Goal: Contribute content

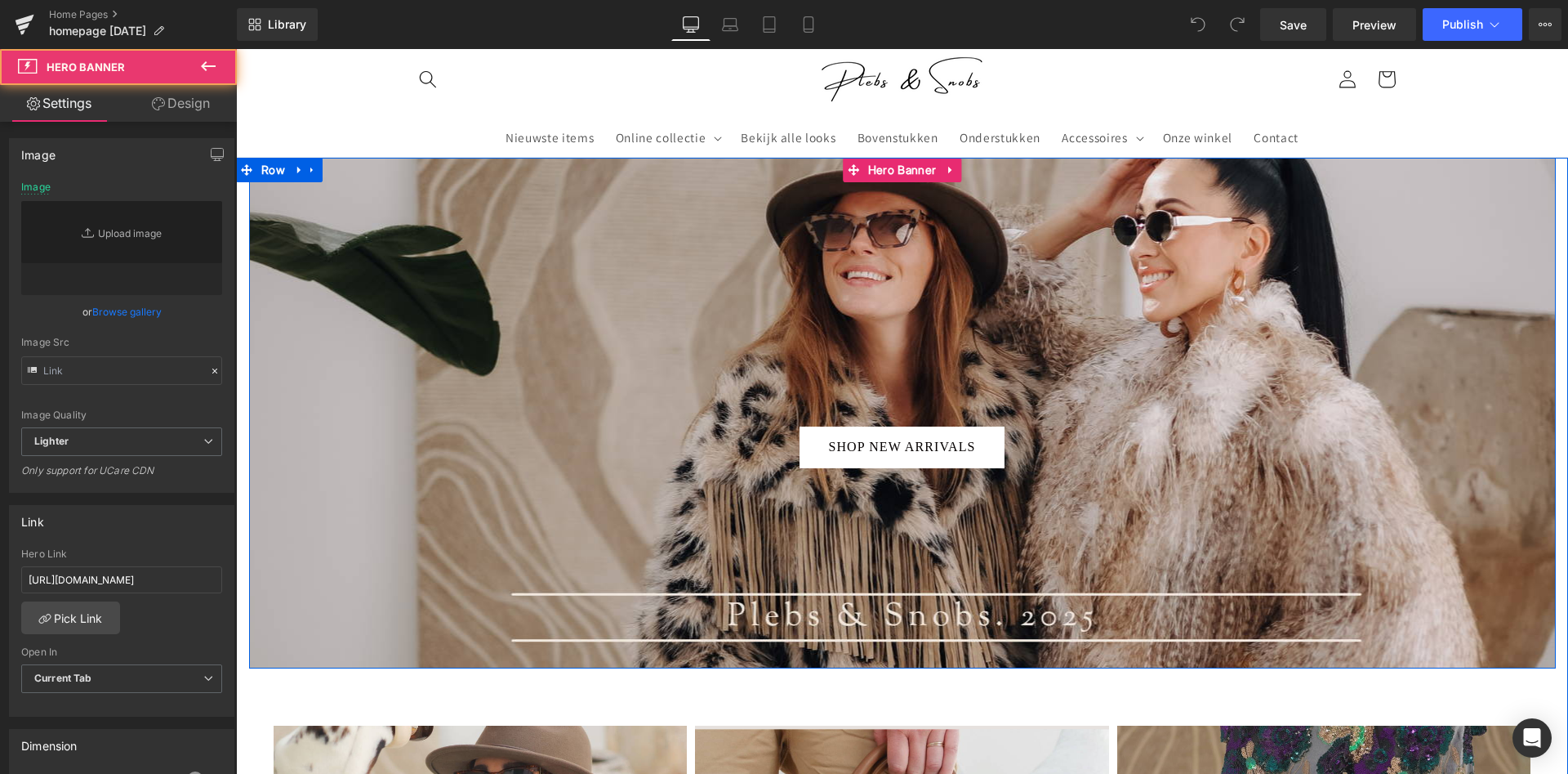
click at [664, 306] on div at bounding box center [902, 413] width 1306 height 511
type input "[URL][DOMAIN_NAME]"
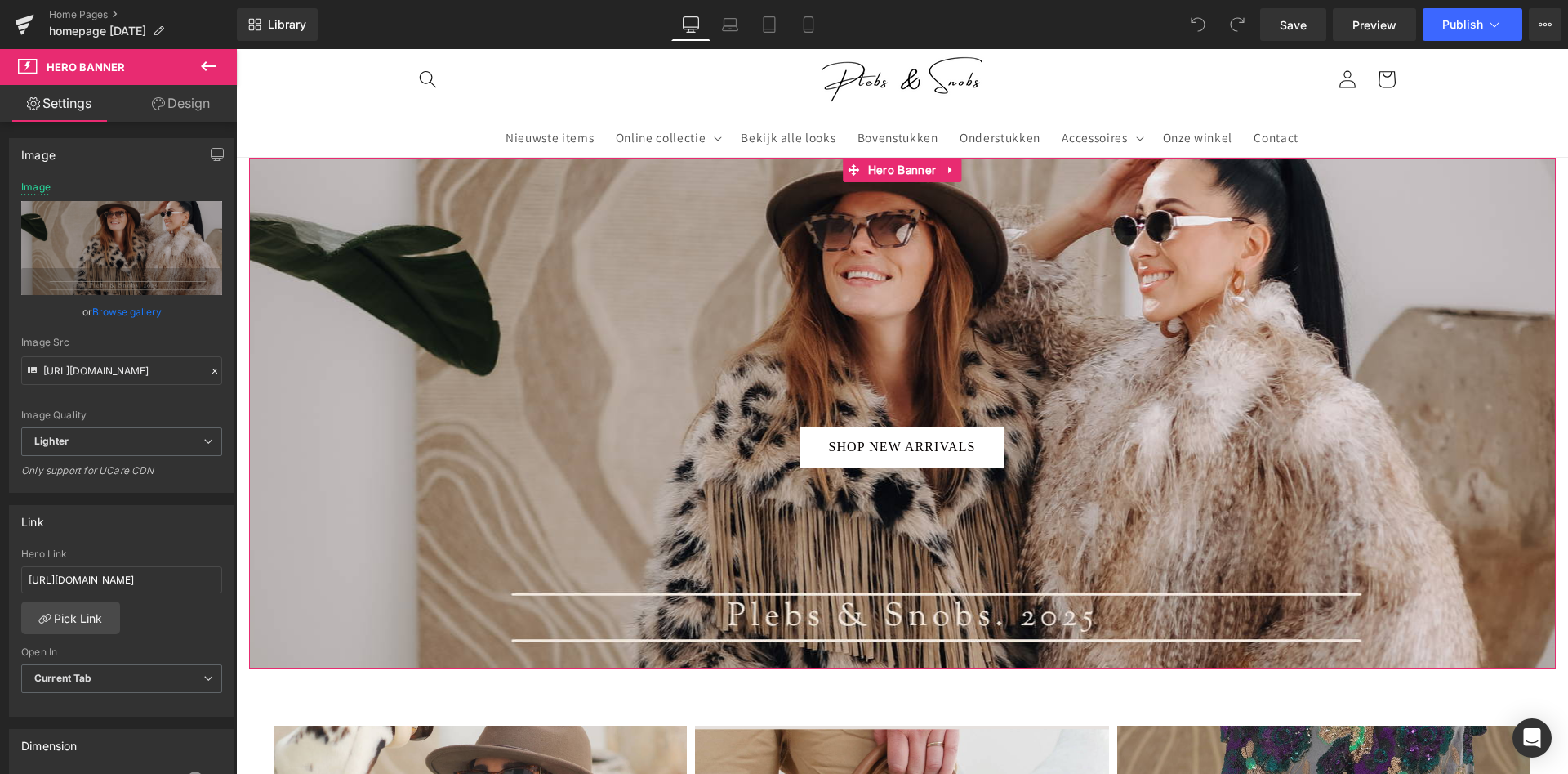
click at [144, 308] on link "Browse gallery" at bounding box center [127, 311] width 69 height 28
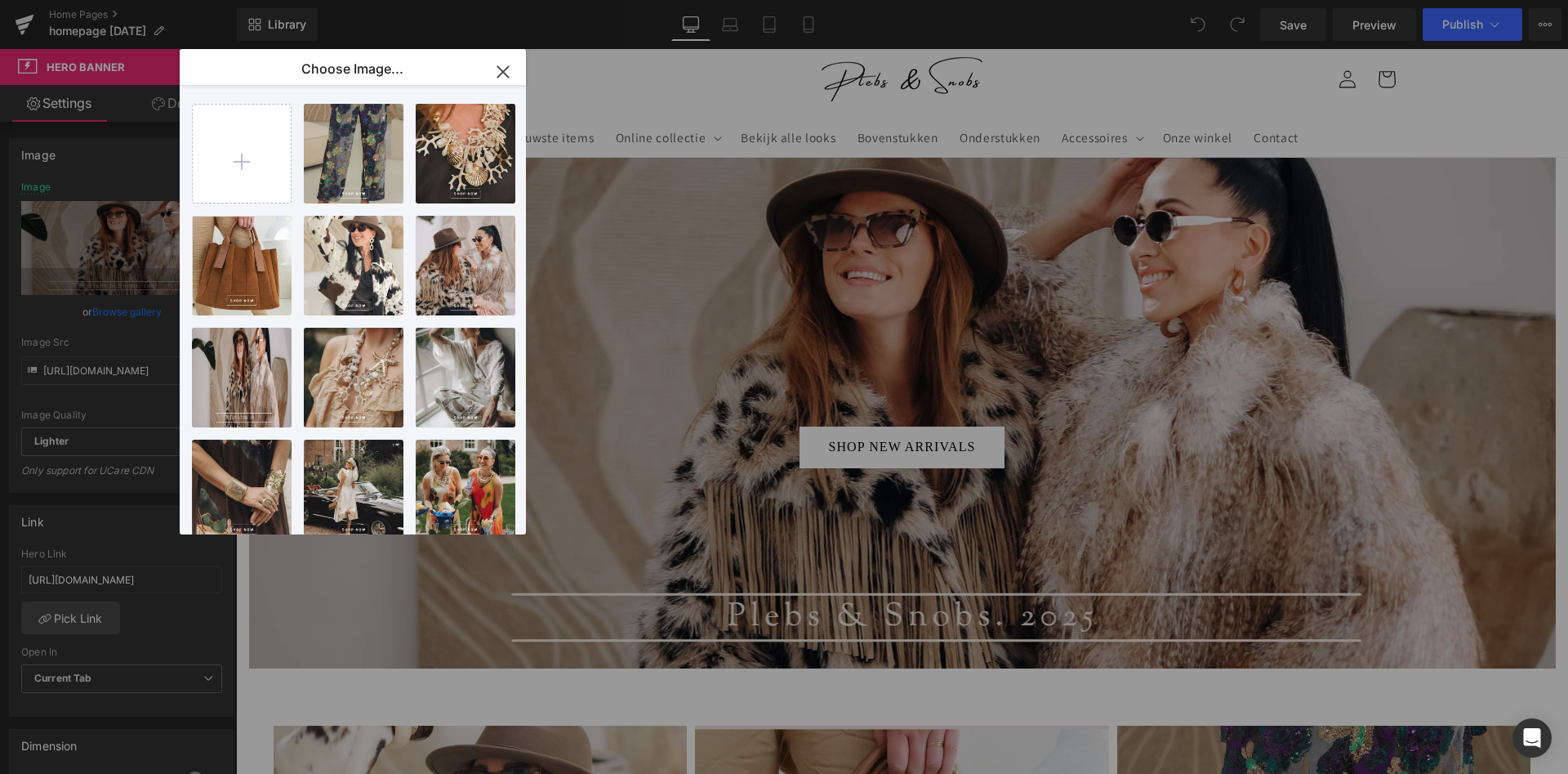
type input "C:\fakepath\2.png"
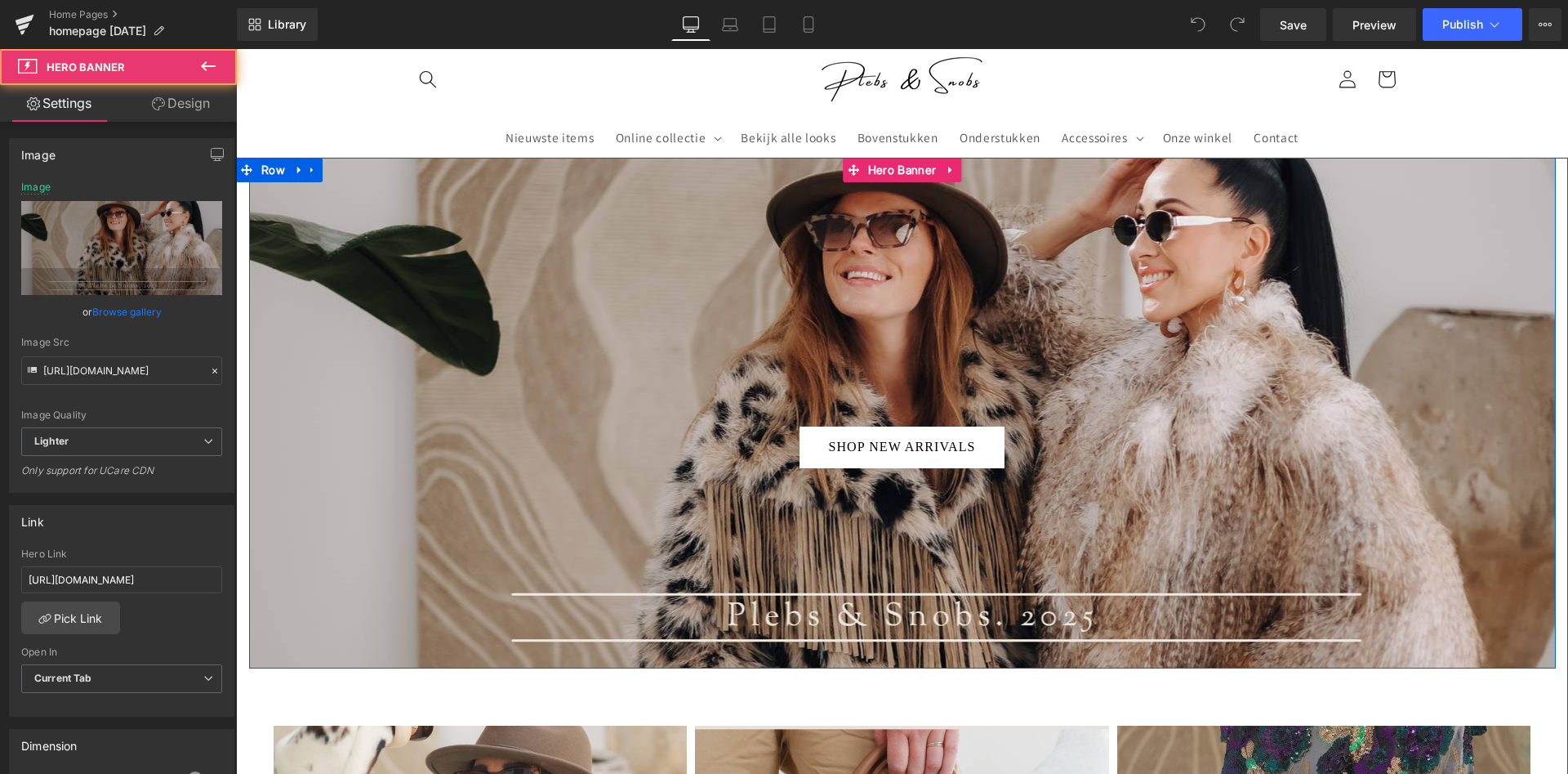
click at [847, 267] on div at bounding box center [902, 413] width 1306 height 511
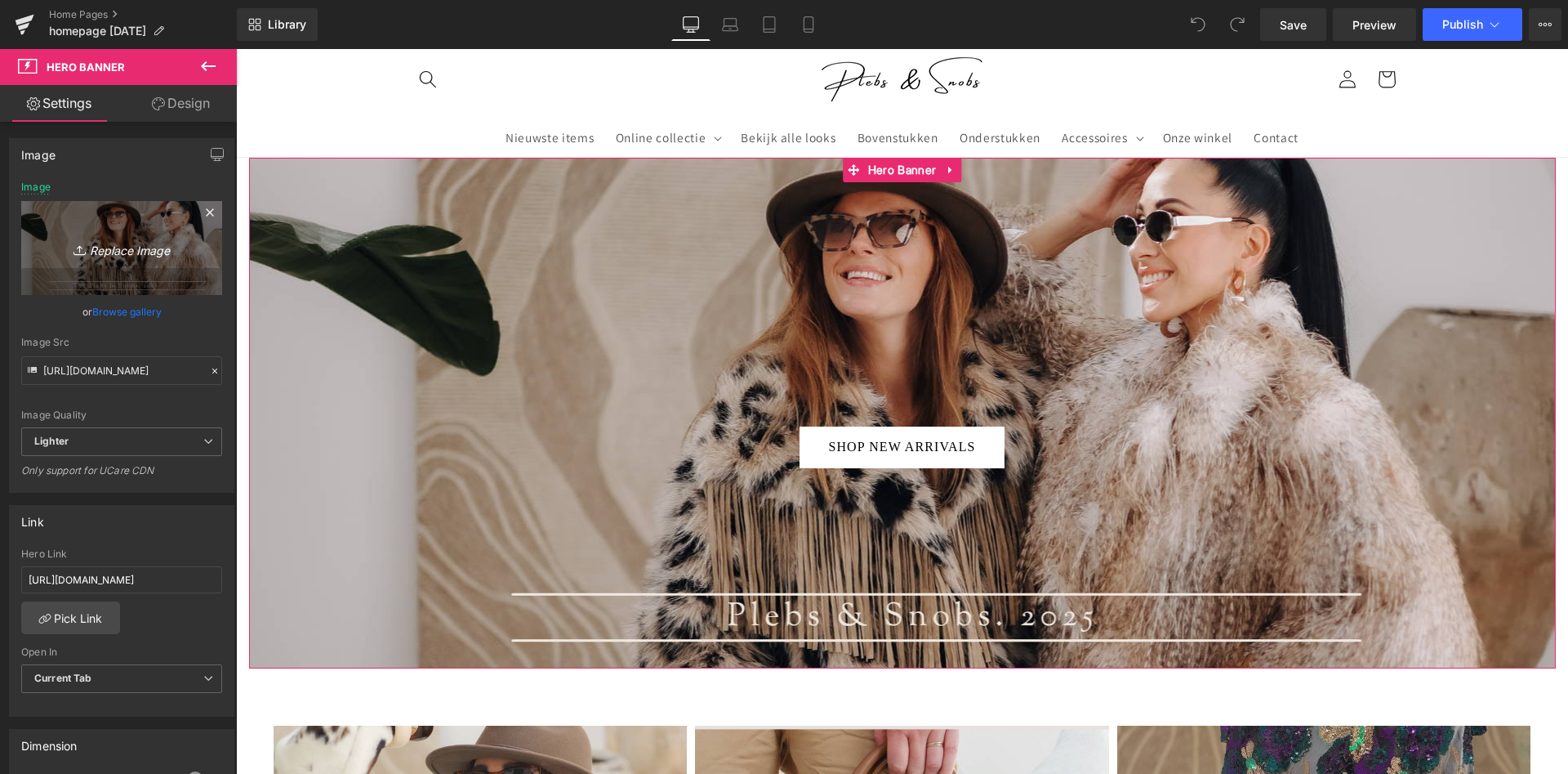
click at [129, 251] on icon "Replace Image" at bounding box center [121, 248] width 130 height 20
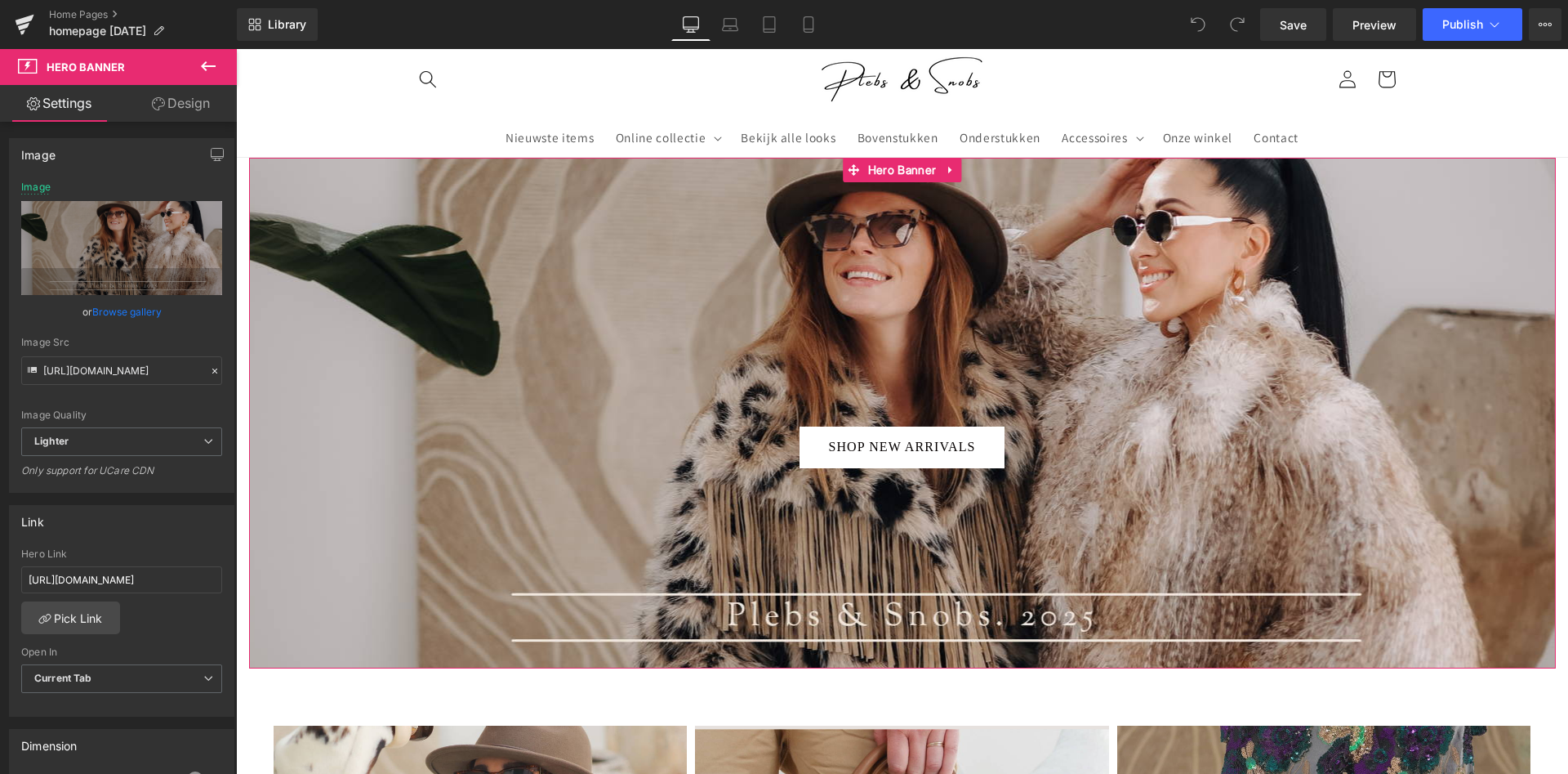
click at [117, 309] on link "Browse gallery" at bounding box center [127, 311] width 69 height 28
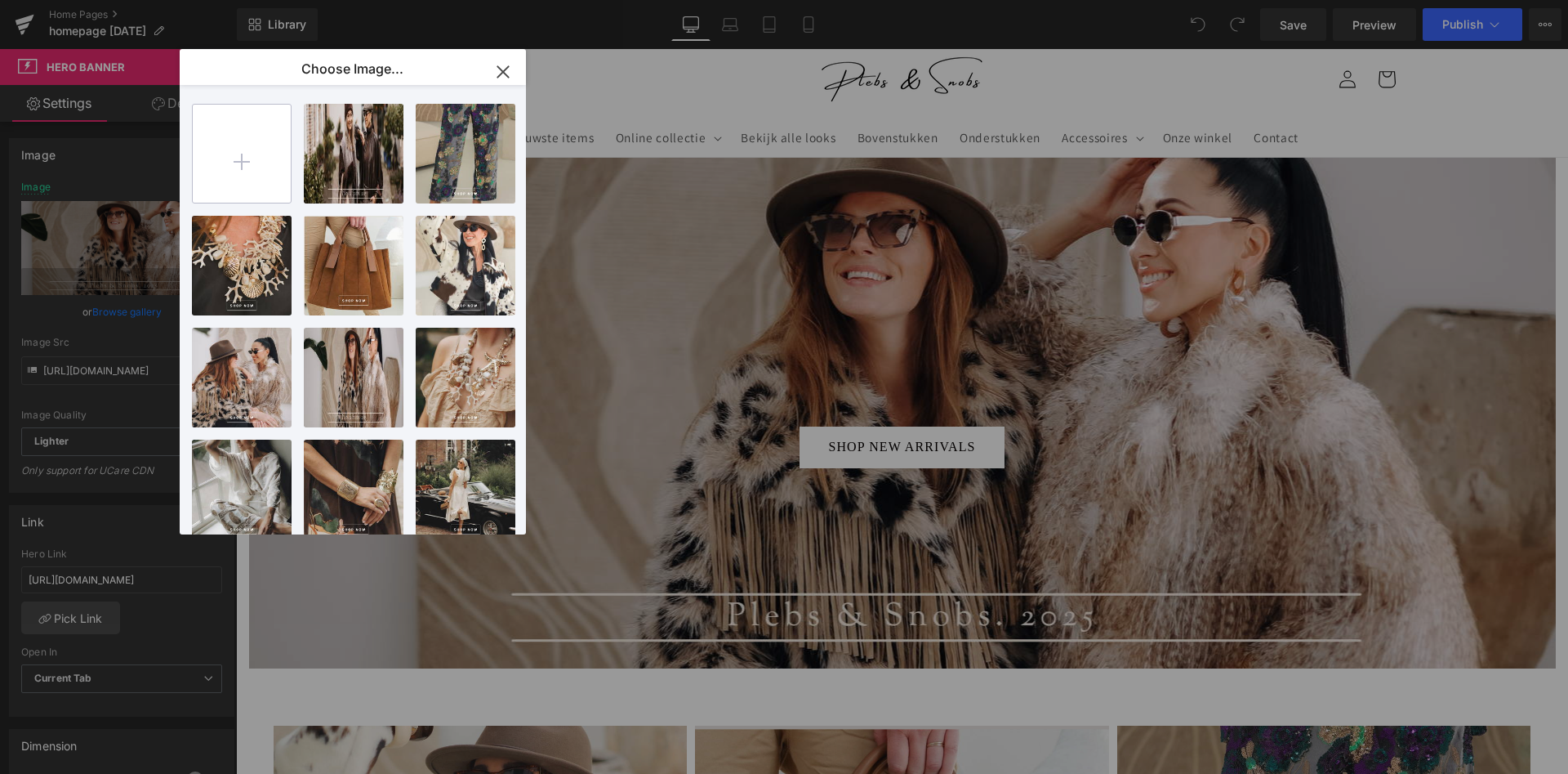
click at [265, 154] on input "file" at bounding box center [241, 153] width 98 height 98
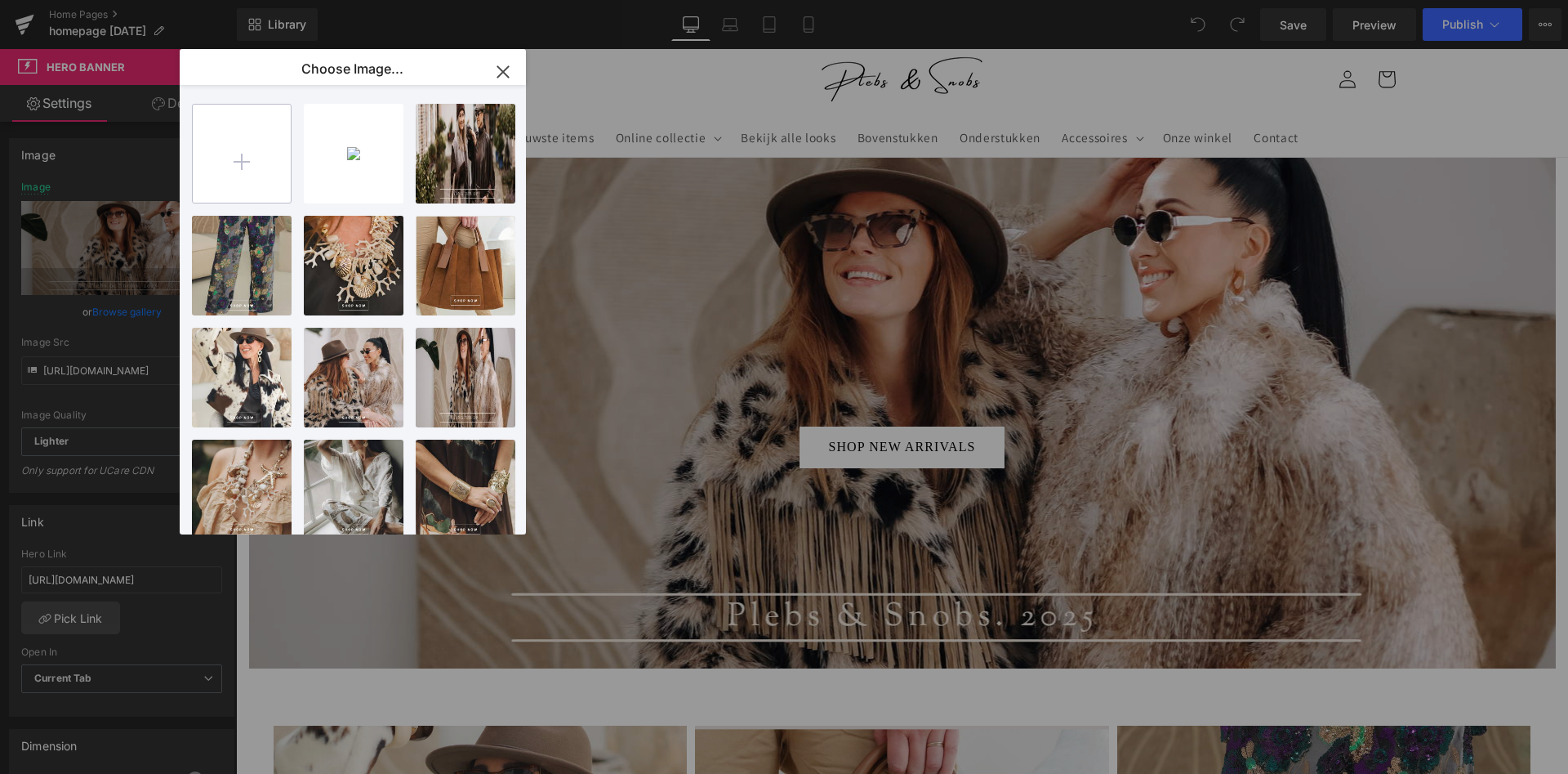
click at [255, 163] on input "file" at bounding box center [241, 153] width 98 height 98
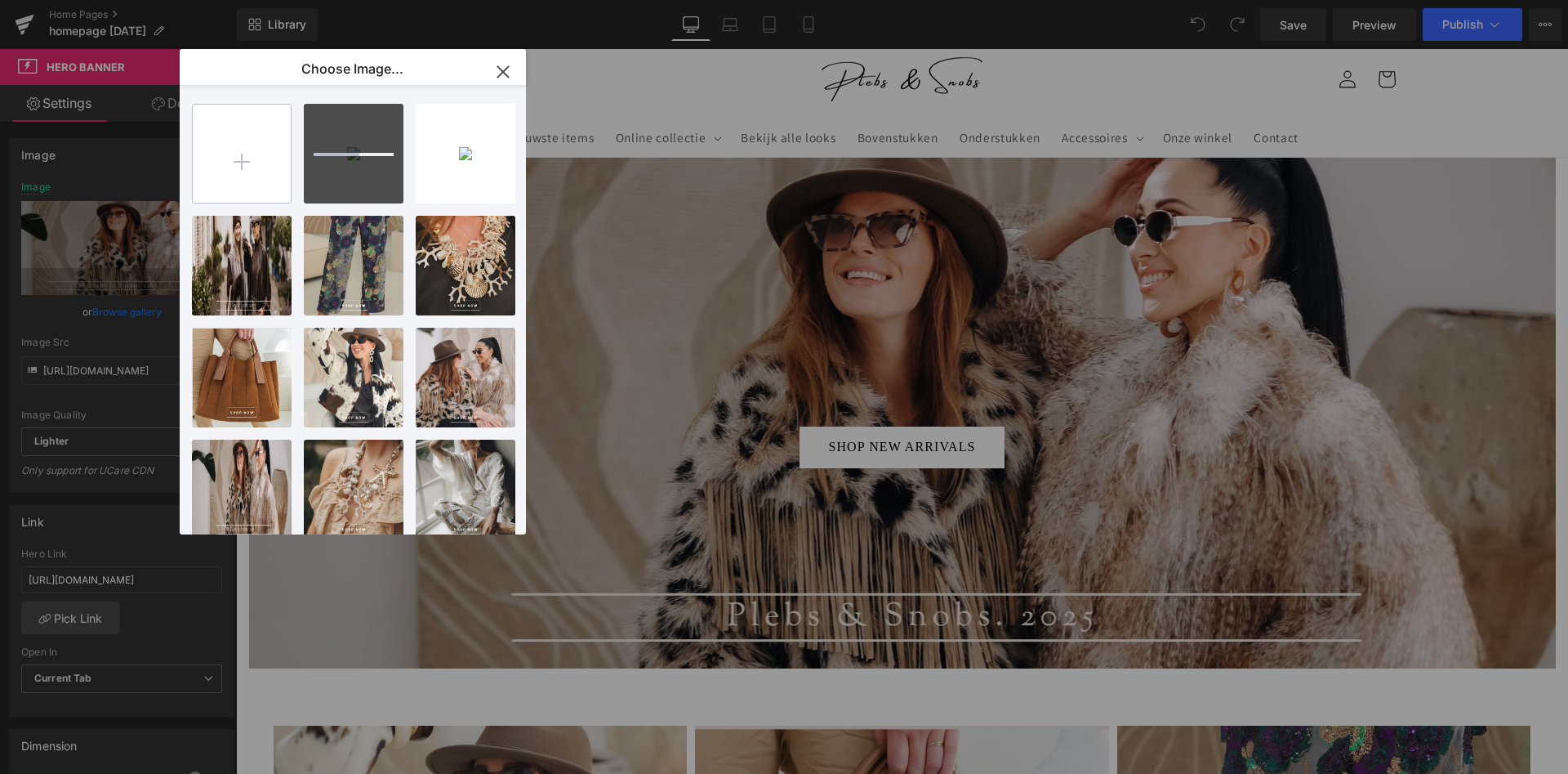
click at [239, 152] on input "file" at bounding box center [241, 153] width 98 height 98
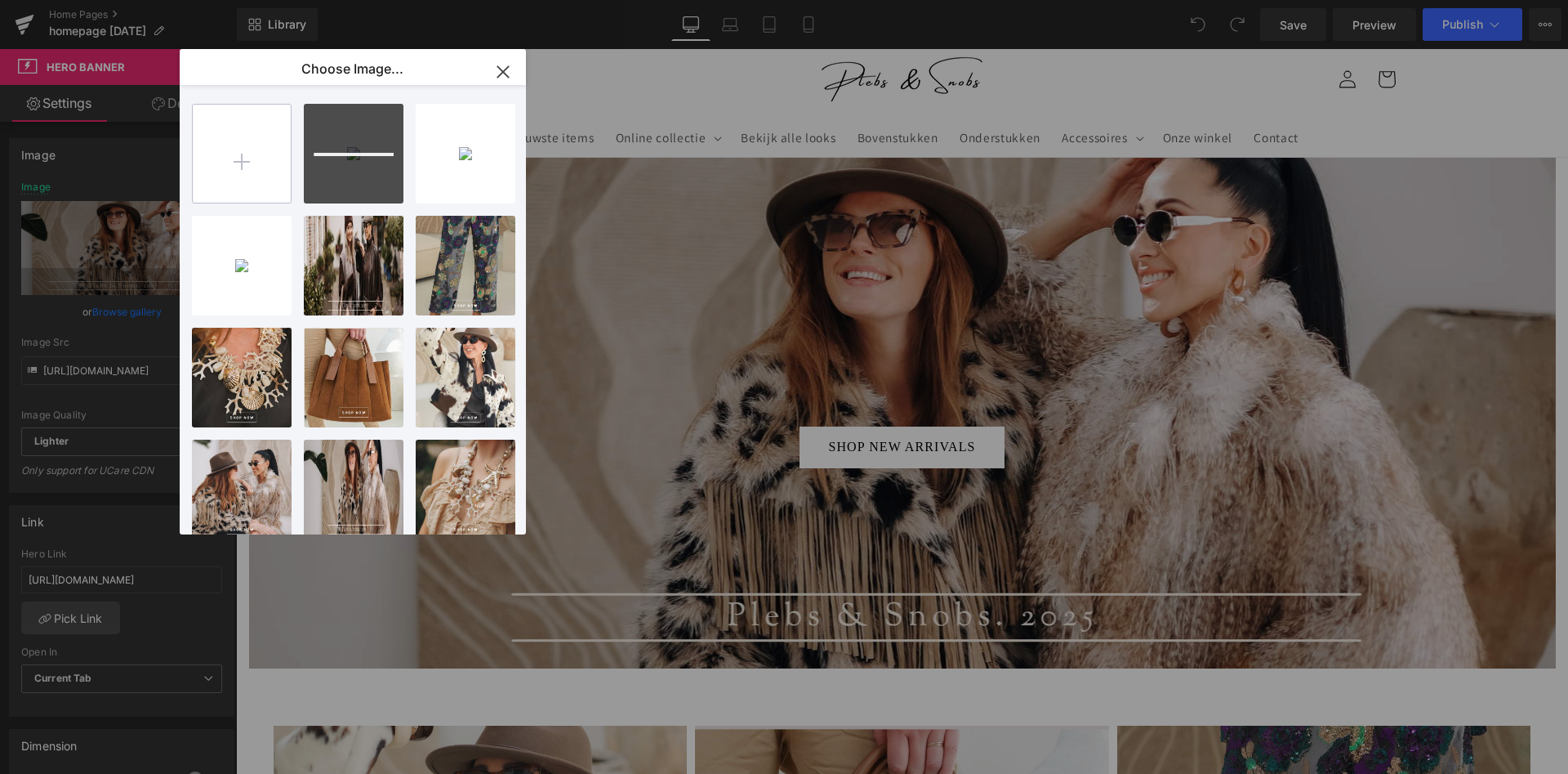
click at [229, 142] on input "file" at bounding box center [241, 153] width 98 height 98
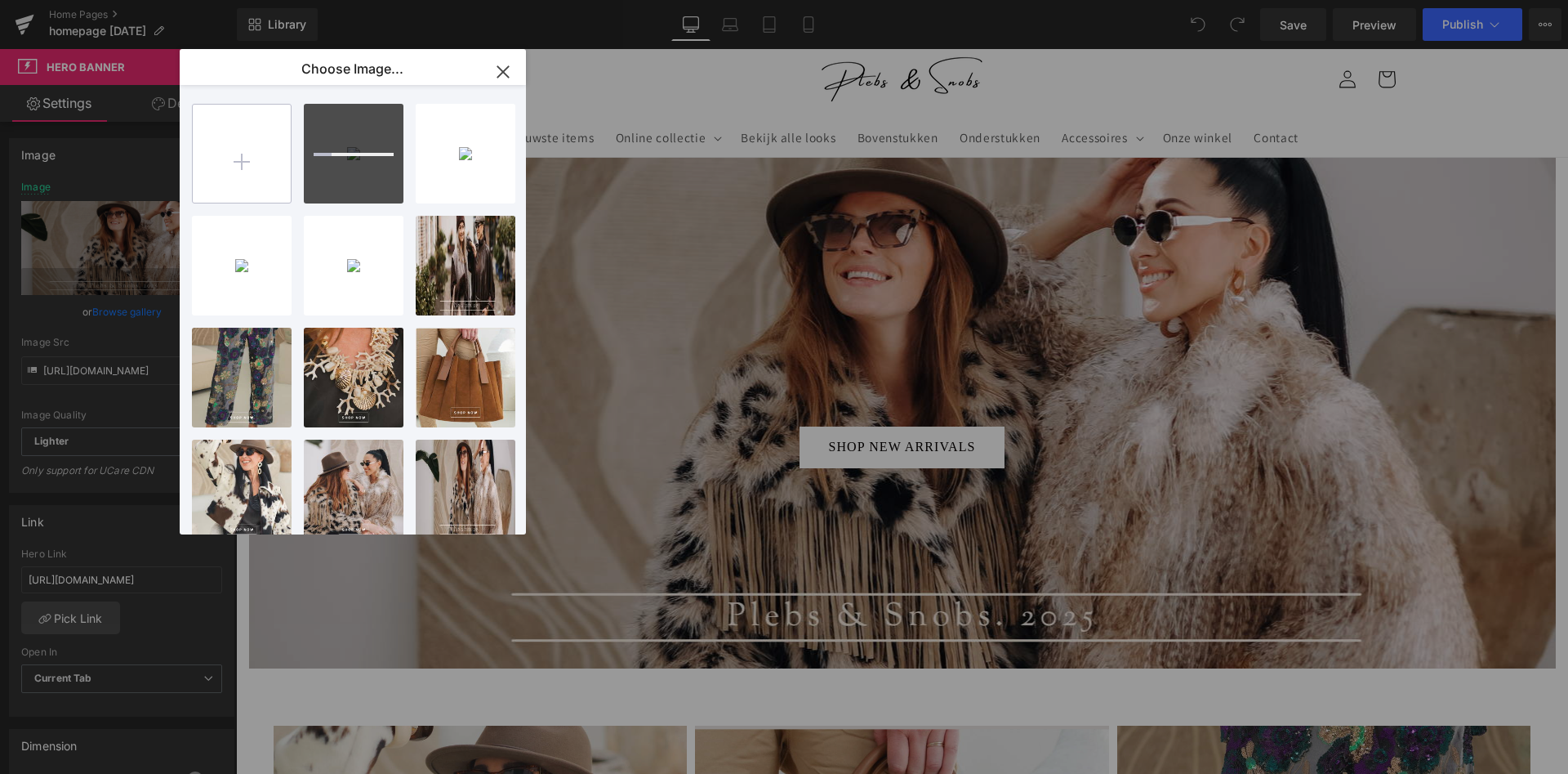
click at [244, 152] on input "file" at bounding box center [241, 153] width 98 height 98
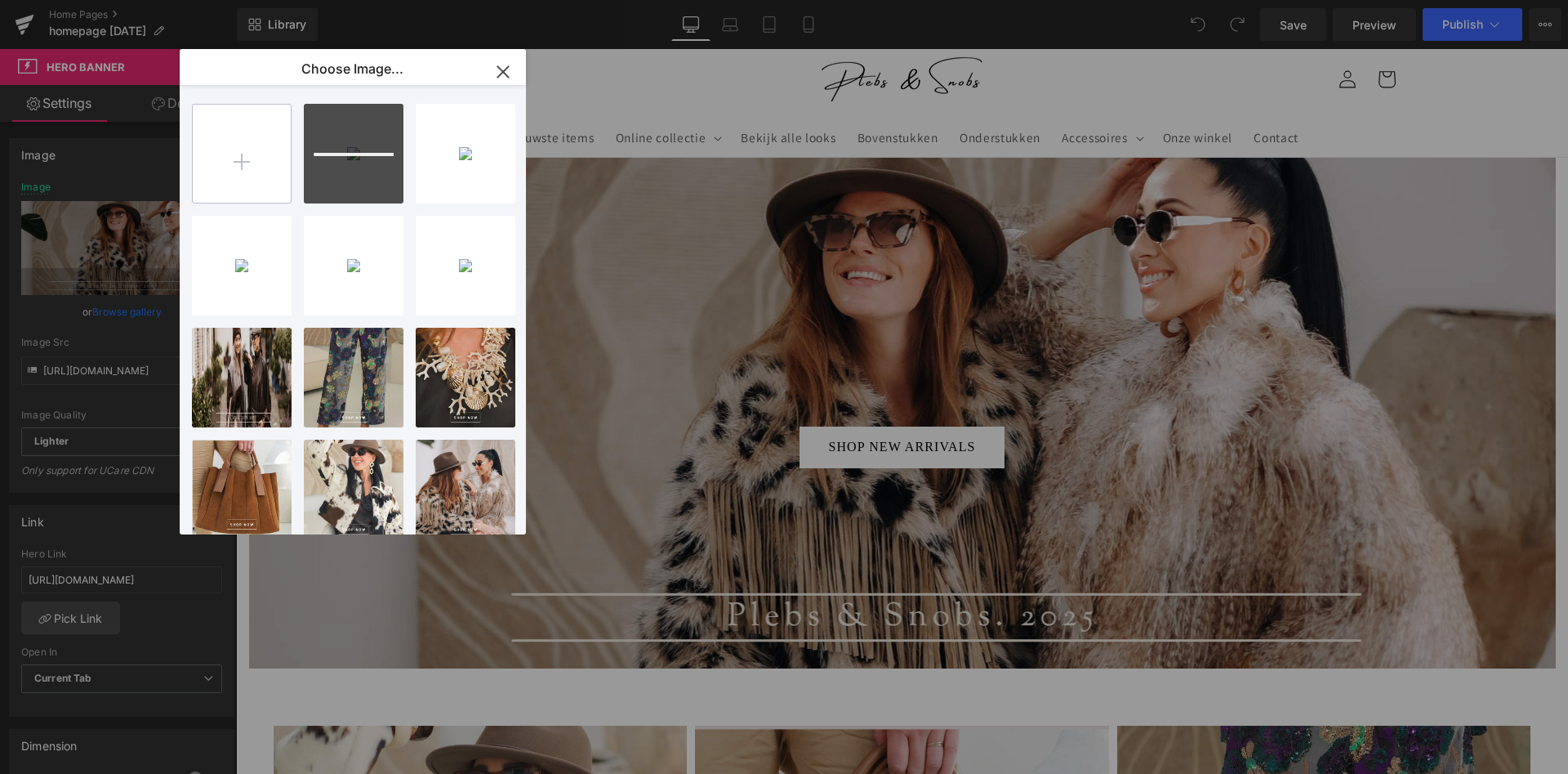
click at [254, 144] on input "file" at bounding box center [241, 153] width 98 height 98
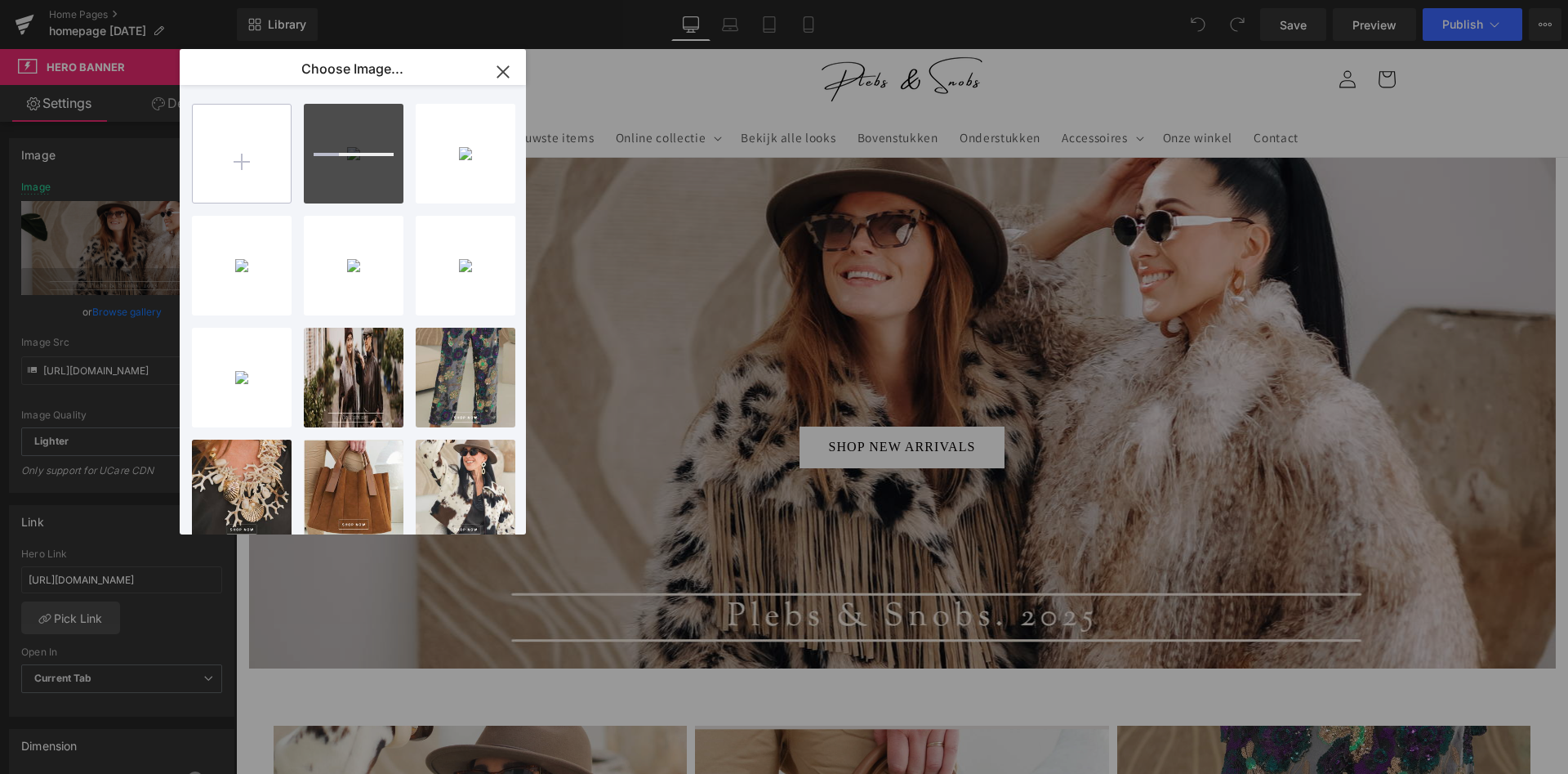
click at [258, 135] on input "file" at bounding box center [241, 153] width 98 height 98
type input "C:\fakepath\8.jpg"
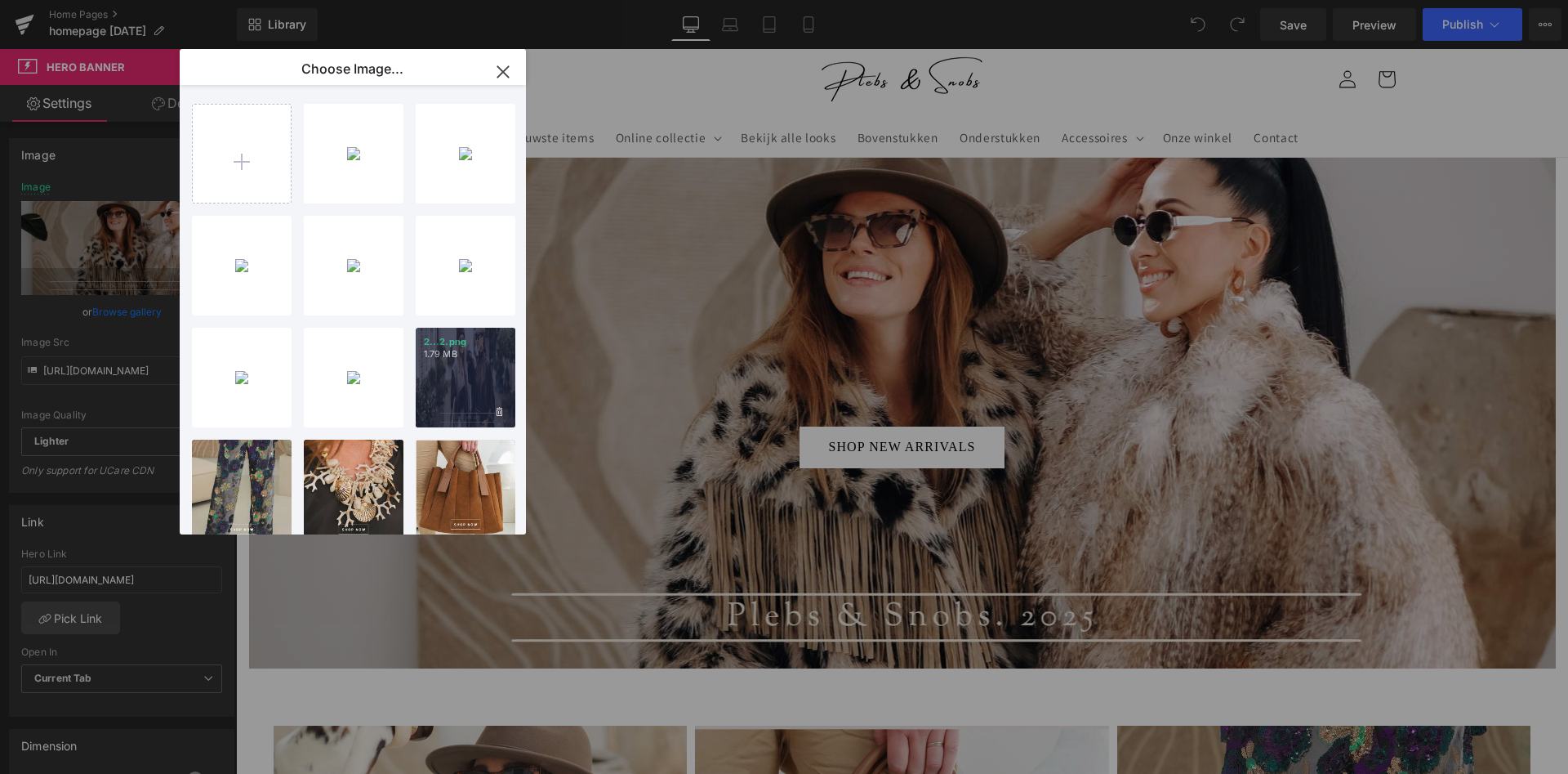
click at [463, 401] on div "2...2.png 1.79 MB" at bounding box center [465, 377] width 99 height 99
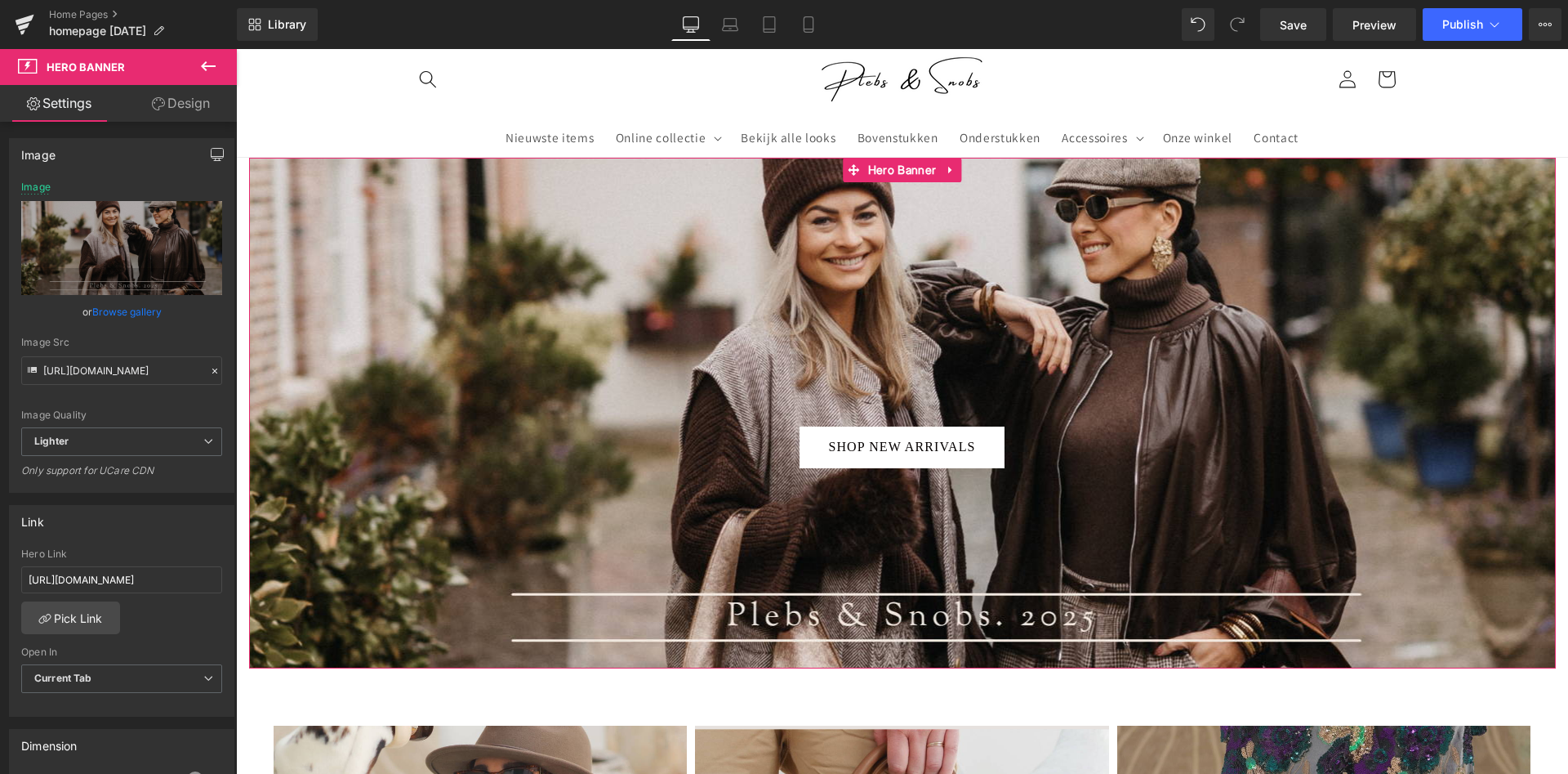
click at [217, 157] on icon "button" at bounding box center [217, 157] width 12 height 0
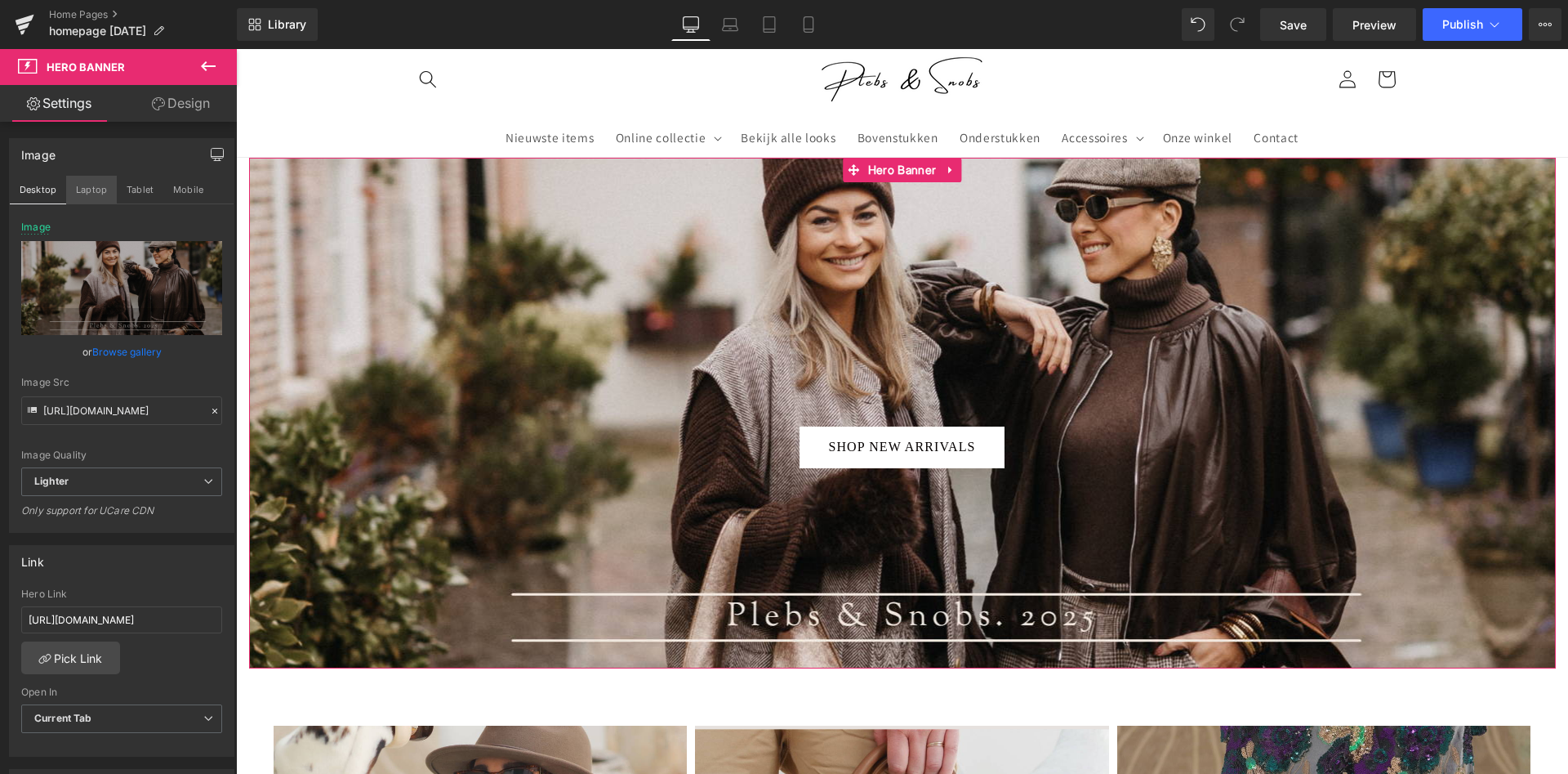
click at [89, 191] on button "Laptop" at bounding box center [92, 189] width 51 height 27
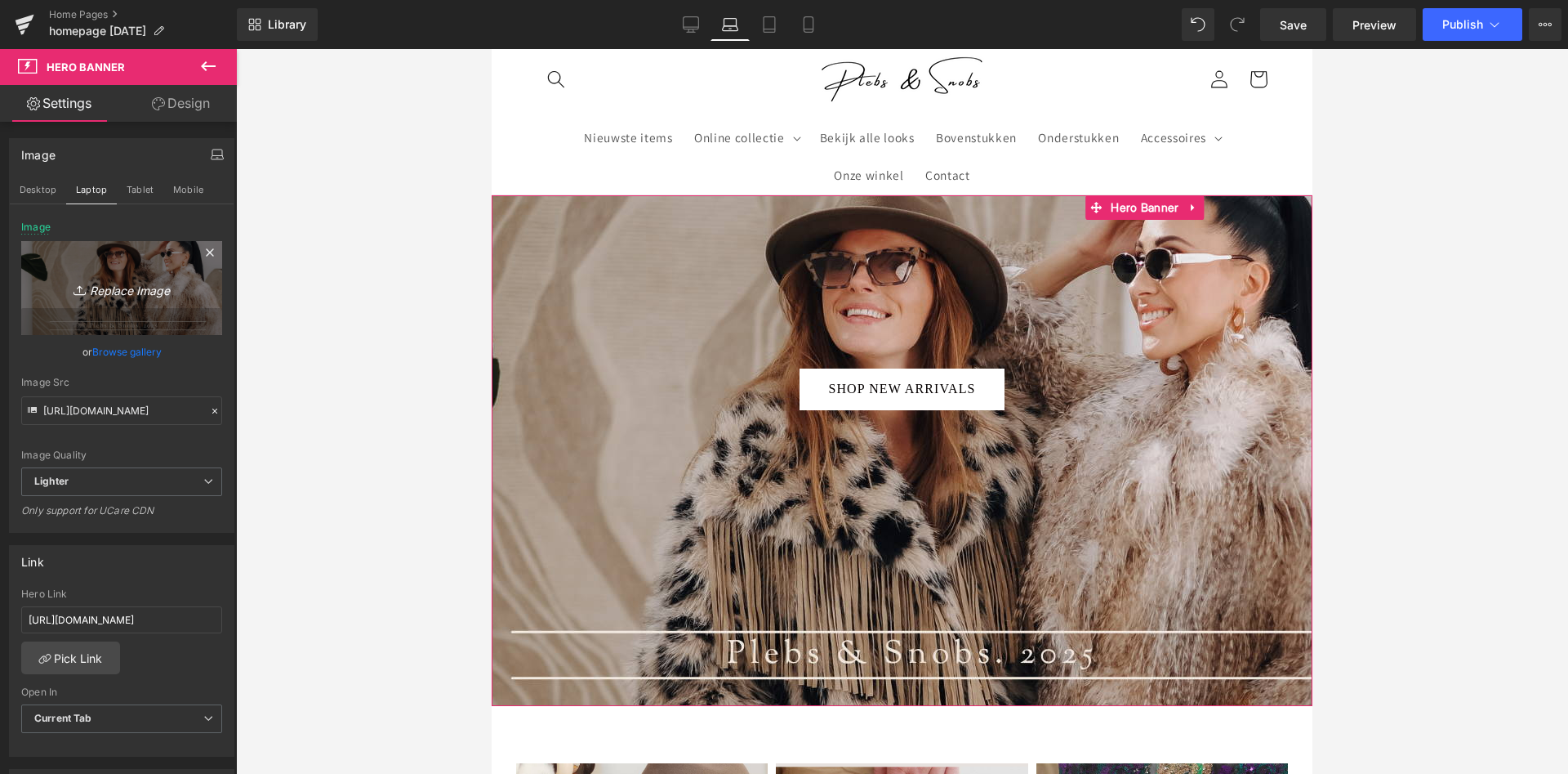
click at [117, 279] on icon "Replace Image" at bounding box center [121, 288] width 130 height 20
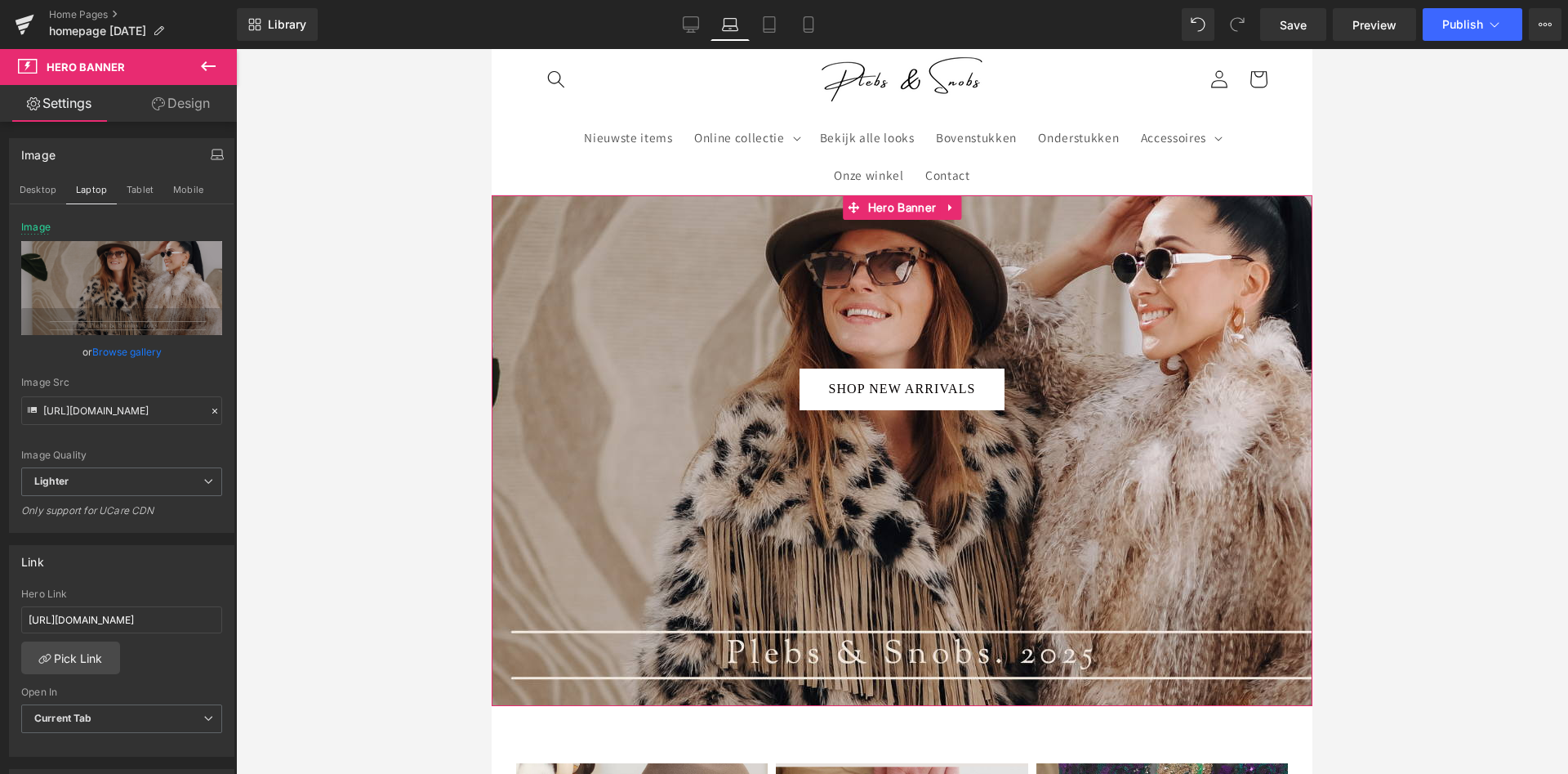
click at [137, 349] on link "Browse gallery" at bounding box center [127, 351] width 69 height 28
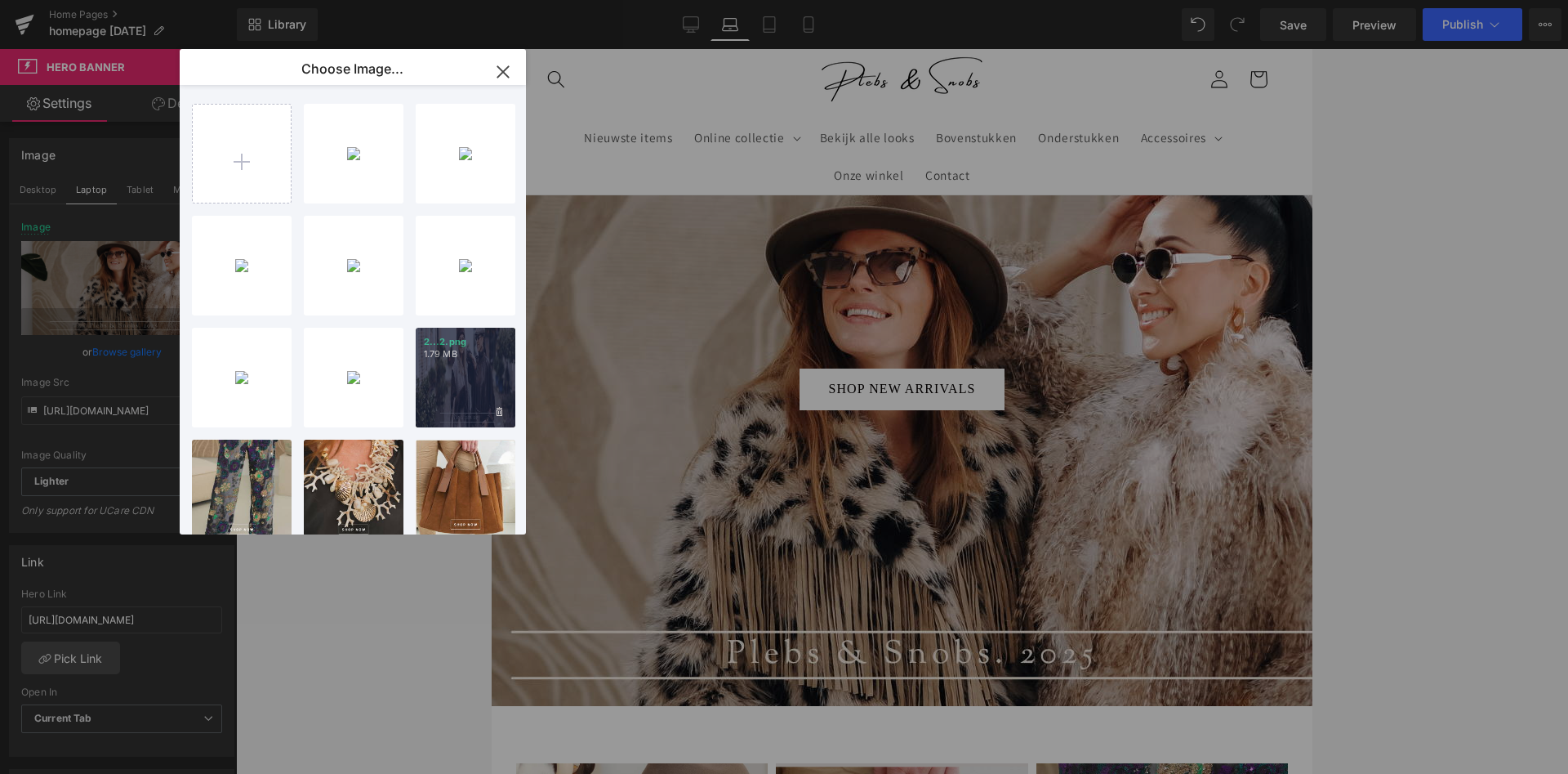
click at [438, 374] on div "2...2.png 1.79 MB" at bounding box center [465, 377] width 99 height 99
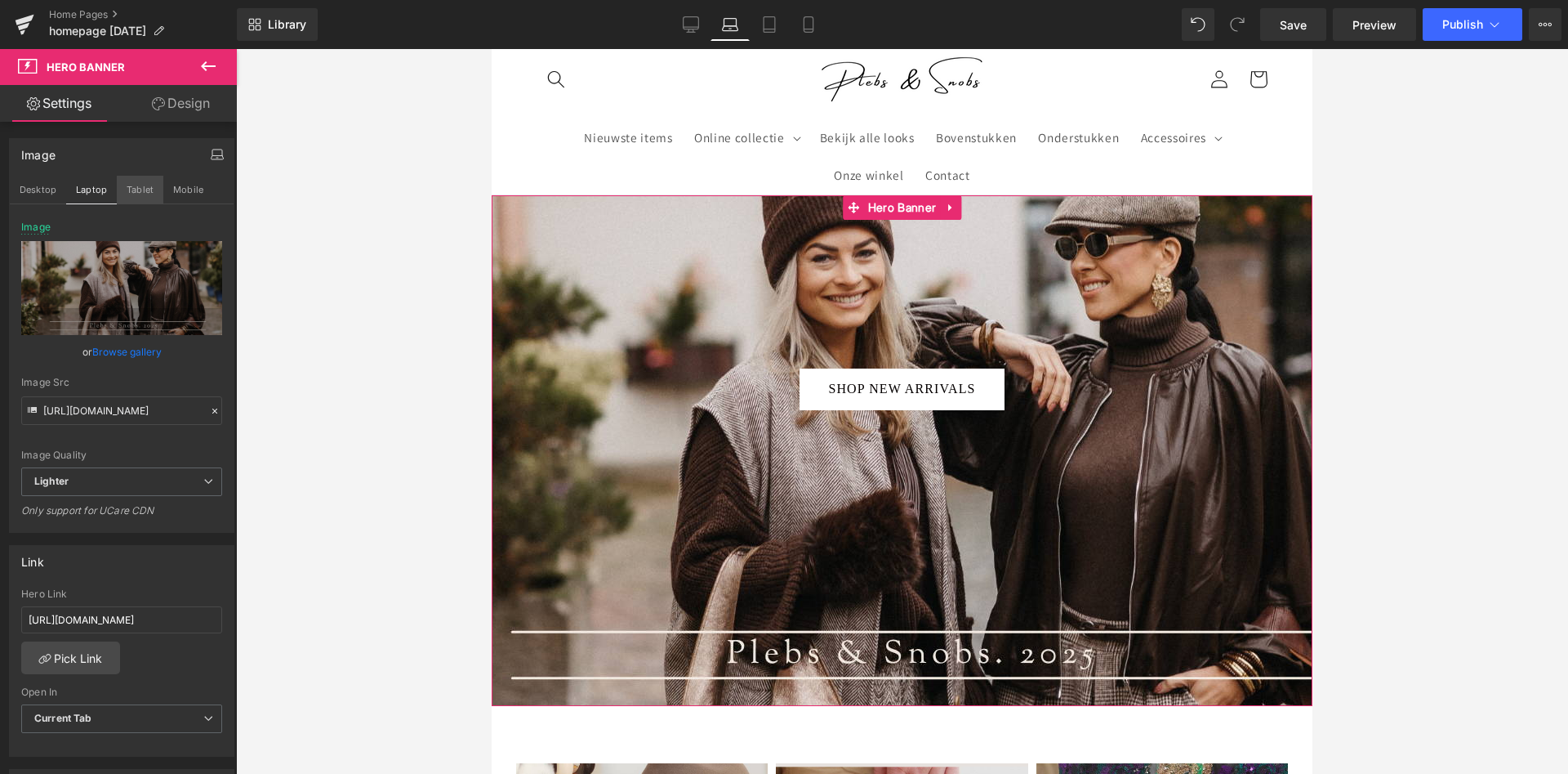
click at [129, 193] on button "Tablet" at bounding box center [140, 189] width 47 height 27
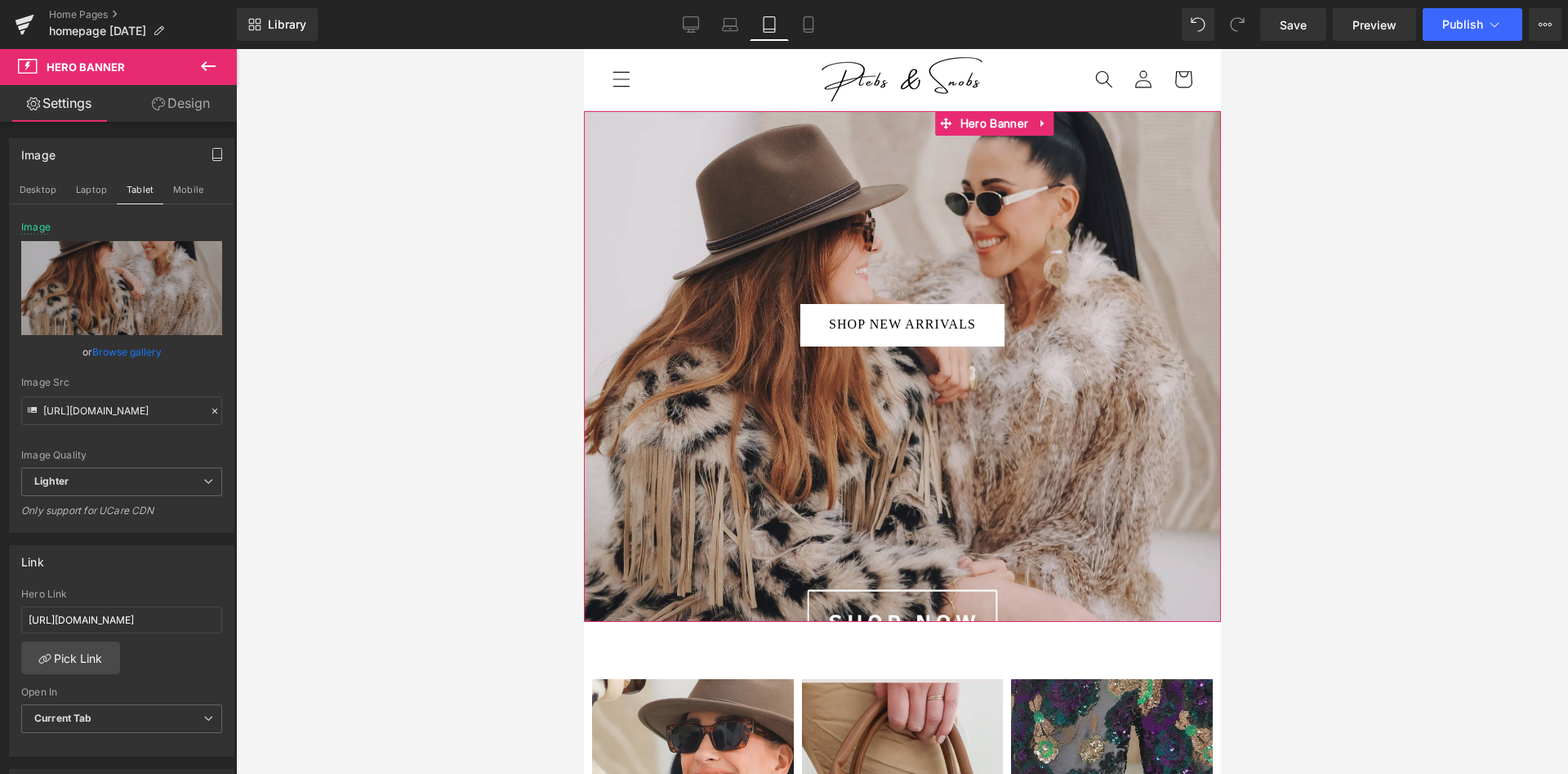
click at [142, 353] on link "Browse gallery" at bounding box center [127, 351] width 69 height 28
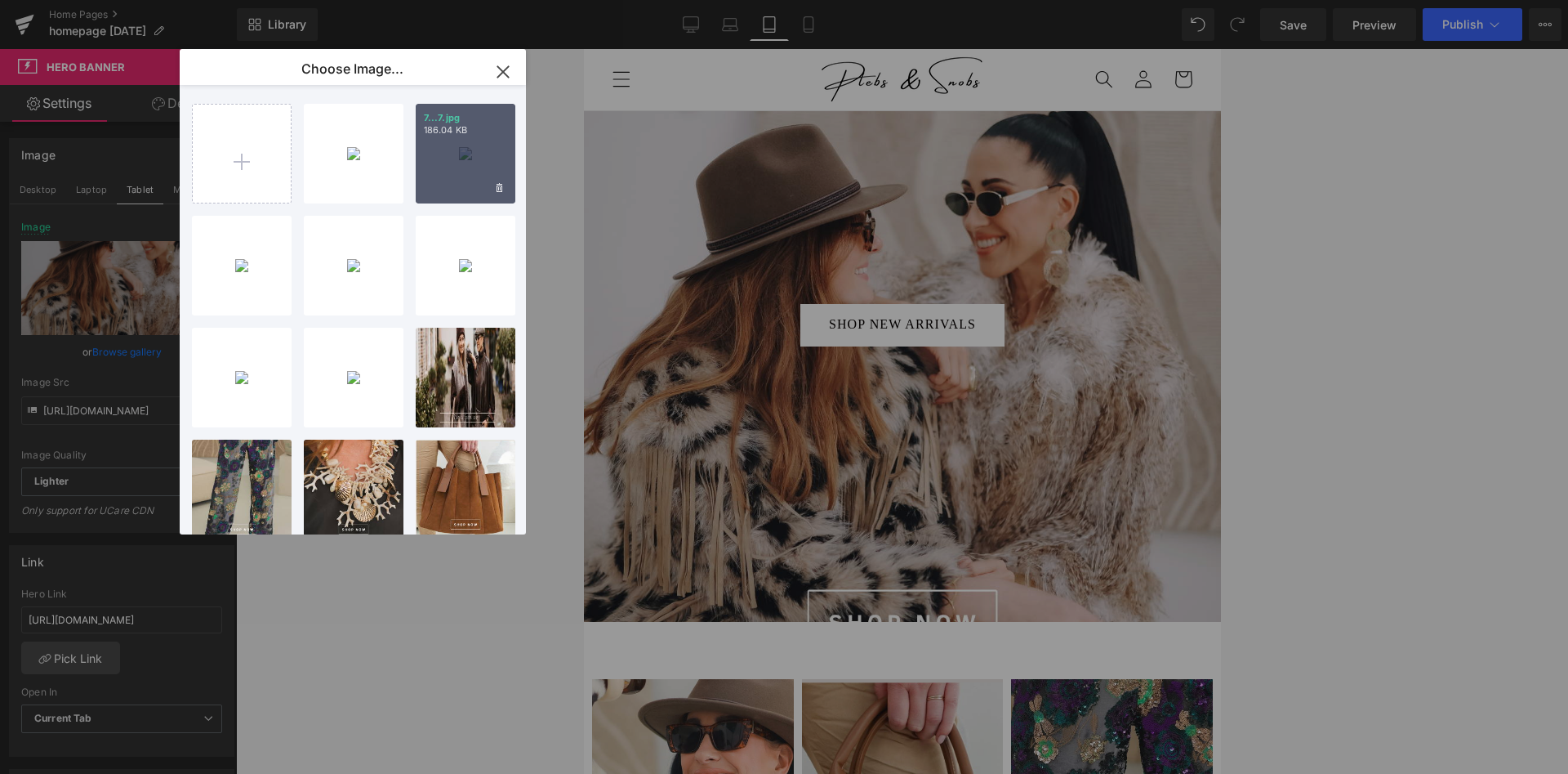
click at [466, 152] on div "7...7.jpg 186.04 KB" at bounding box center [465, 153] width 99 height 99
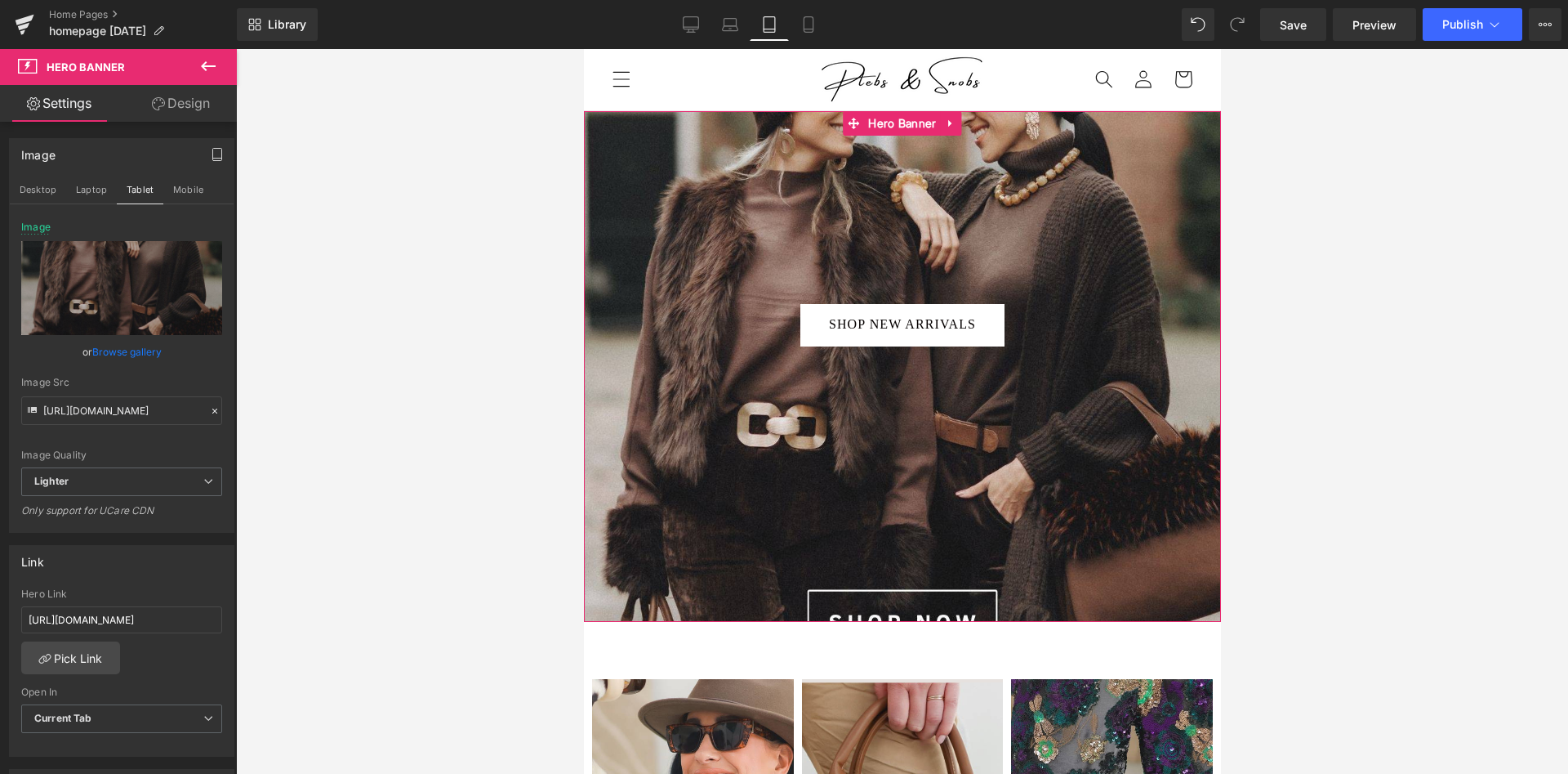
click at [138, 355] on link "Browse gallery" at bounding box center [127, 351] width 69 height 28
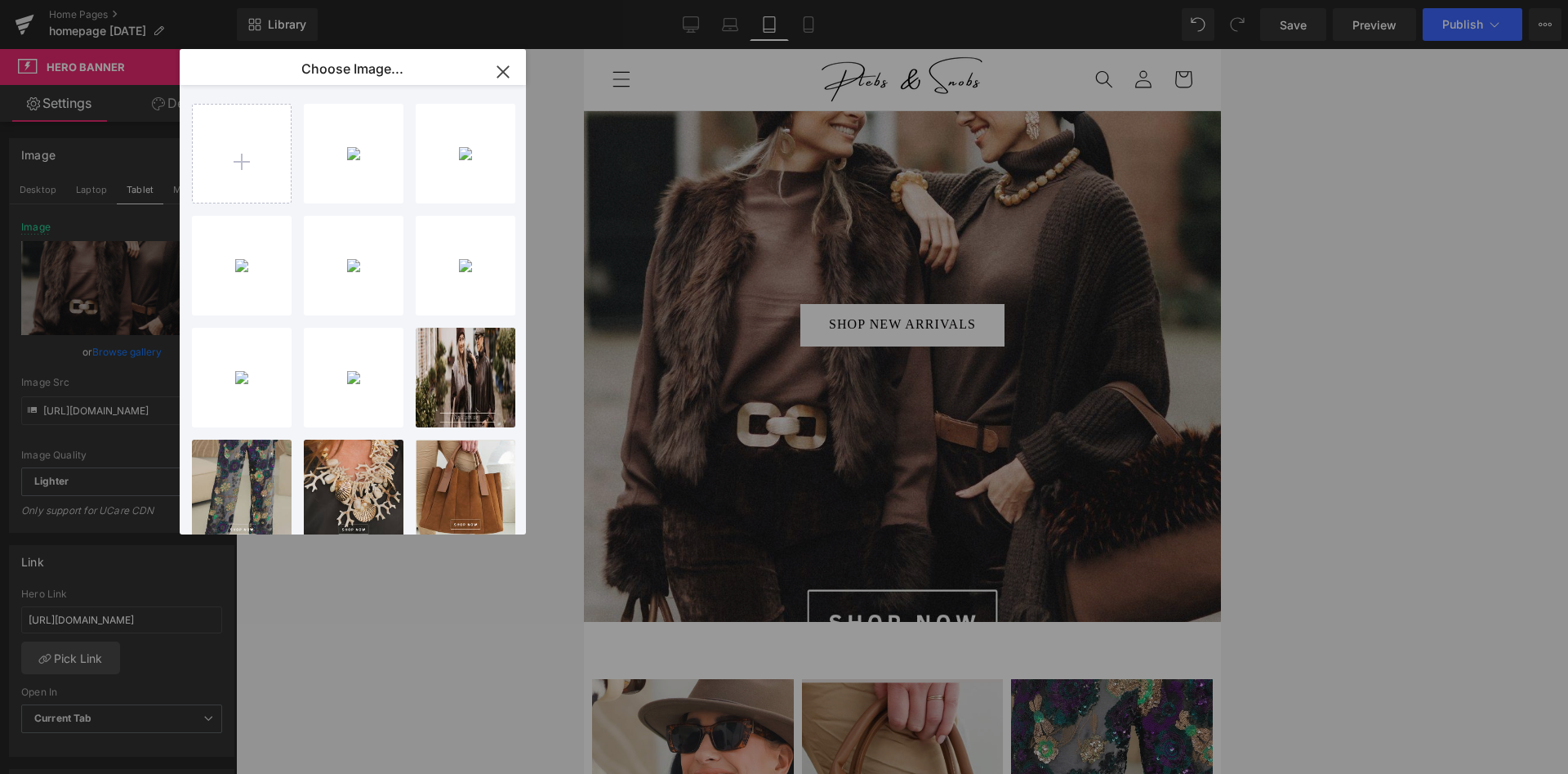
click at [109, 0] on div "You are previewing how the will restyle your page. You can not edit Elements in…" at bounding box center [784, 0] width 1568 height 0
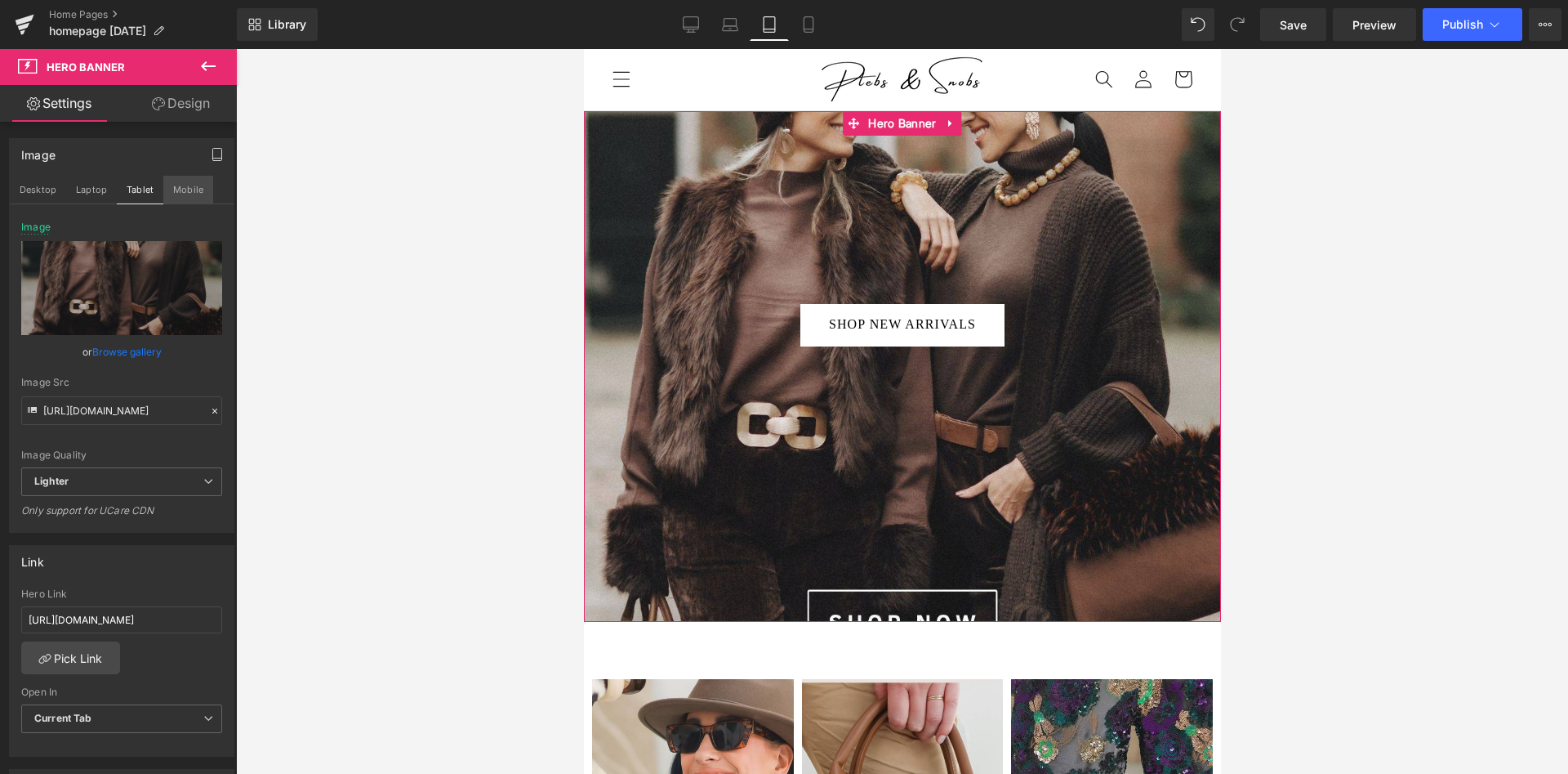
click at [206, 185] on button "Mobile" at bounding box center [188, 189] width 50 height 27
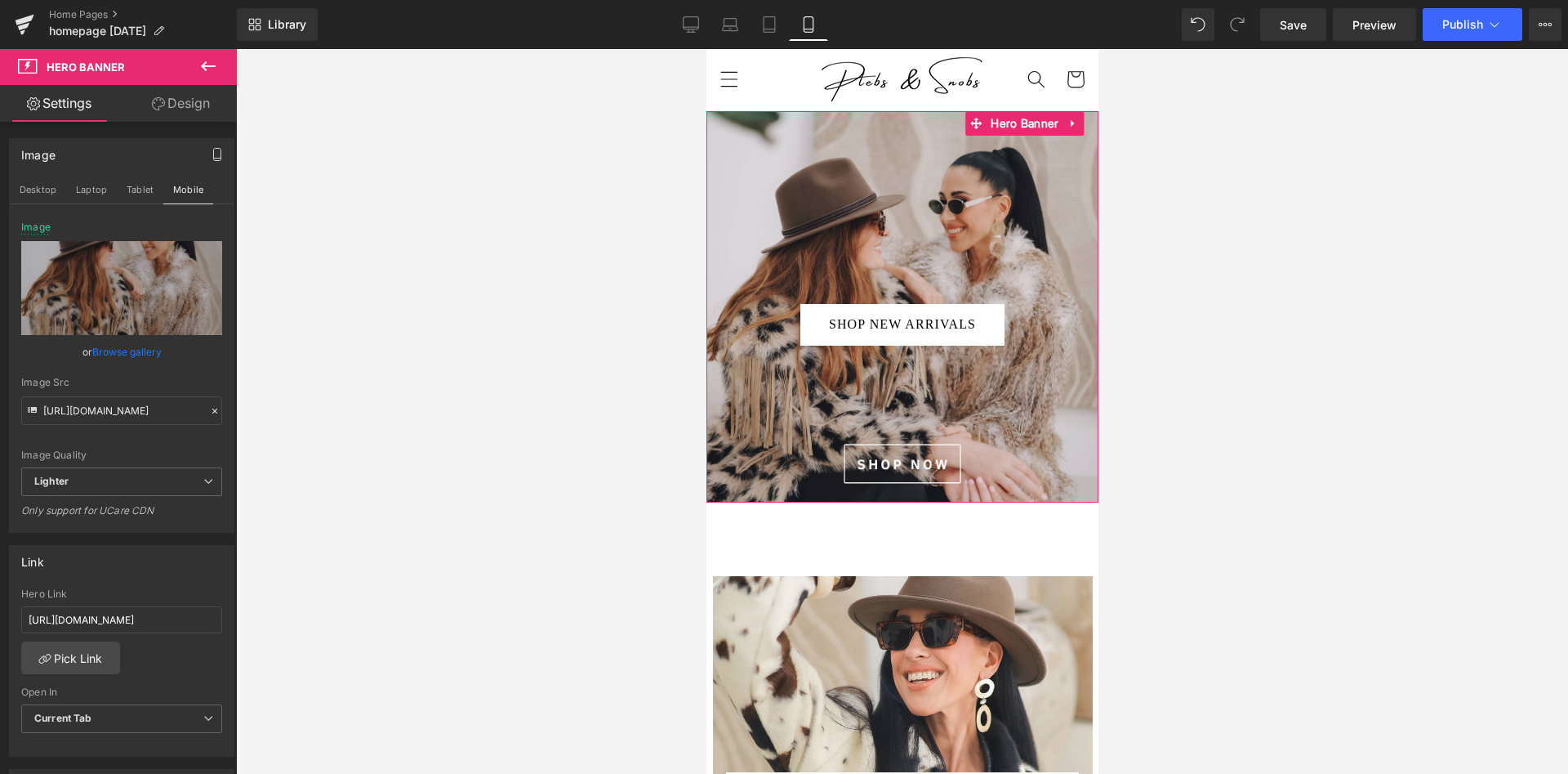
click at [147, 349] on link "Browse gallery" at bounding box center [127, 351] width 69 height 28
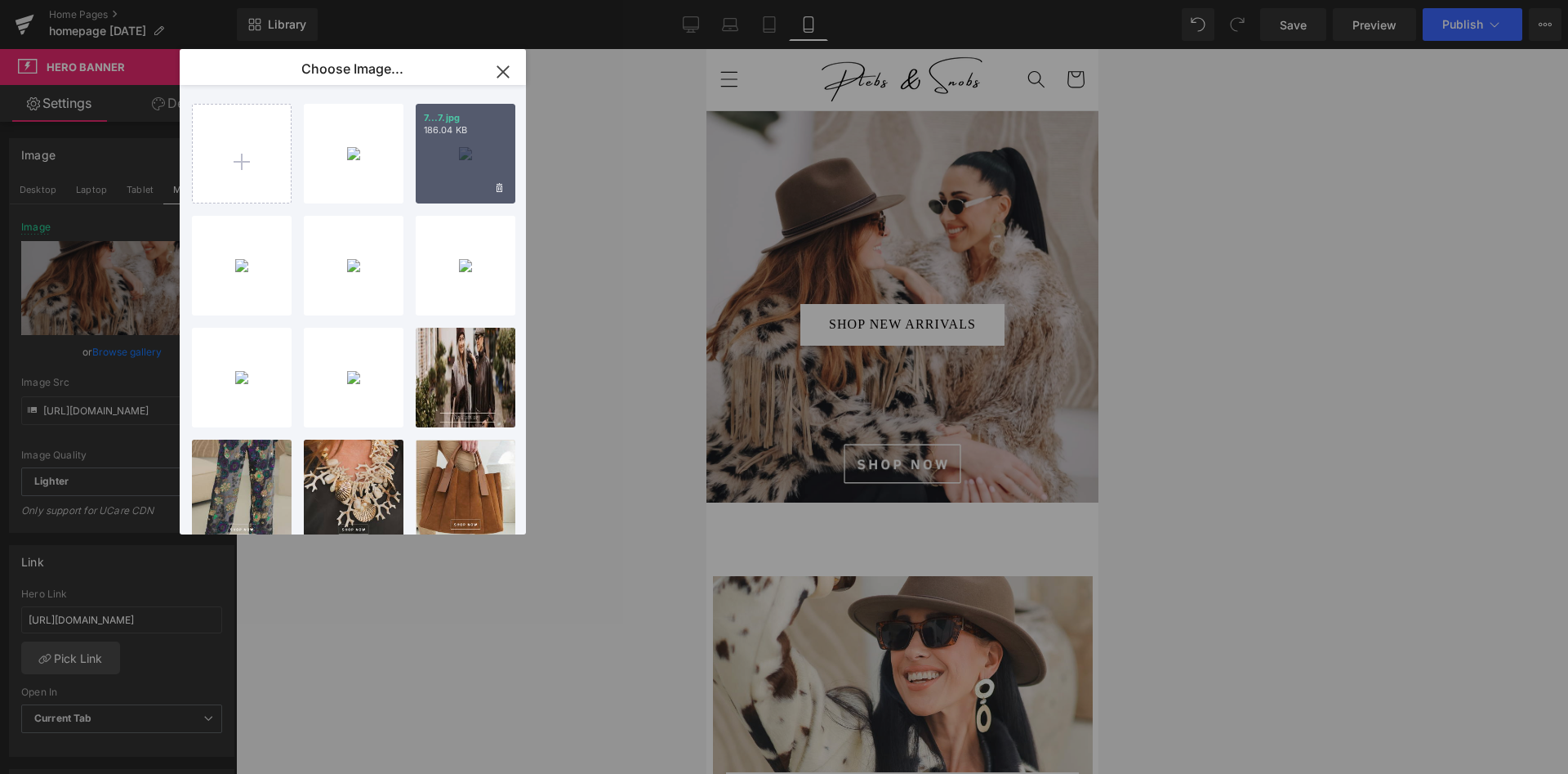
click at [463, 164] on div "7...7.jpg 186.04 KB" at bounding box center [465, 153] width 99 height 99
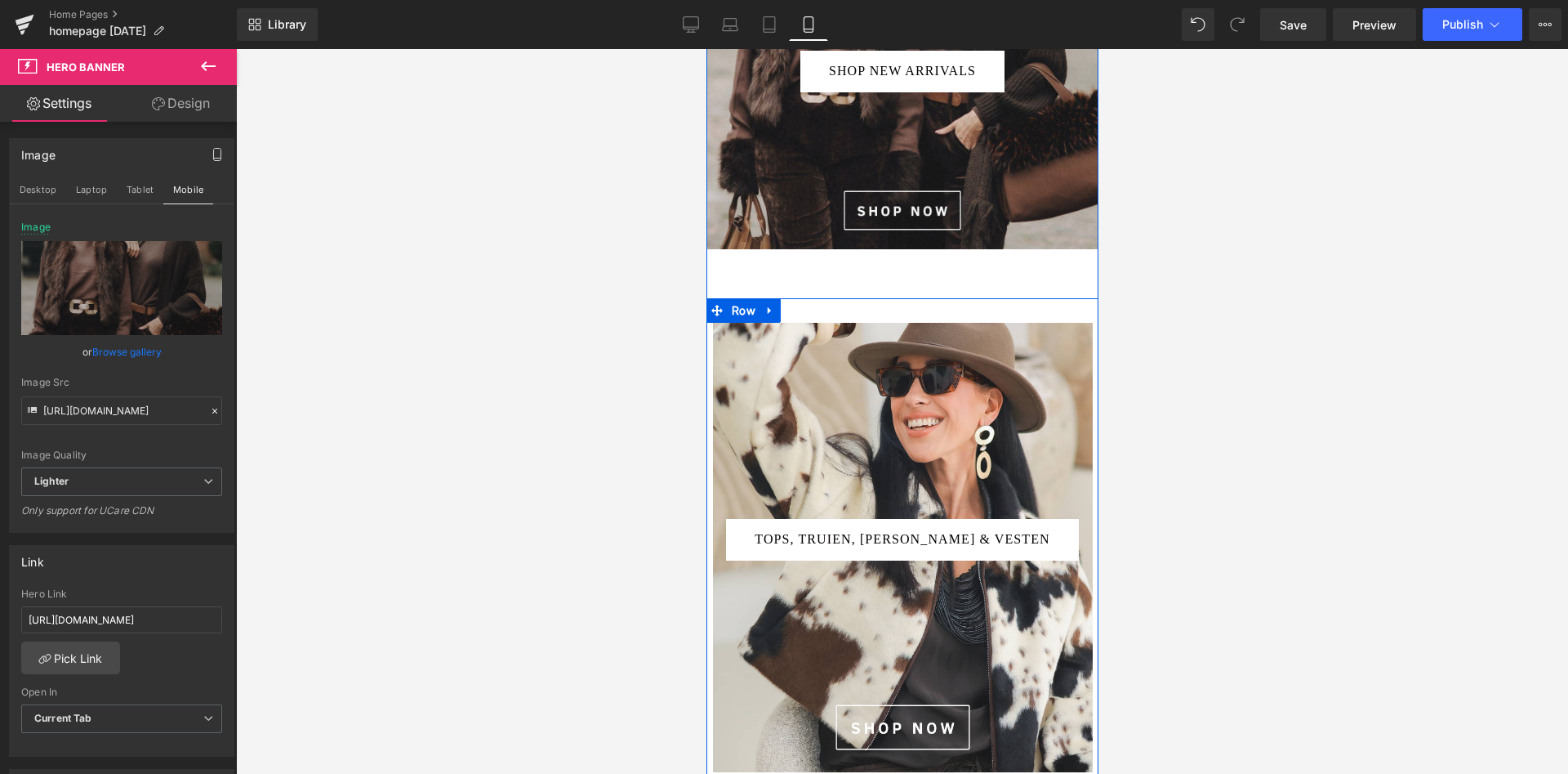
scroll to position [250, 0]
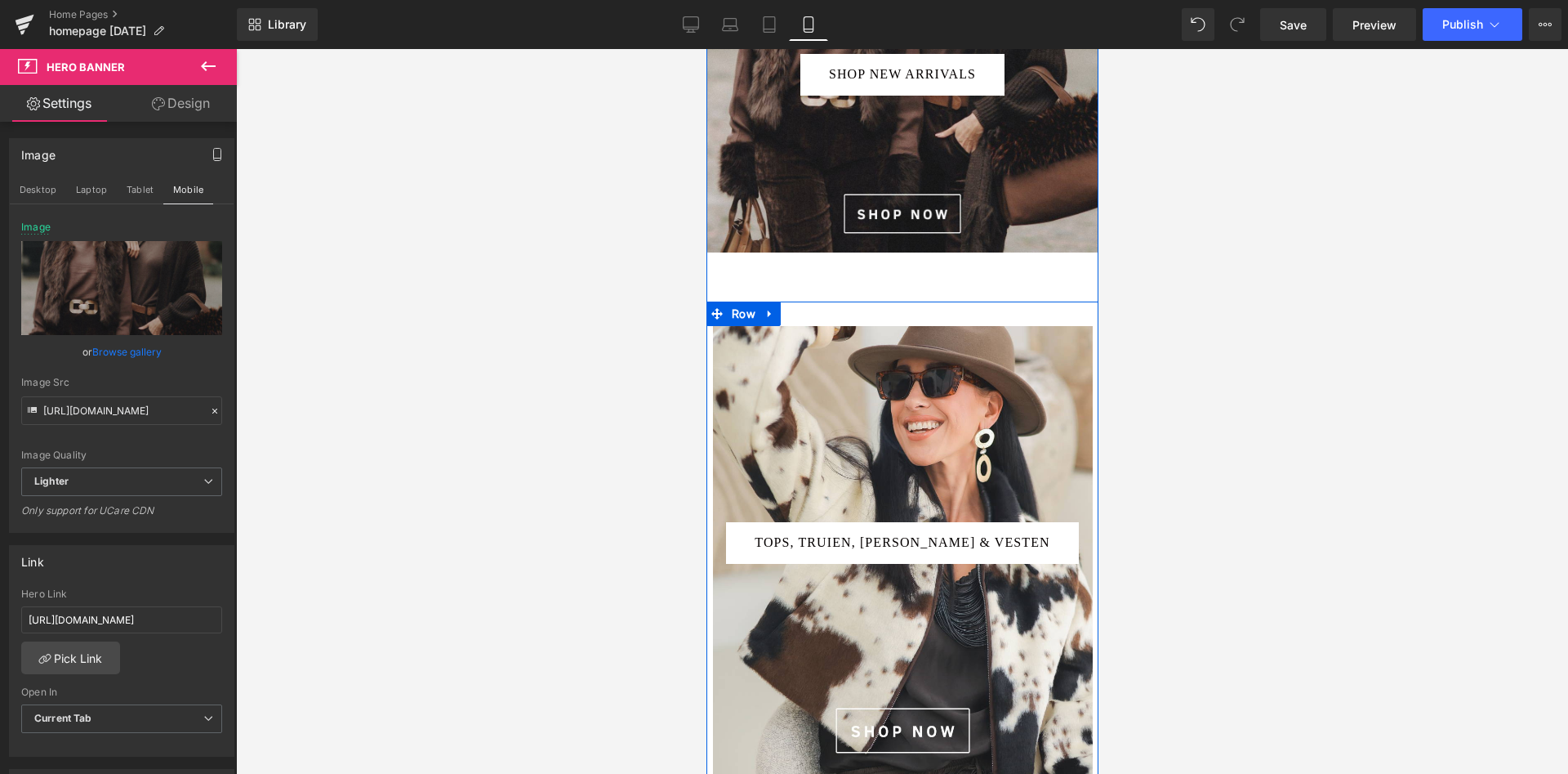
click at [790, 418] on span "TOPS, TRUIEN, JASSEN & VESTEN Button" at bounding box center [902, 482] width 379 height 165
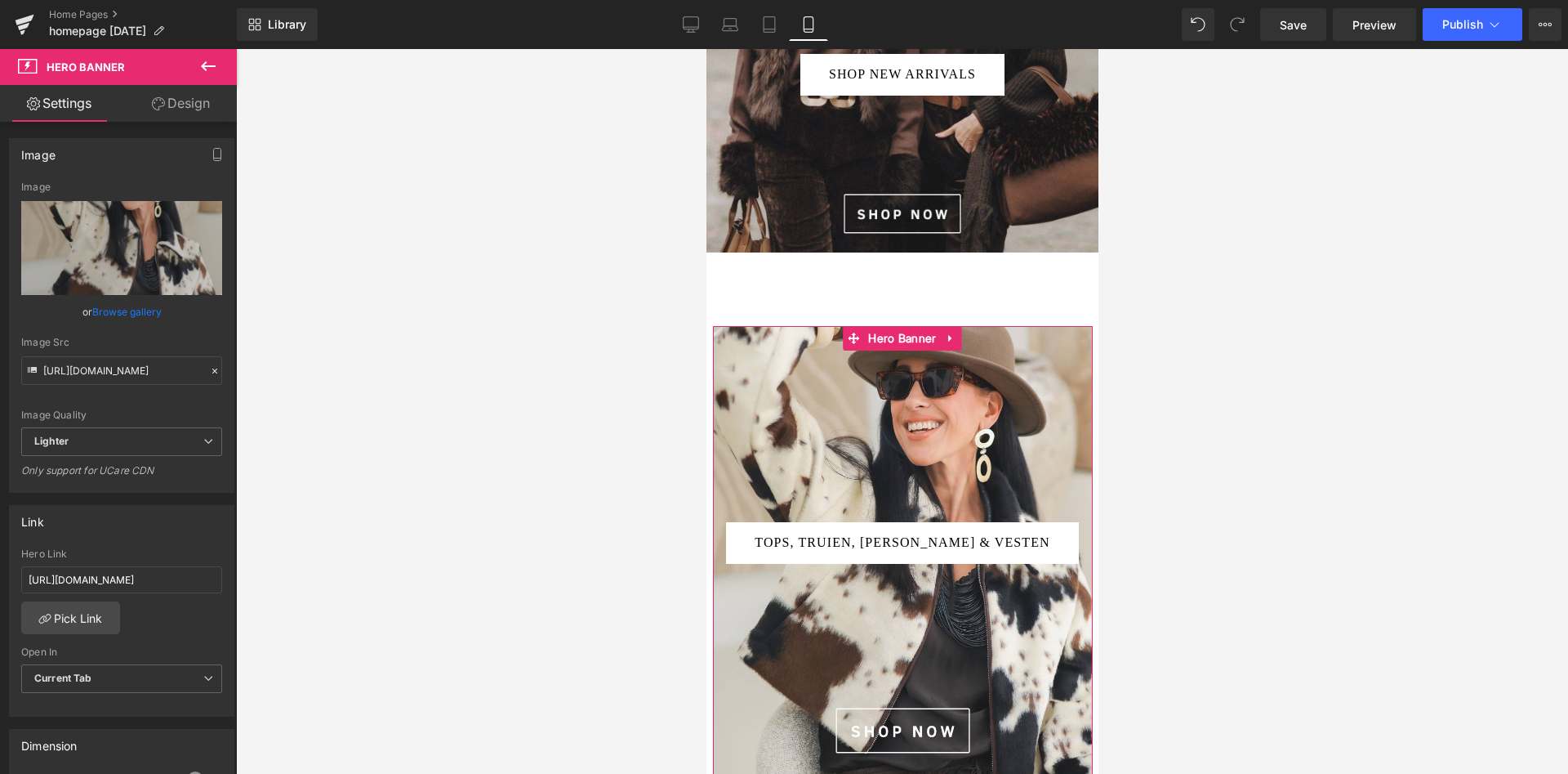
click at [115, 309] on link "Browse gallery" at bounding box center [127, 311] width 69 height 28
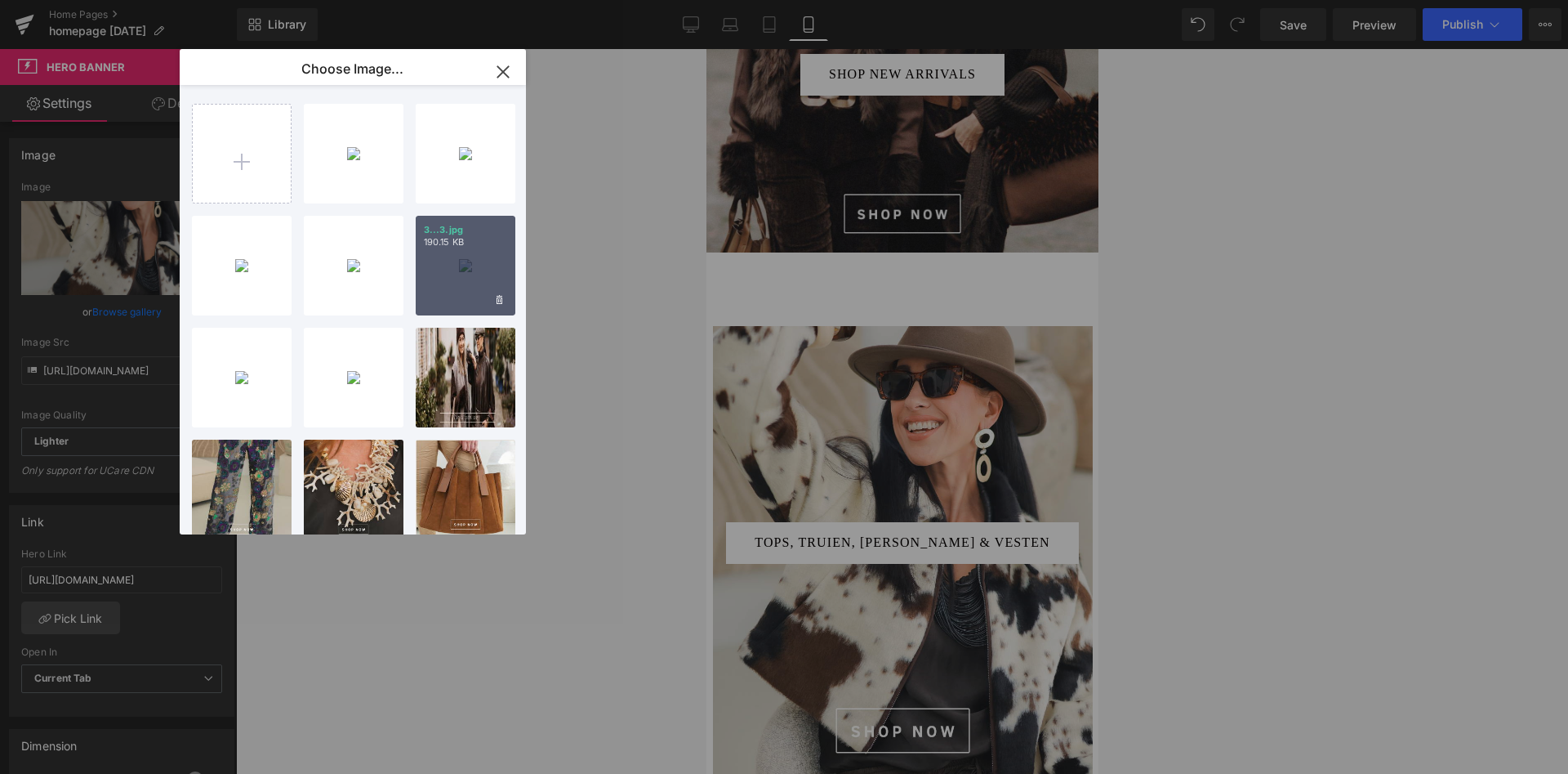
click at [450, 262] on div "3...3.jpg 190.15 KB" at bounding box center [465, 265] width 99 height 99
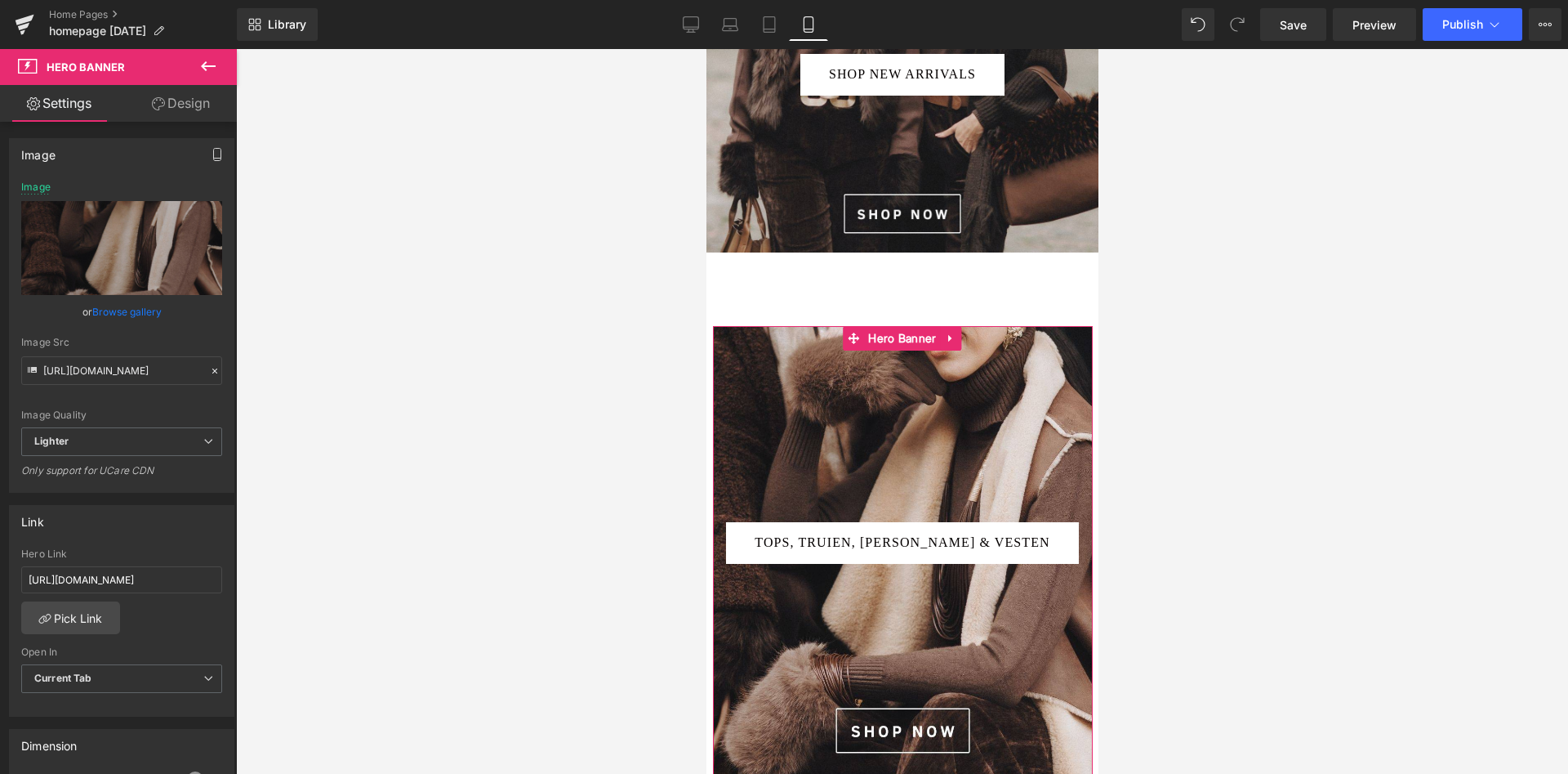
click at [223, 154] on icon "button" at bounding box center [217, 154] width 13 height 13
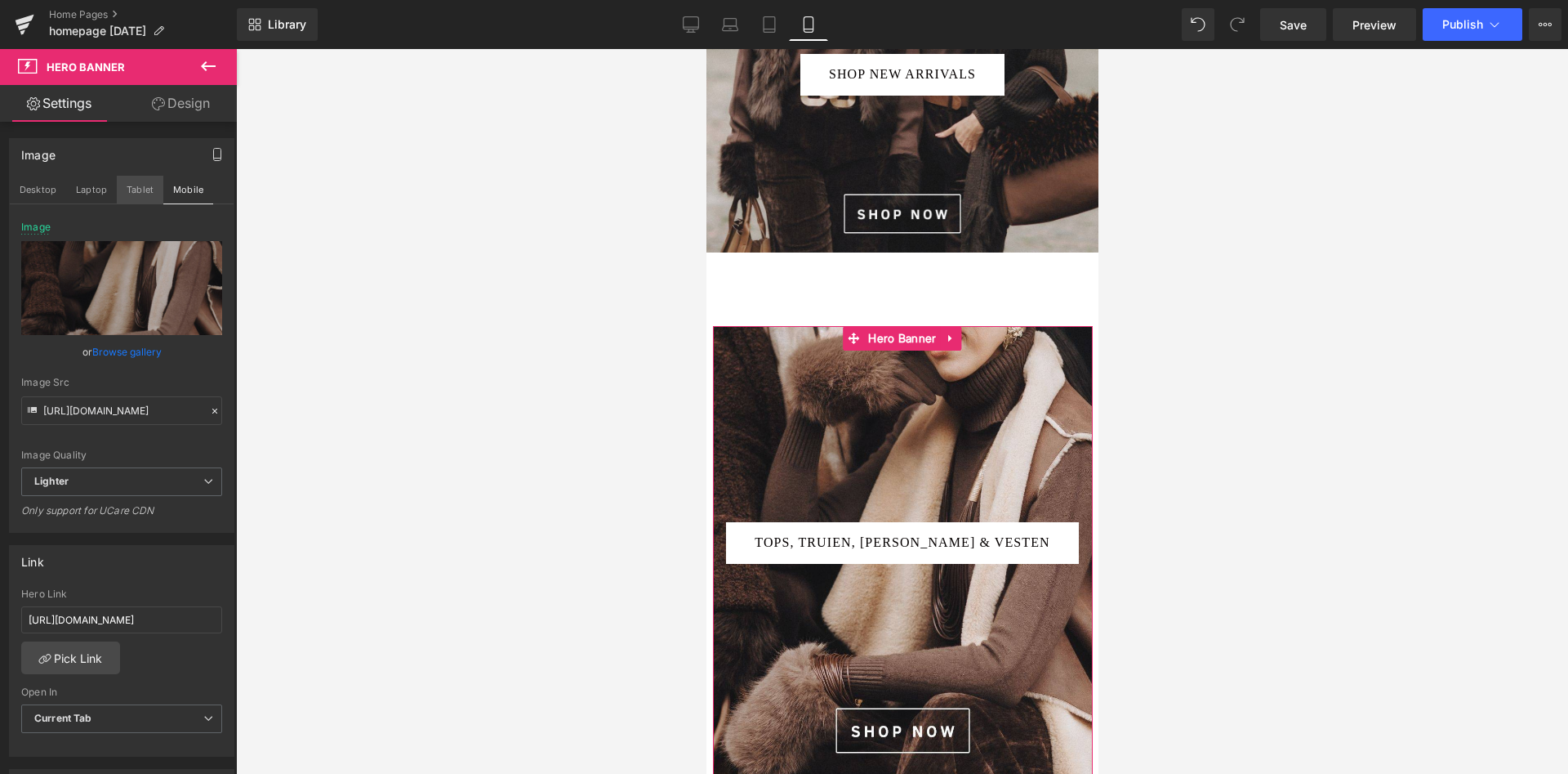
click at [141, 186] on button "Tablet" at bounding box center [140, 189] width 47 height 27
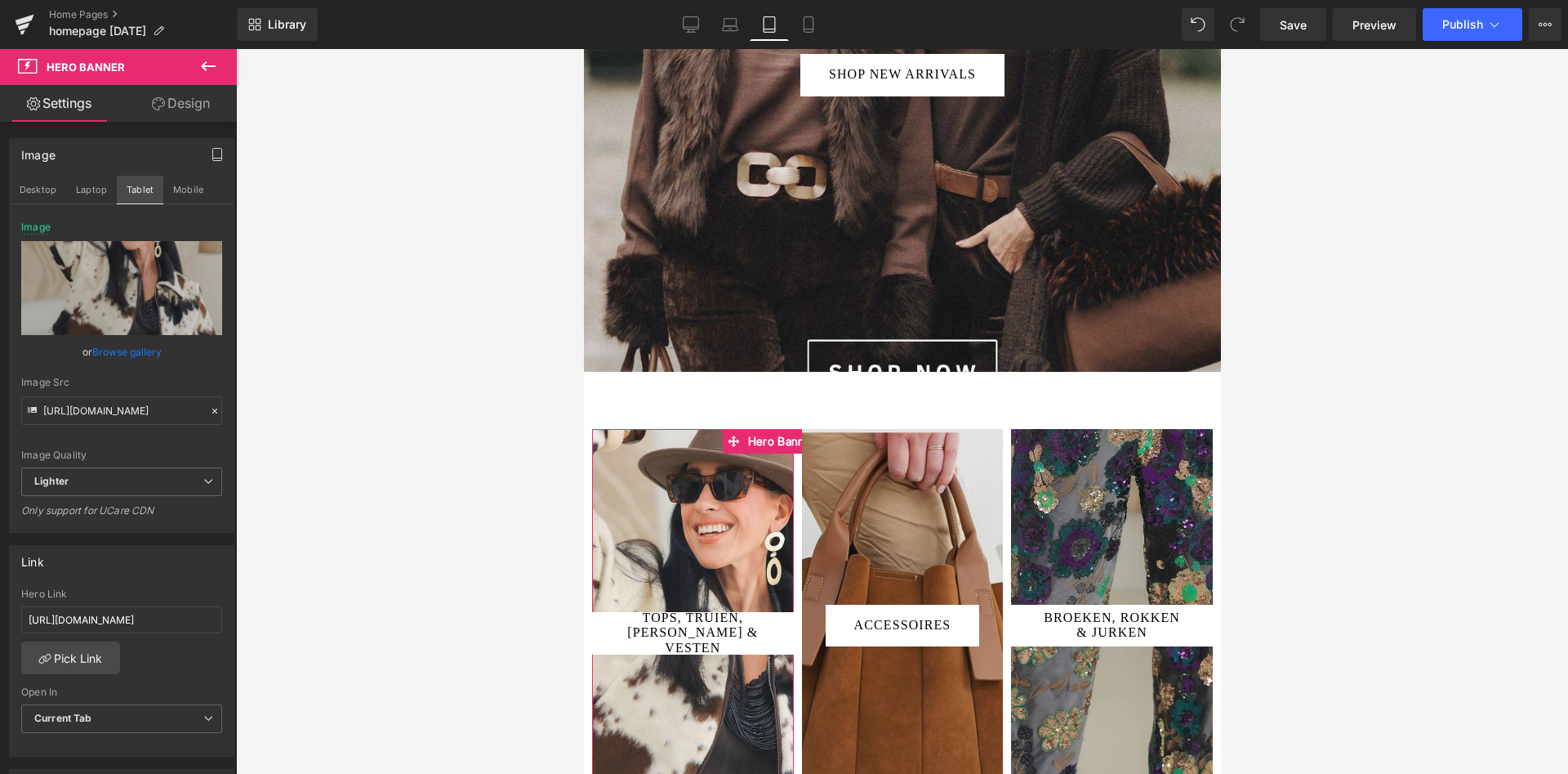
scroll to position [353, 0]
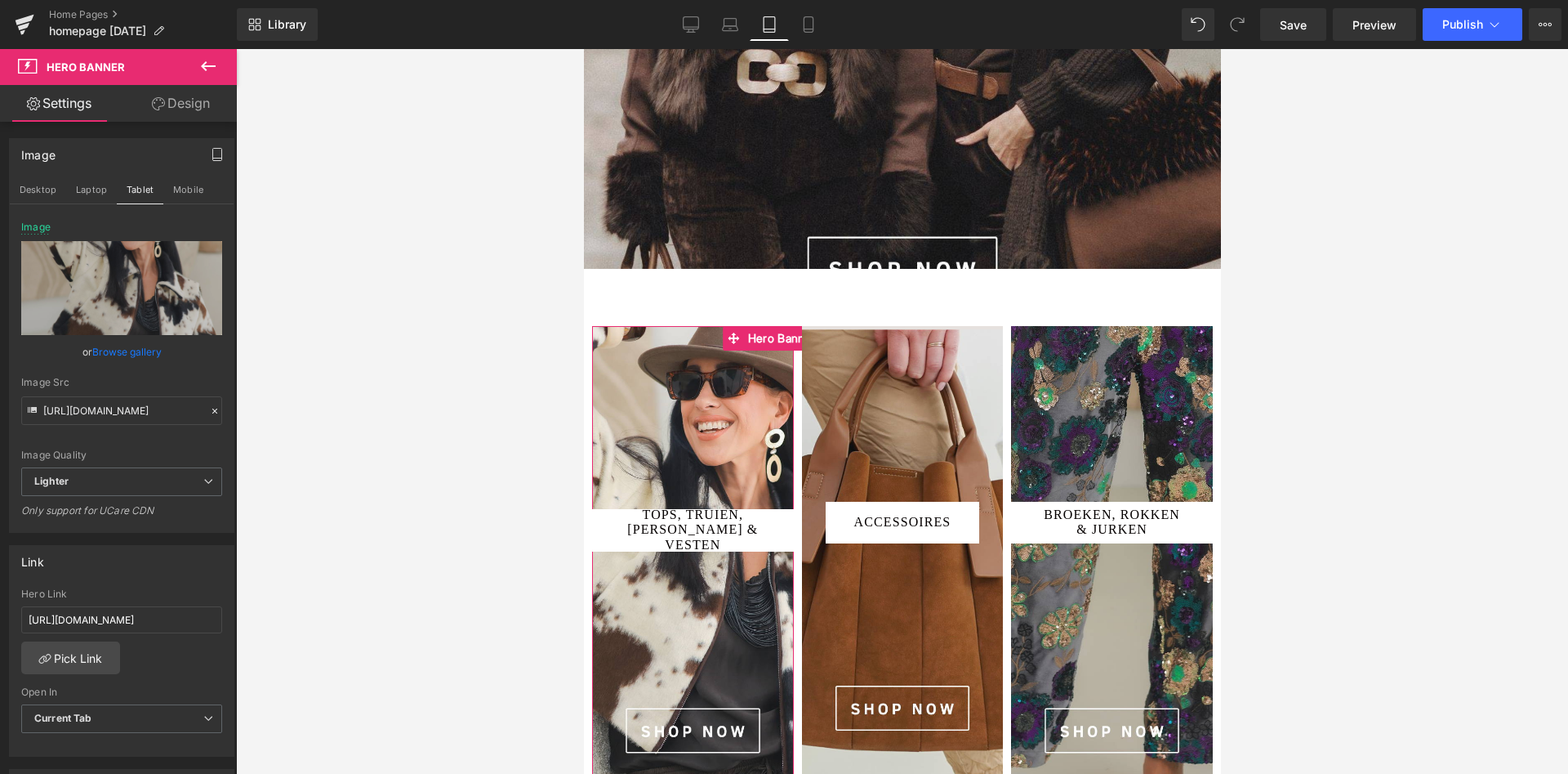
click at [126, 349] on link "Browse gallery" at bounding box center [127, 351] width 69 height 28
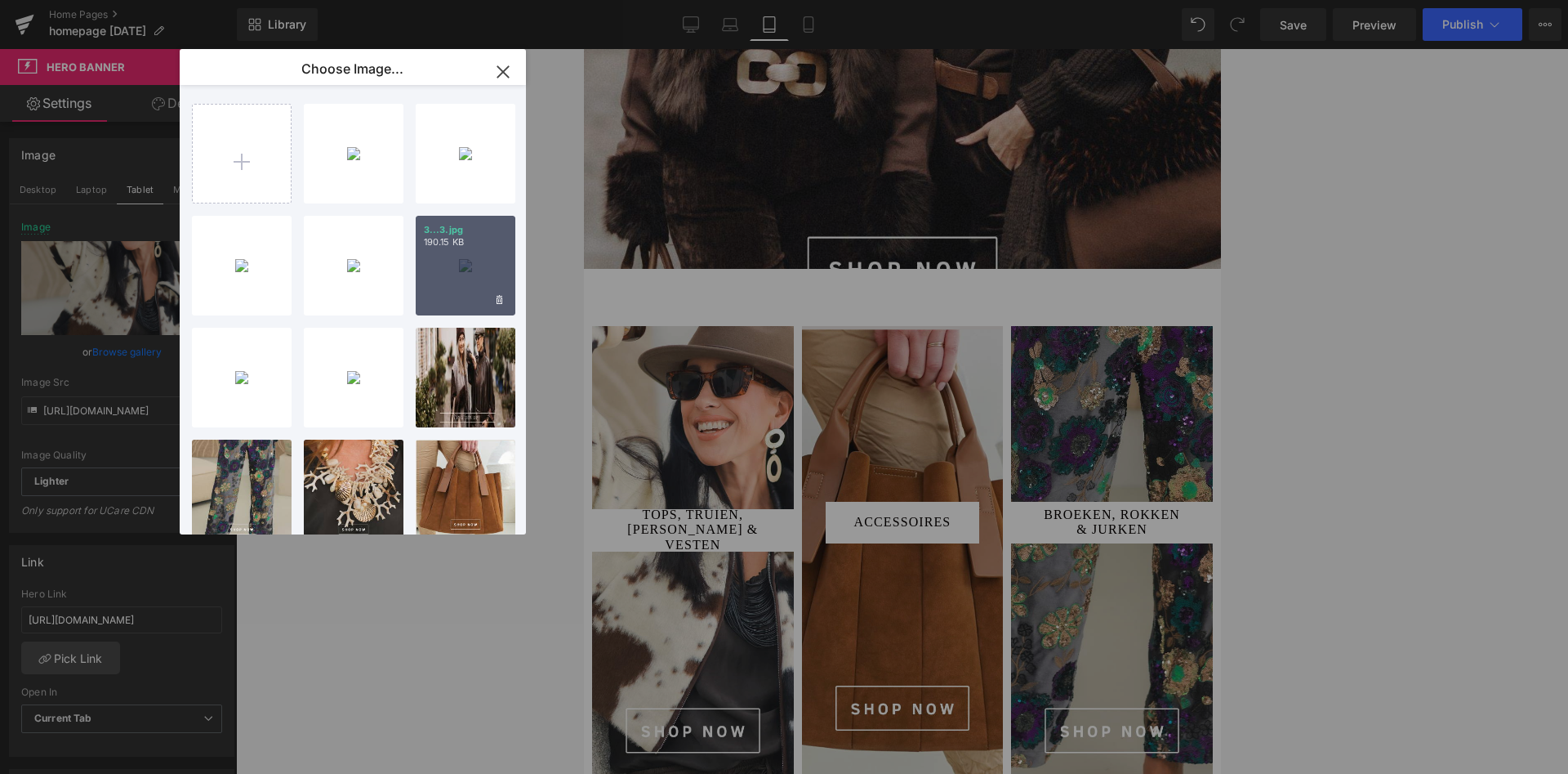
click at [459, 257] on div "3...3.jpg 190.15 KB" at bounding box center [465, 265] width 99 height 99
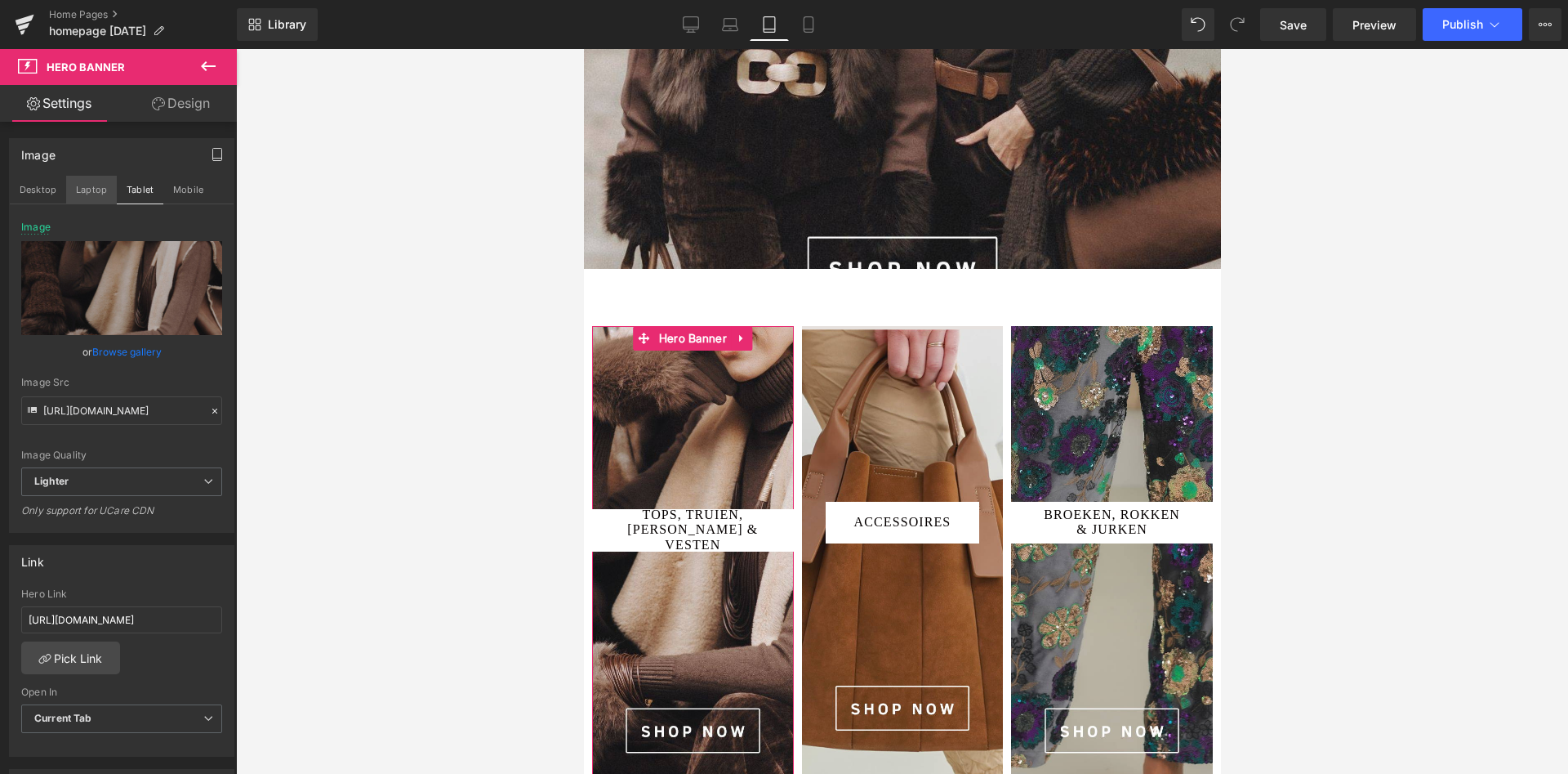
click at [94, 189] on button "Laptop" at bounding box center [92, 189] width 51 height 27
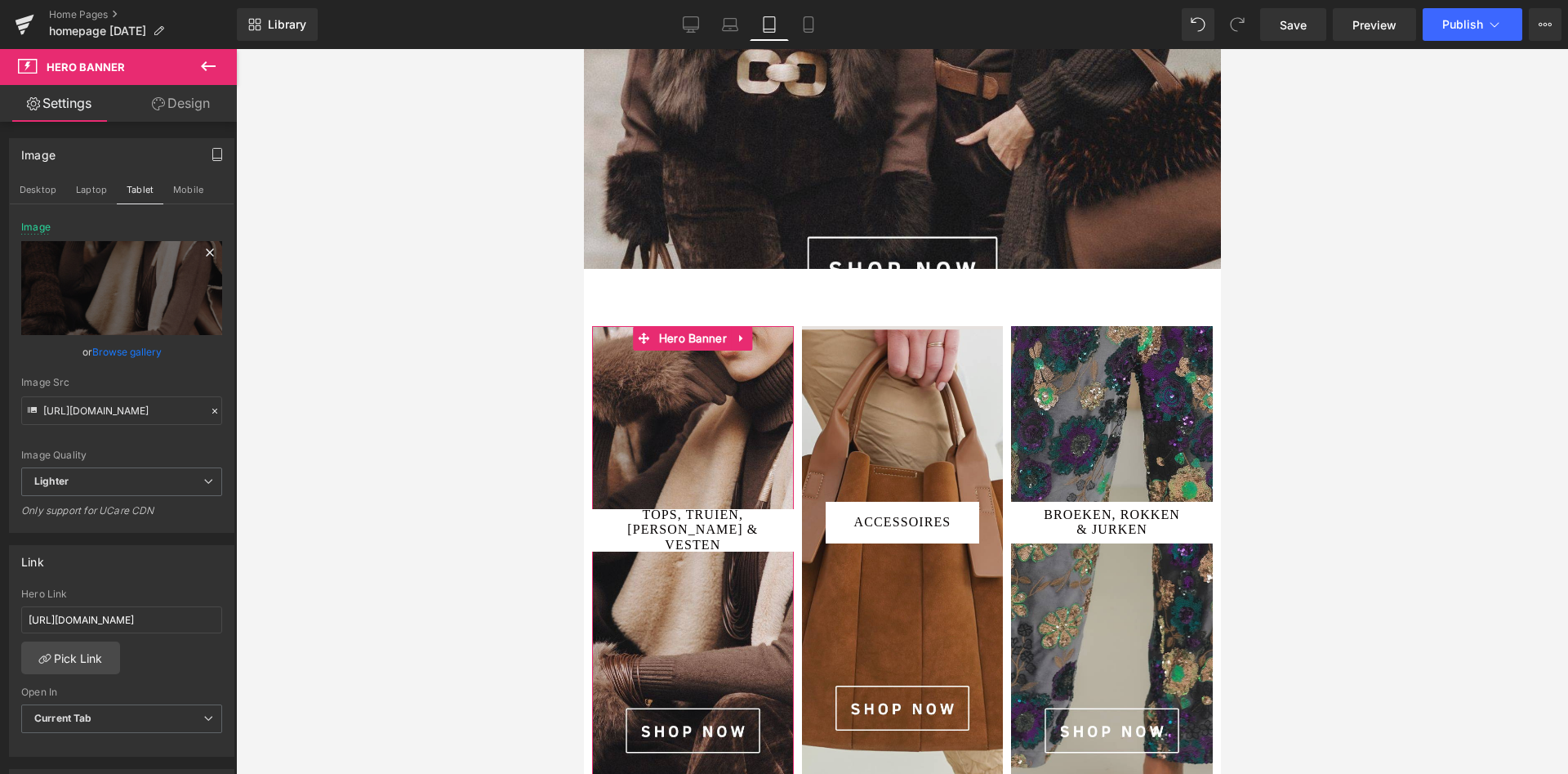
scroll to position [438, 0]
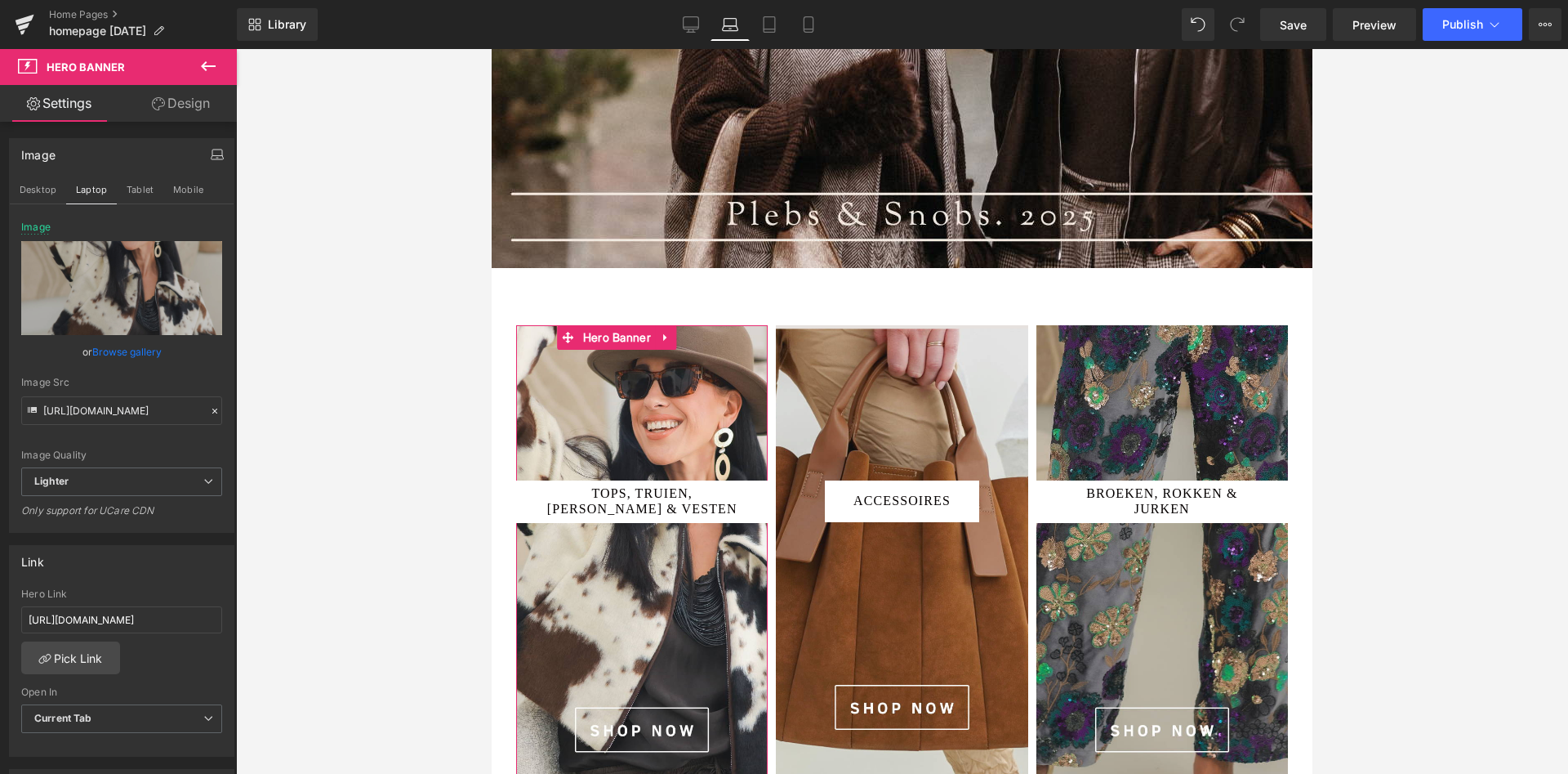
click at [118, 346] on link "Browse gallery" at bounding box center [127, 351] width 69 height 28
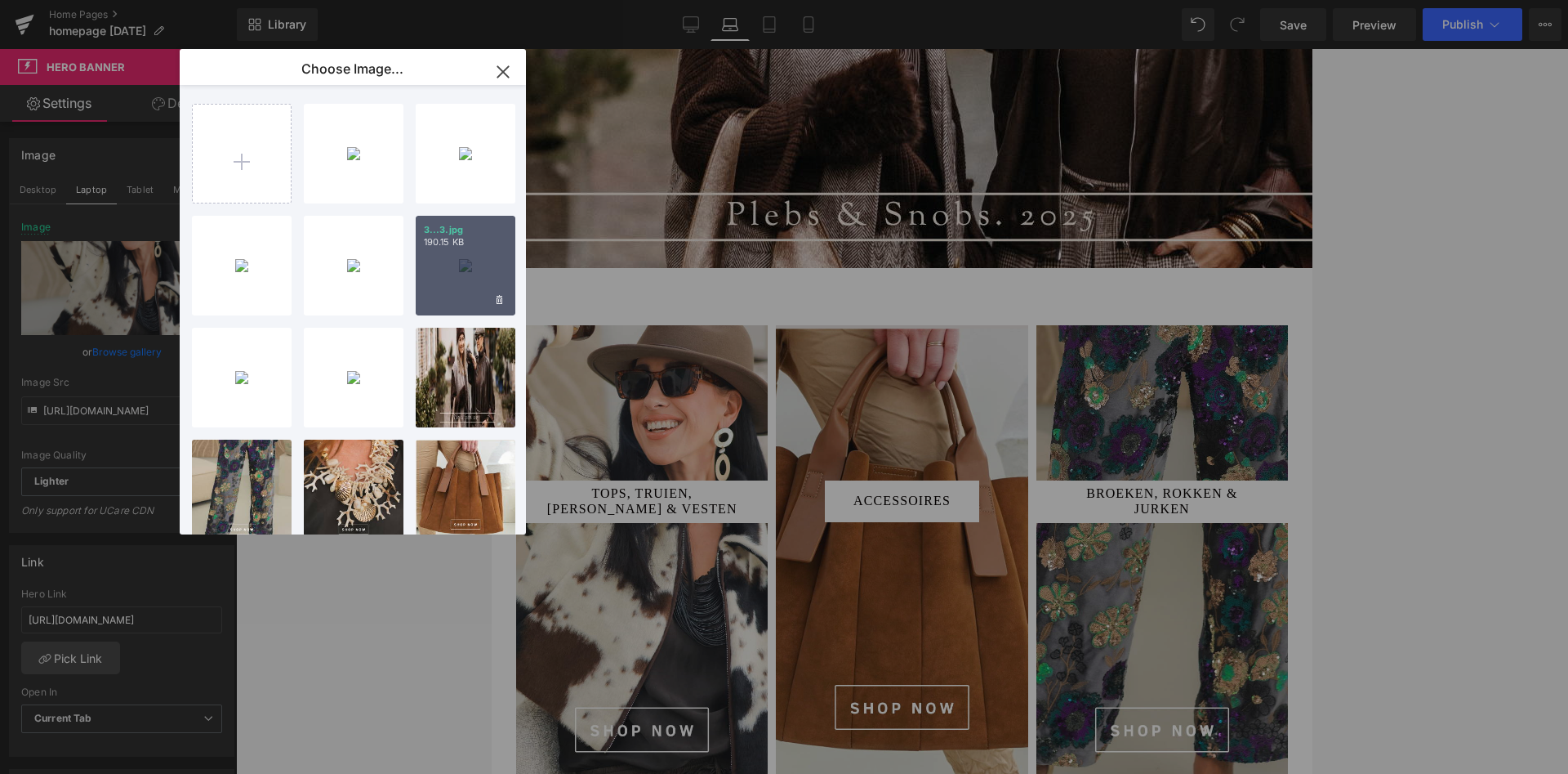
click at [440, 246] on p "190.15 KB" at bounding box center [465, 242] width 83 height 12
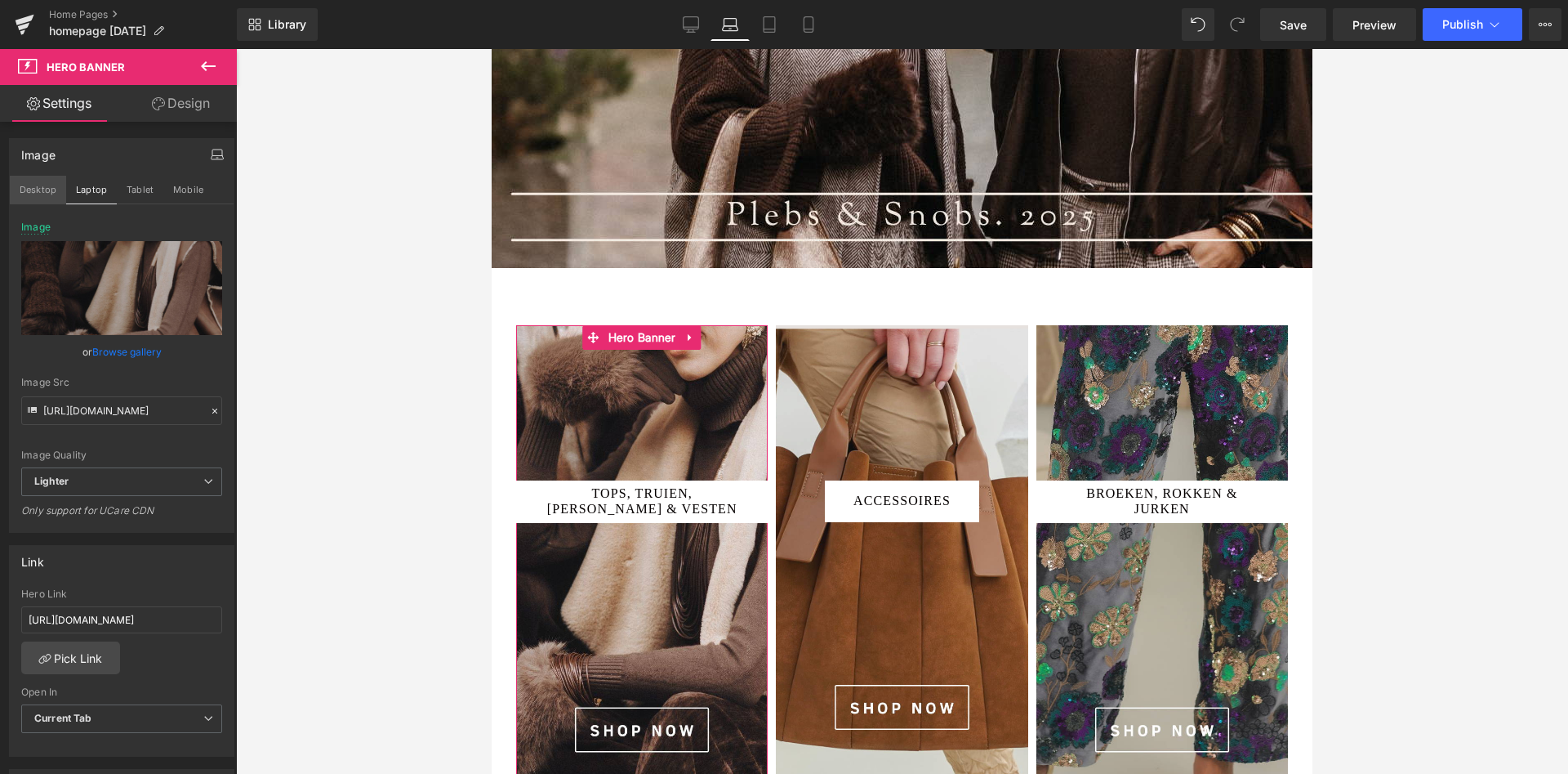
click at [39, 186] on button "Desktop" at bounding box center [38, 189] width 57 height 27
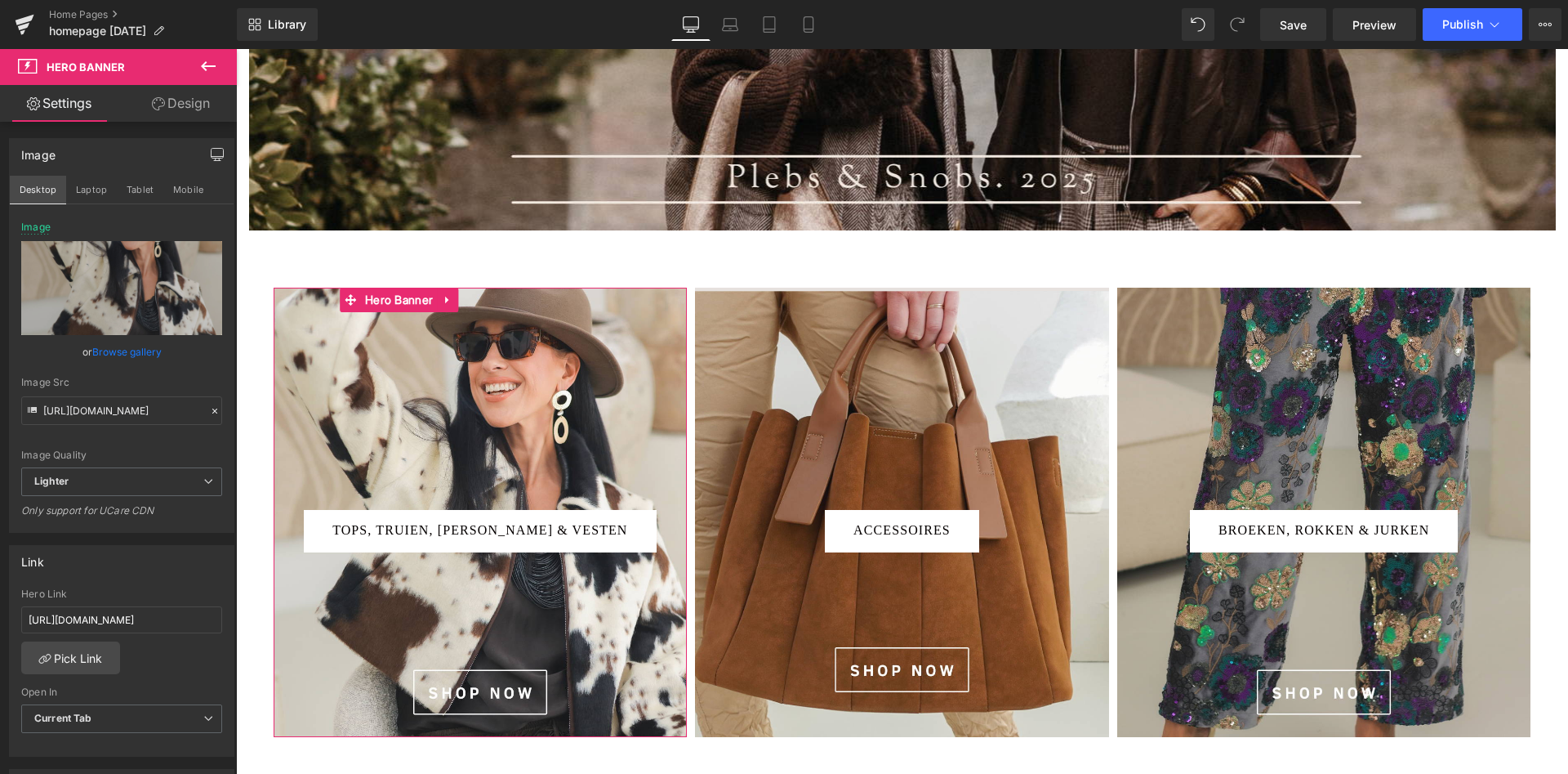
scroll to position [401, 0]
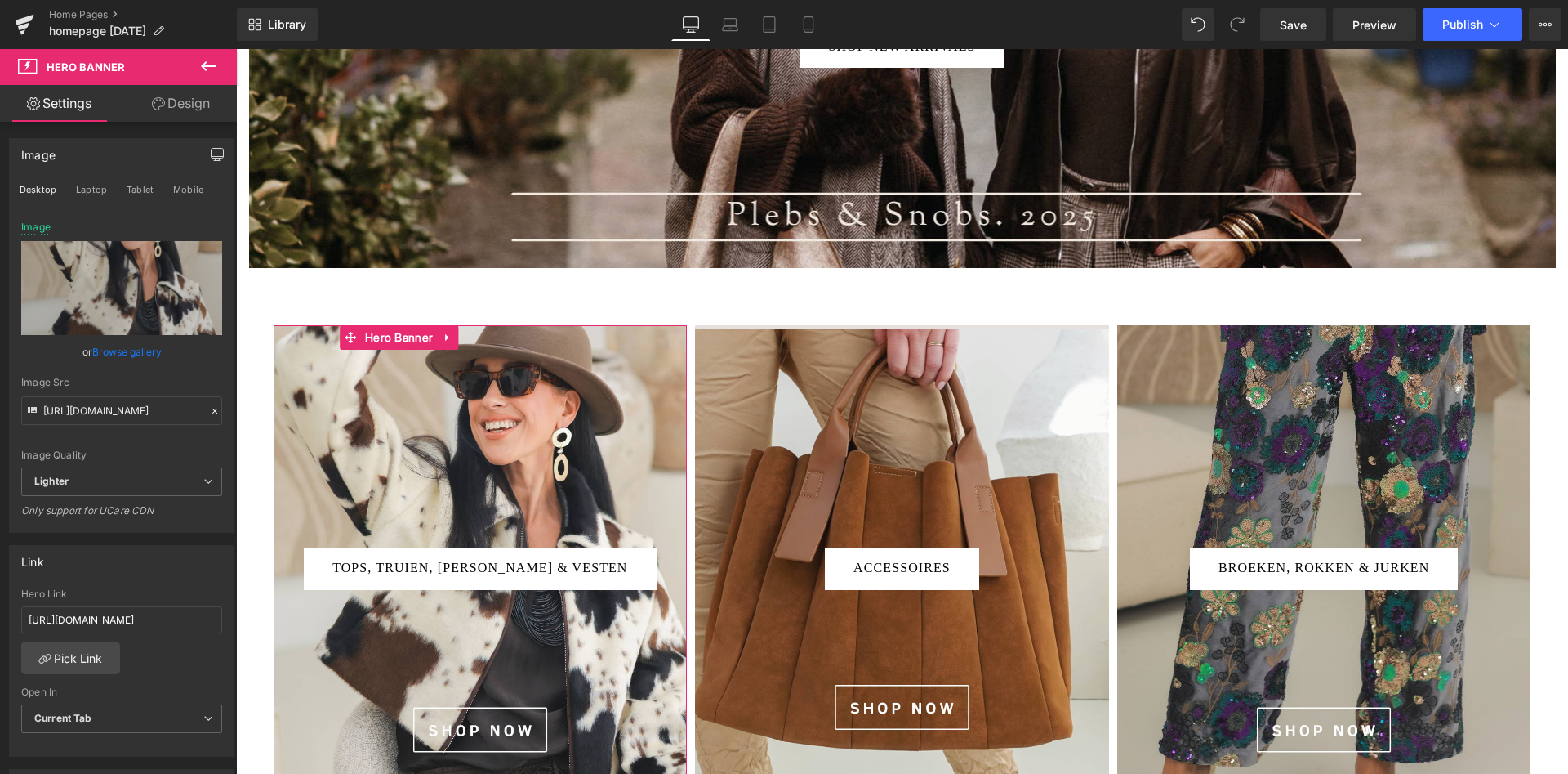
click at [120, 350] on link "Browse gallery" at bounding box center [127, 351] width 69 height 28
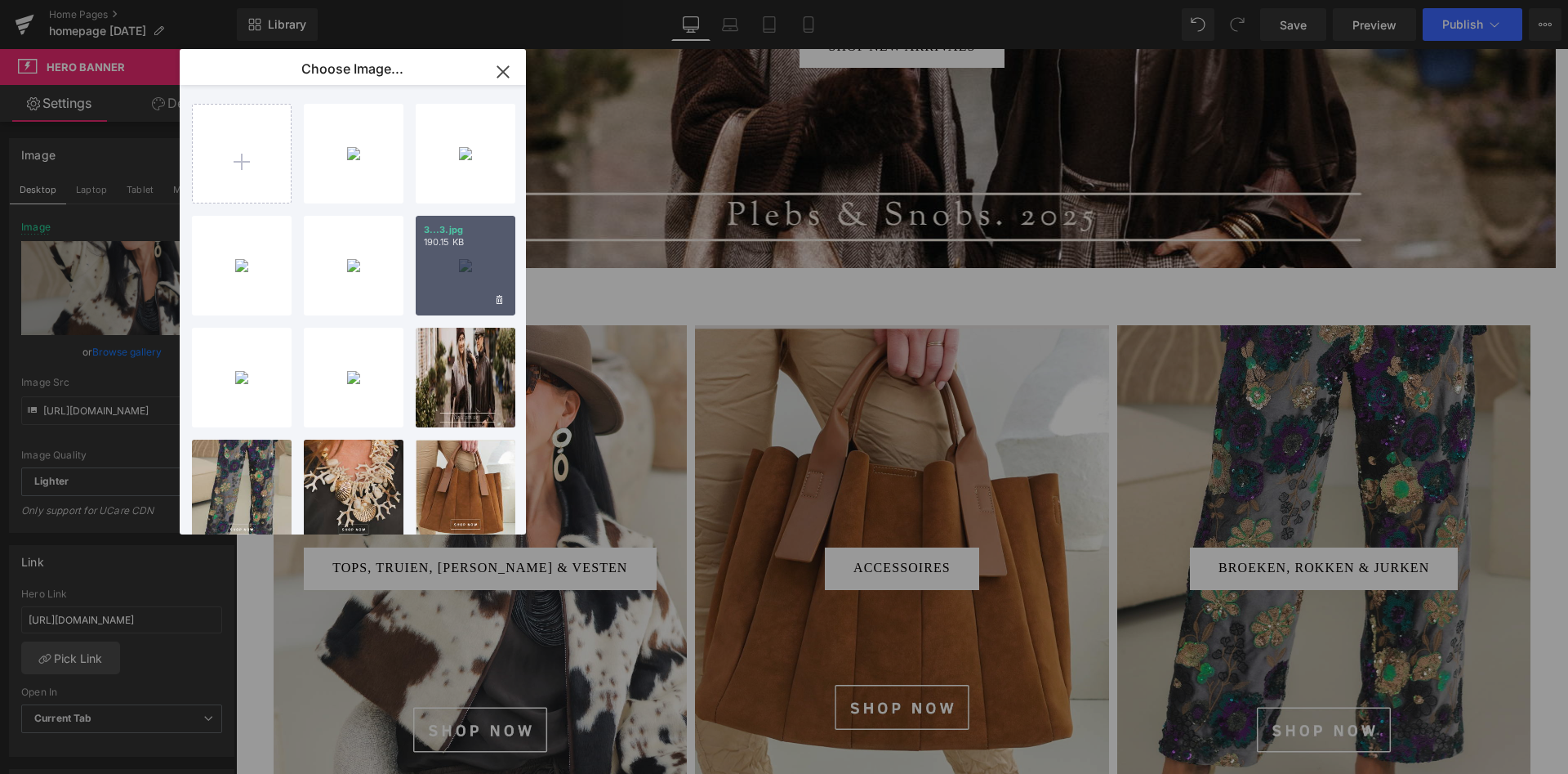
click at [432, 254] on div "3...3.jpg 190.15 KB" at bounding box center [465, 265] width 99 height 99
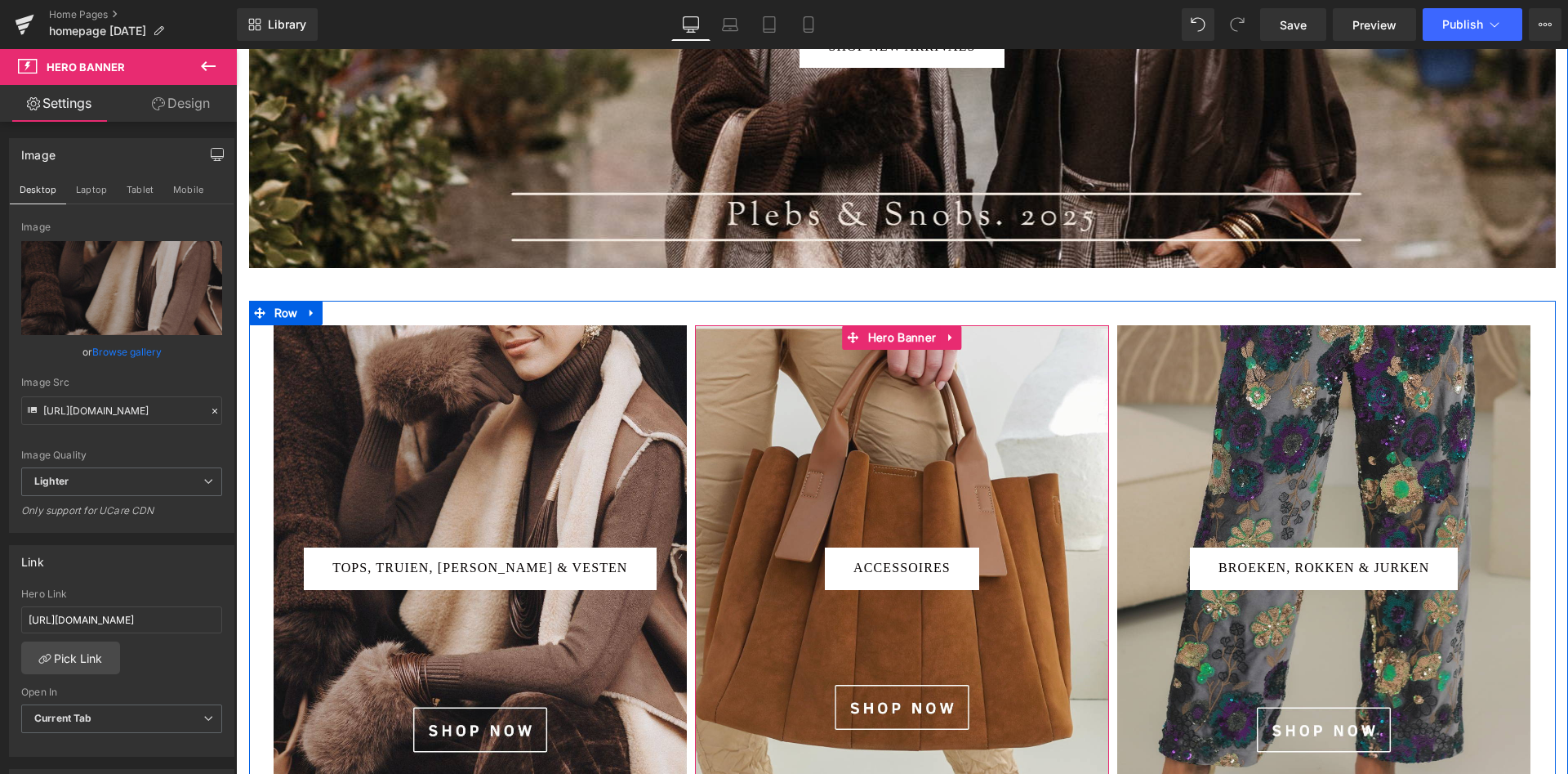
click at [877, 467] on div at bounding box center [902, 549] width 414 height 449
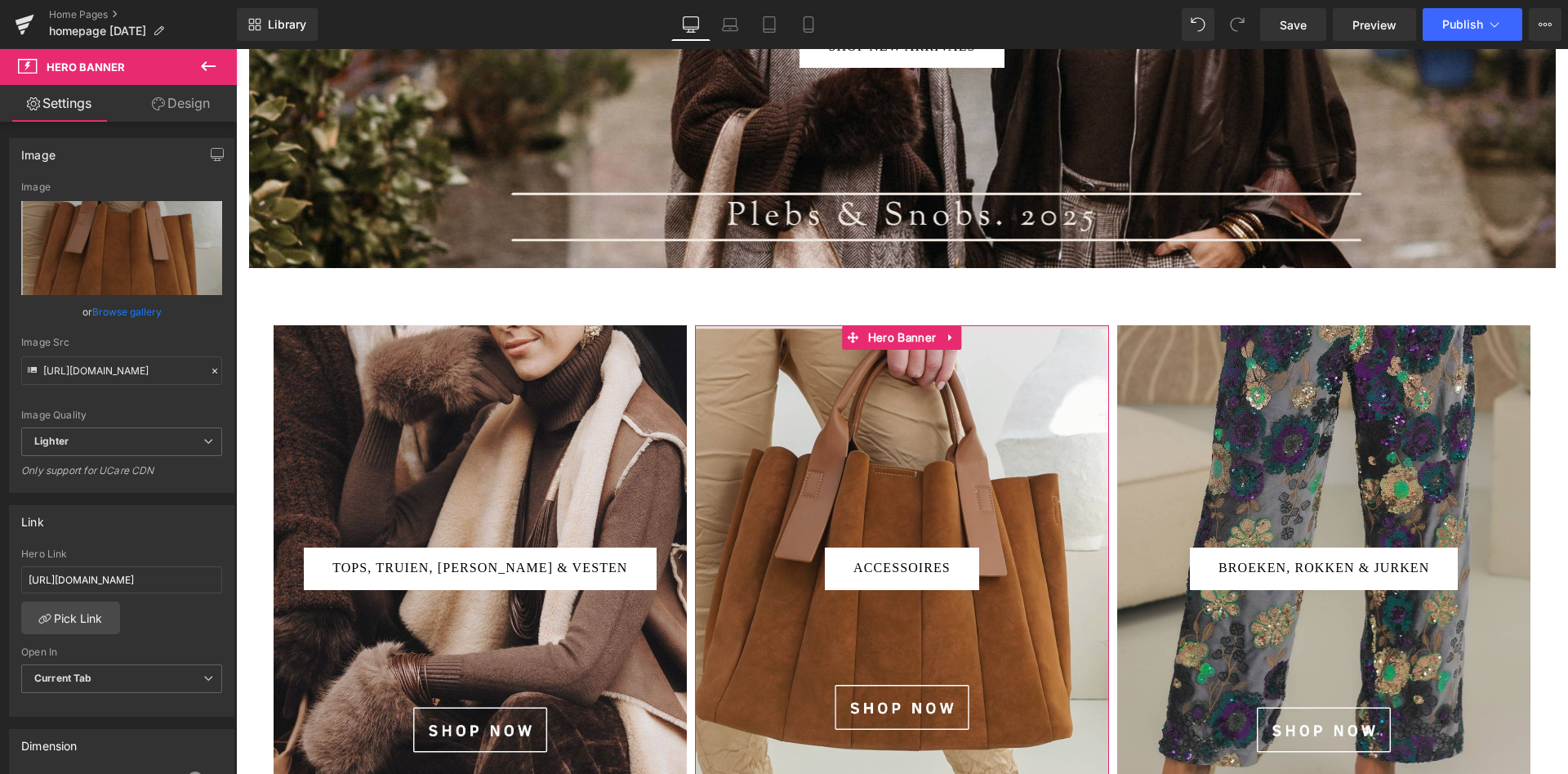
click at [137, 315] on link "Browse gallery" at bounding box center [127, 311] width 69 height 28
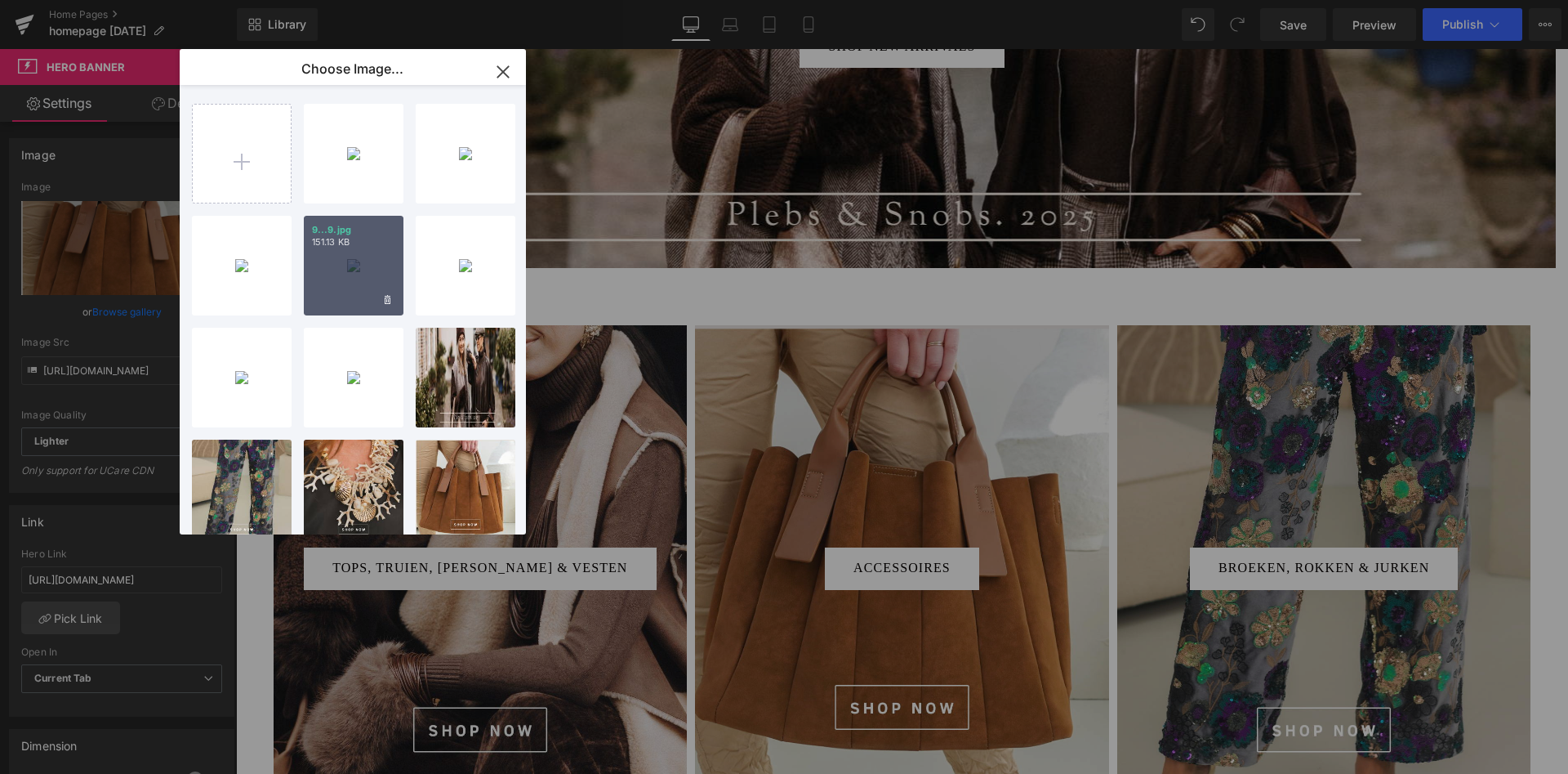
click at [366, 269] on div "9...9.jpg 151.13 KB" at bounding box center [353, 265] width 99 height 99
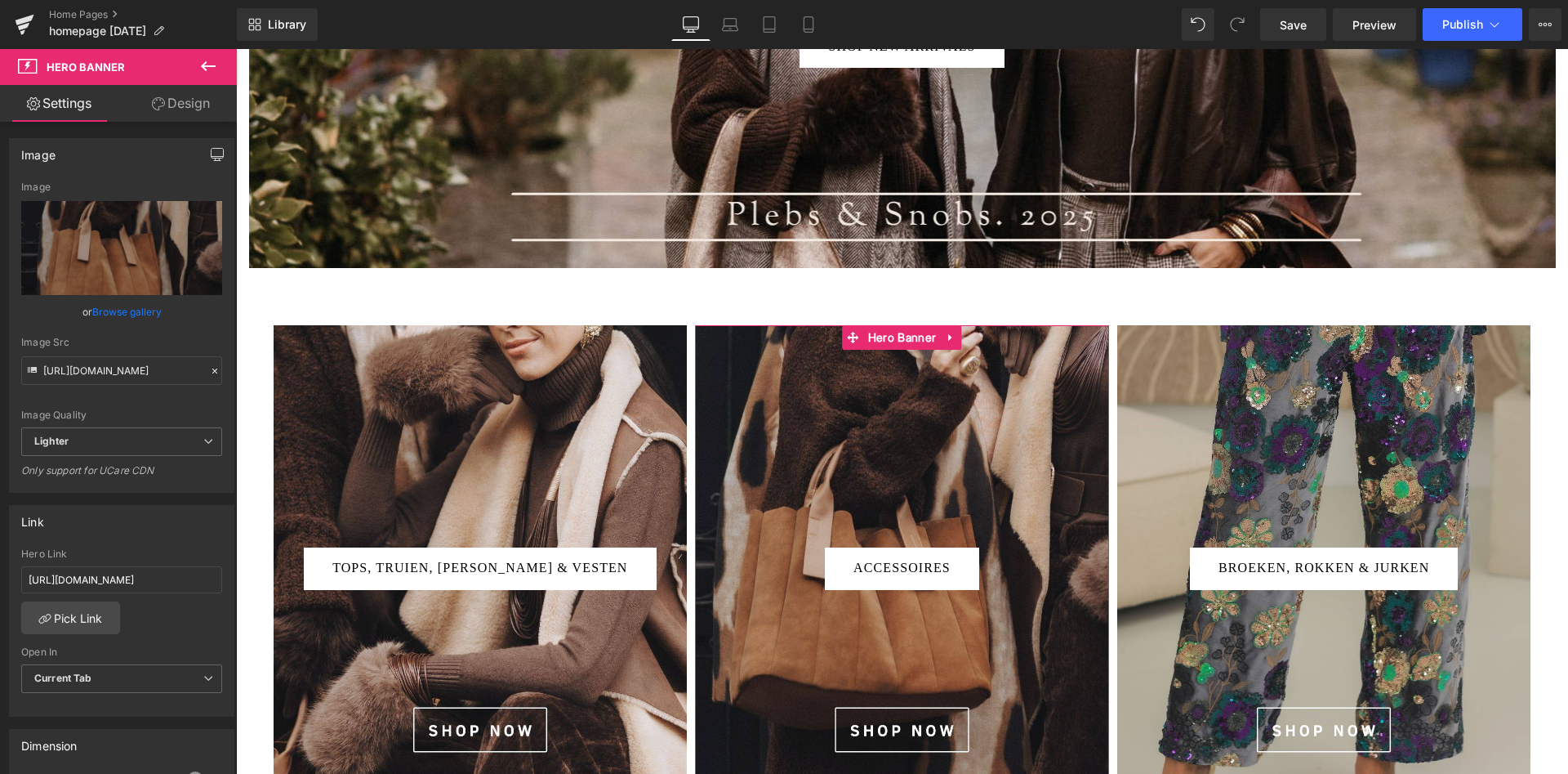
click at [219, 159] on icon "button" at bounding box center [217, 153] width 12 height 10
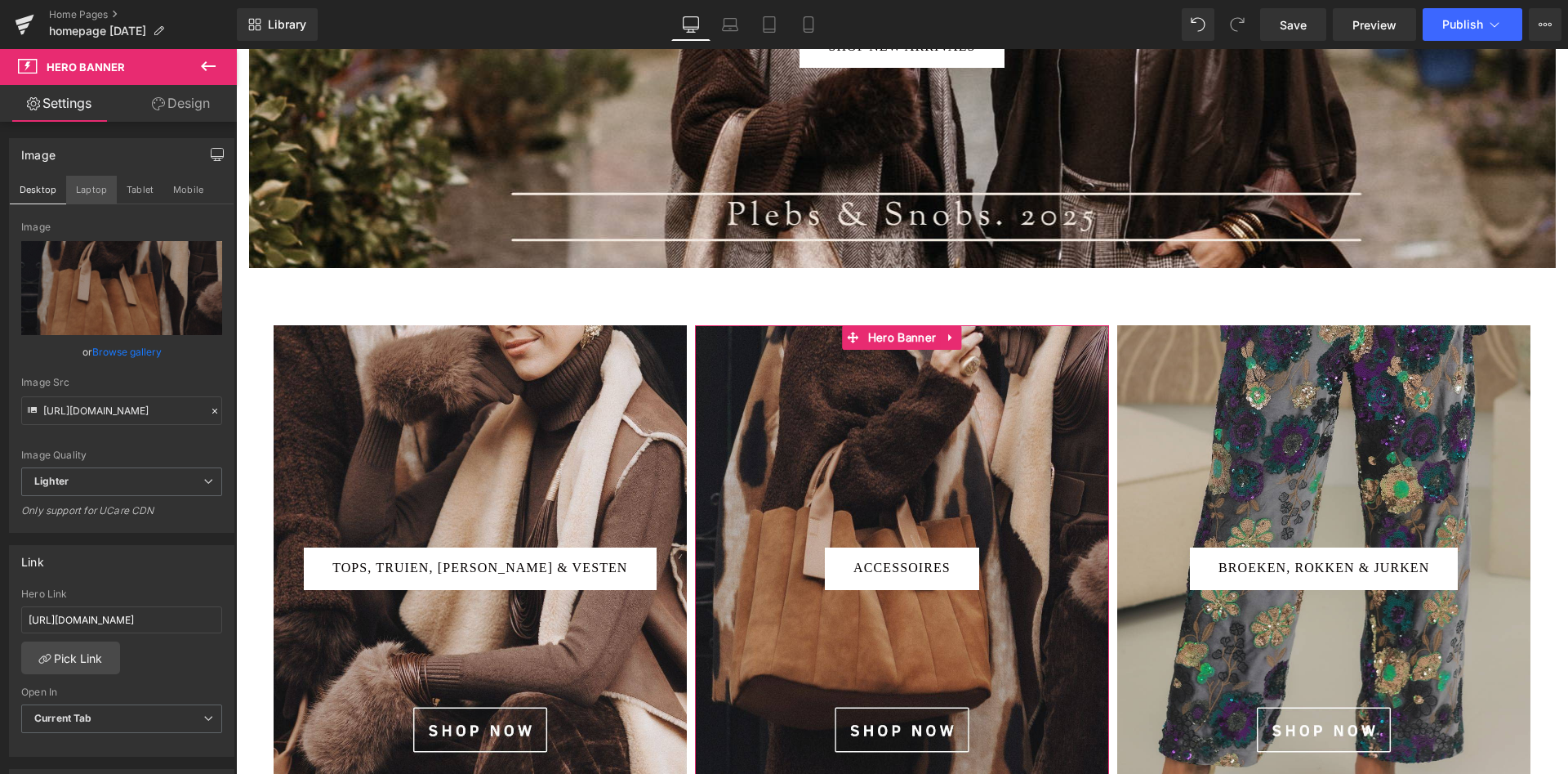
click at [99, 194] on button "Laptop" at bounding box center [92, 189] width 51 height 27
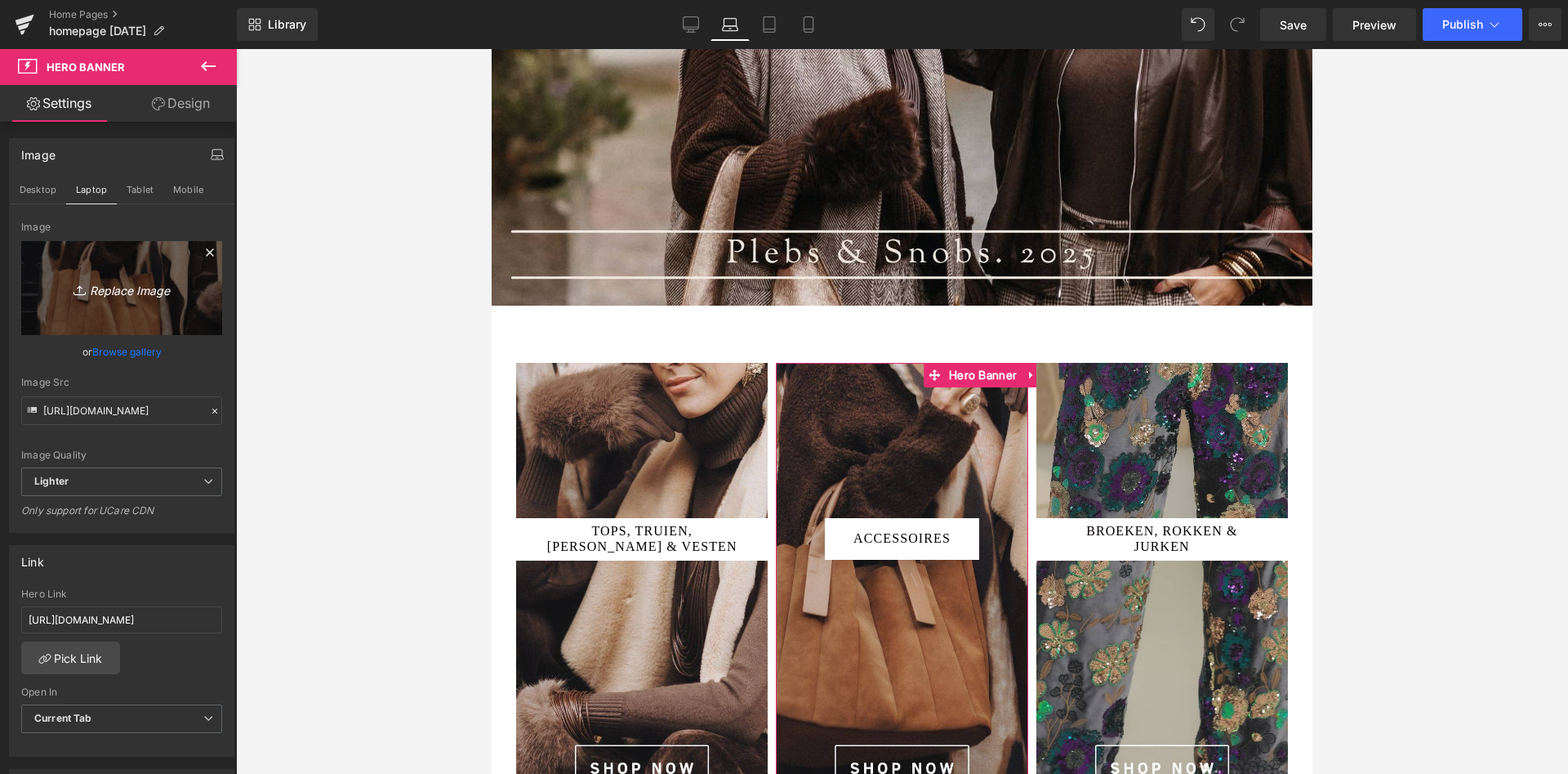
scroll to position [438, 0]
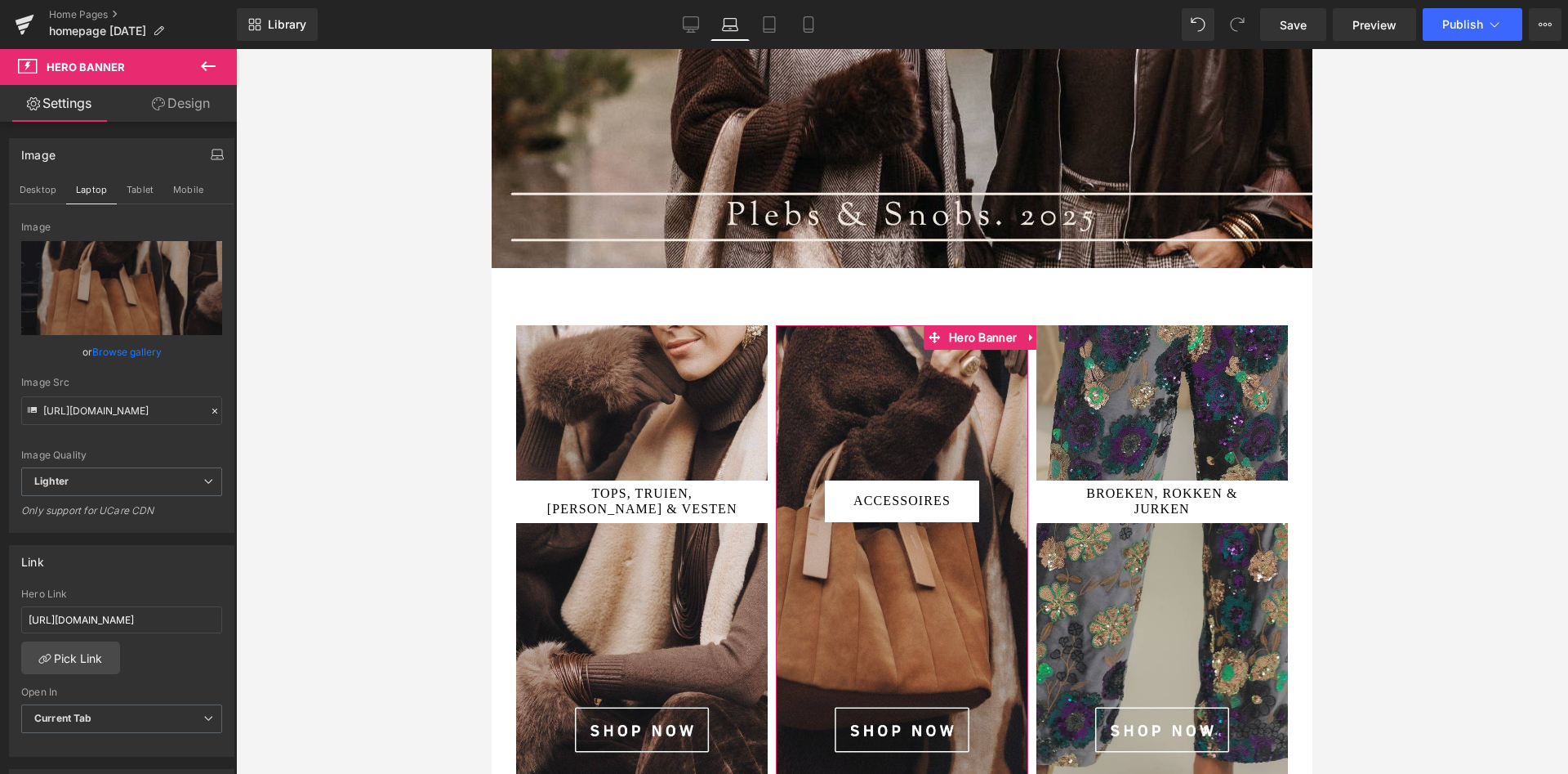
click at [124, 351] on link "Browse gallery" at bounding box center [127, 351] width 69 height 28
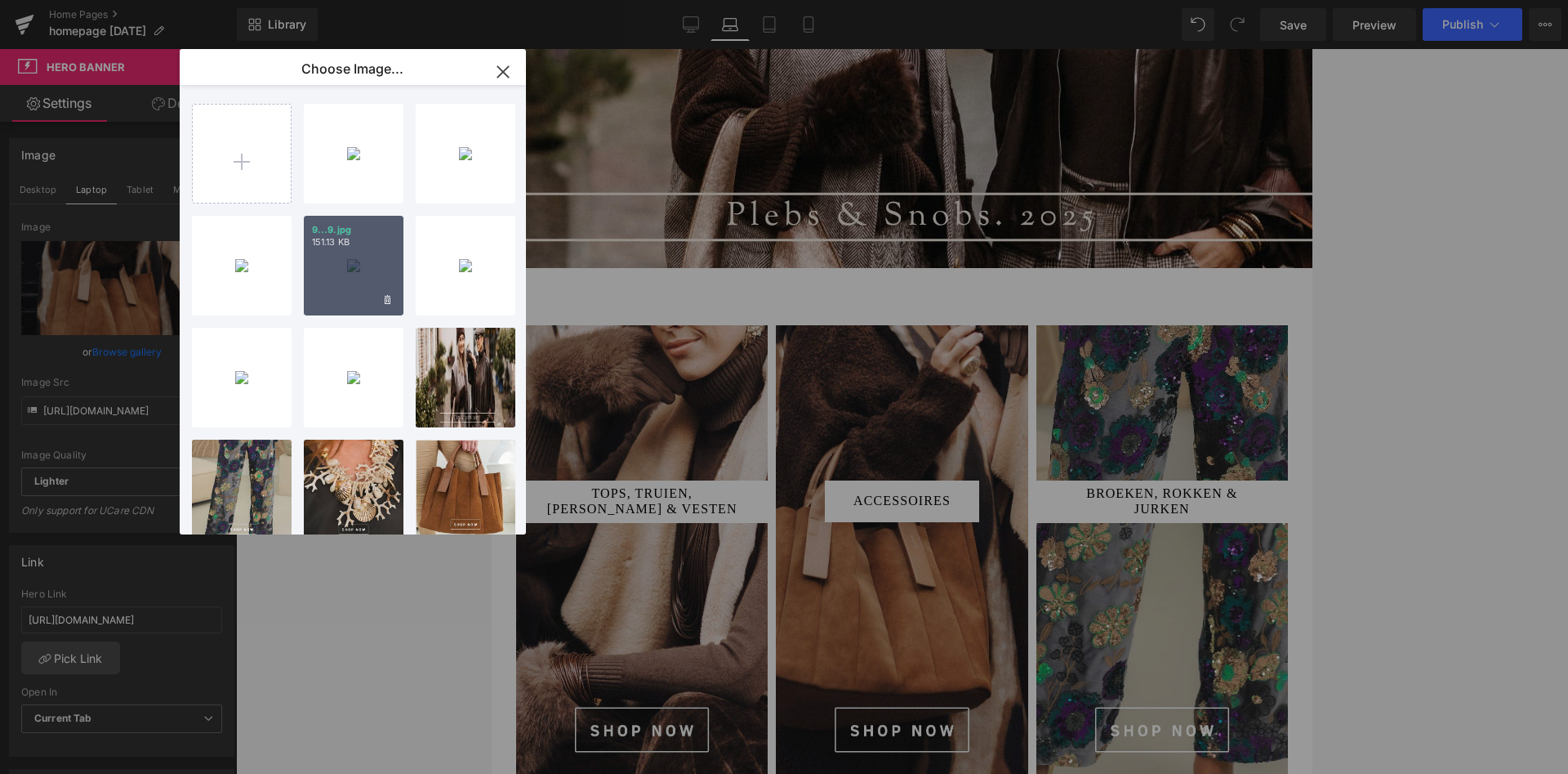
click at [360, 277] on div "9...9.jpg 151.13 KB" at bounding box center [353, 265] width 99 height 99
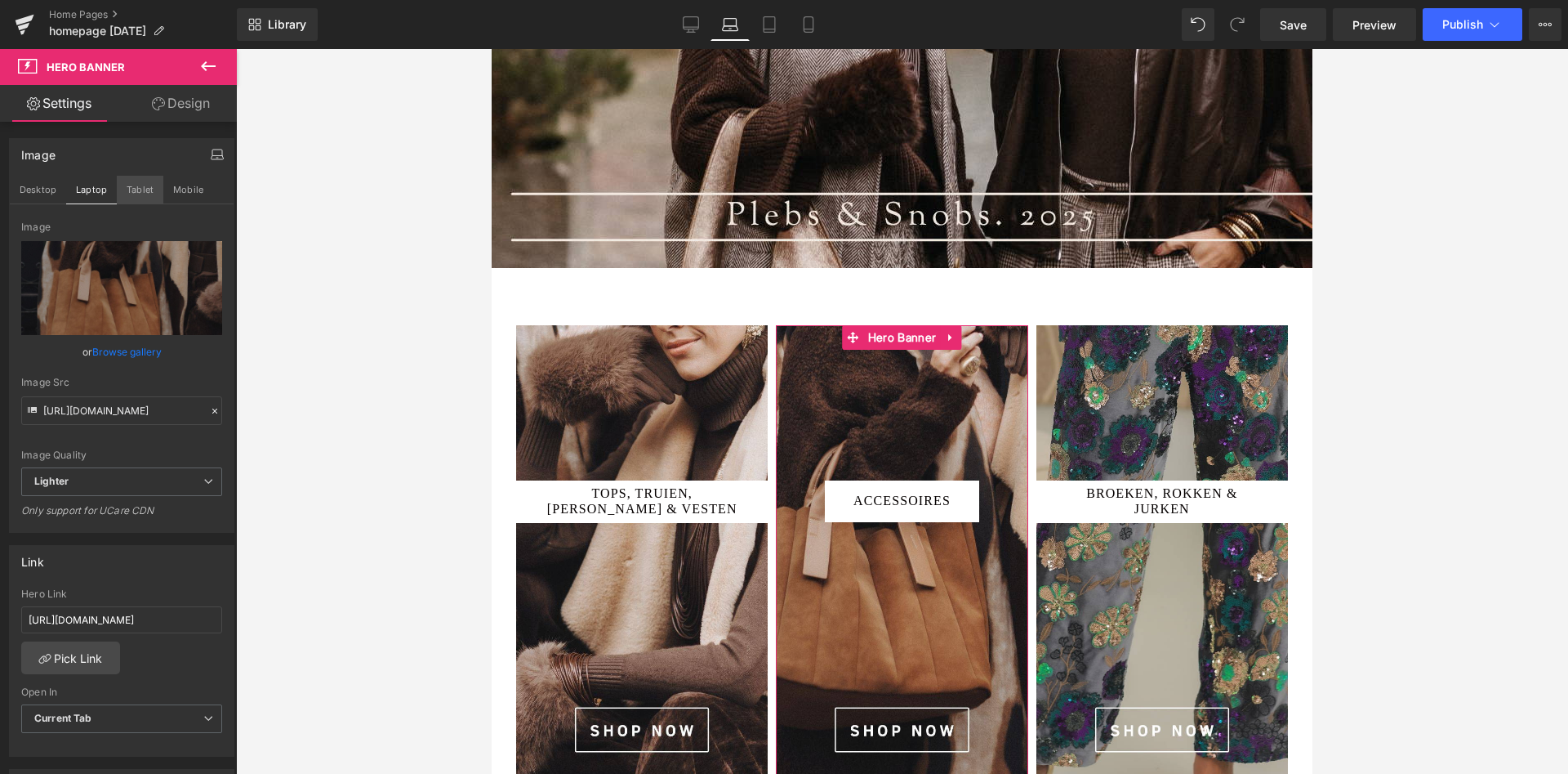
click at [150, 197] on button "Tablet" at bounding box center [140, 189] width 47 height 27
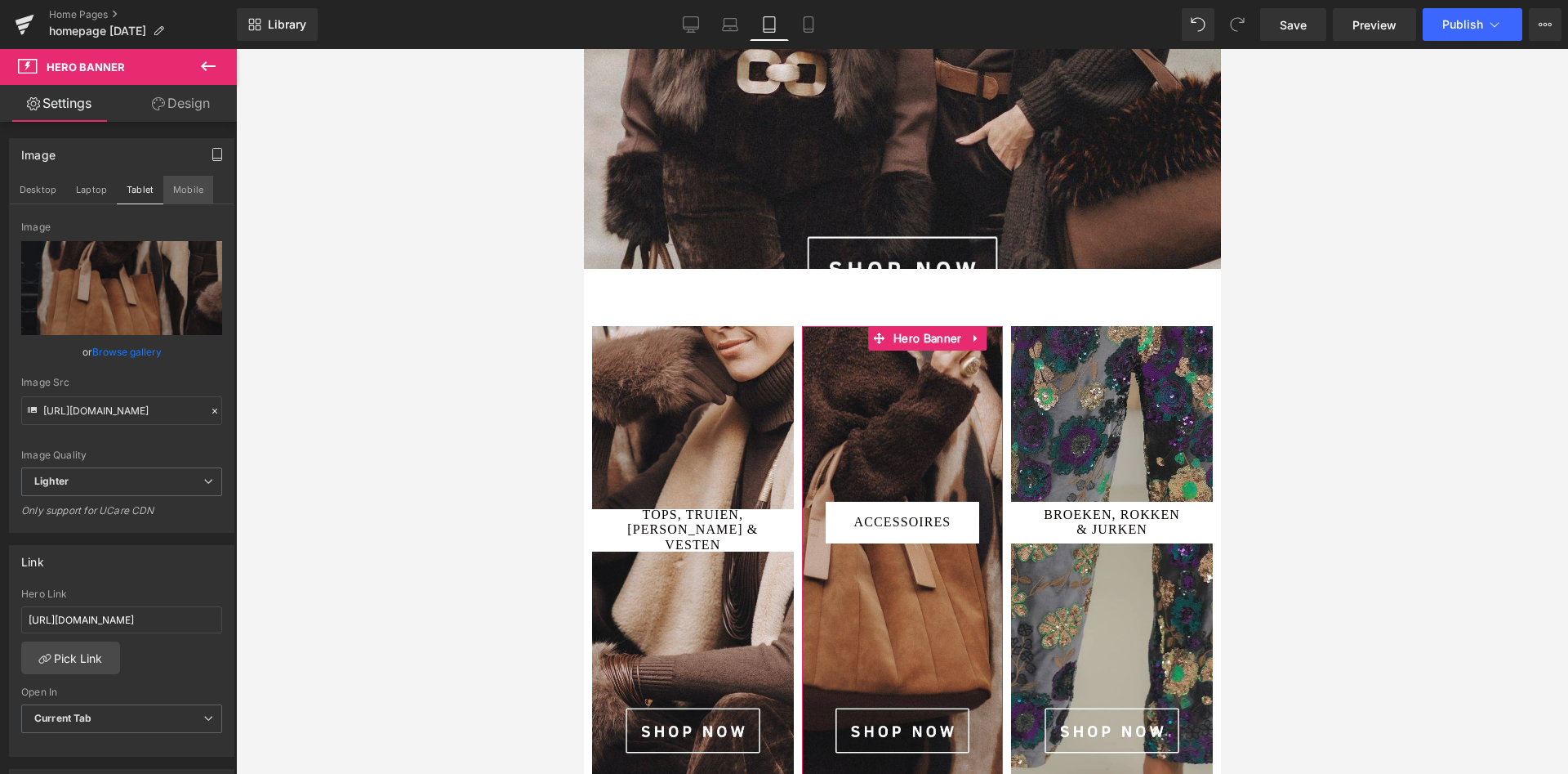
click at [188, 186] on button "Mobile" at bounding box center [188, 189] width 50 height 27
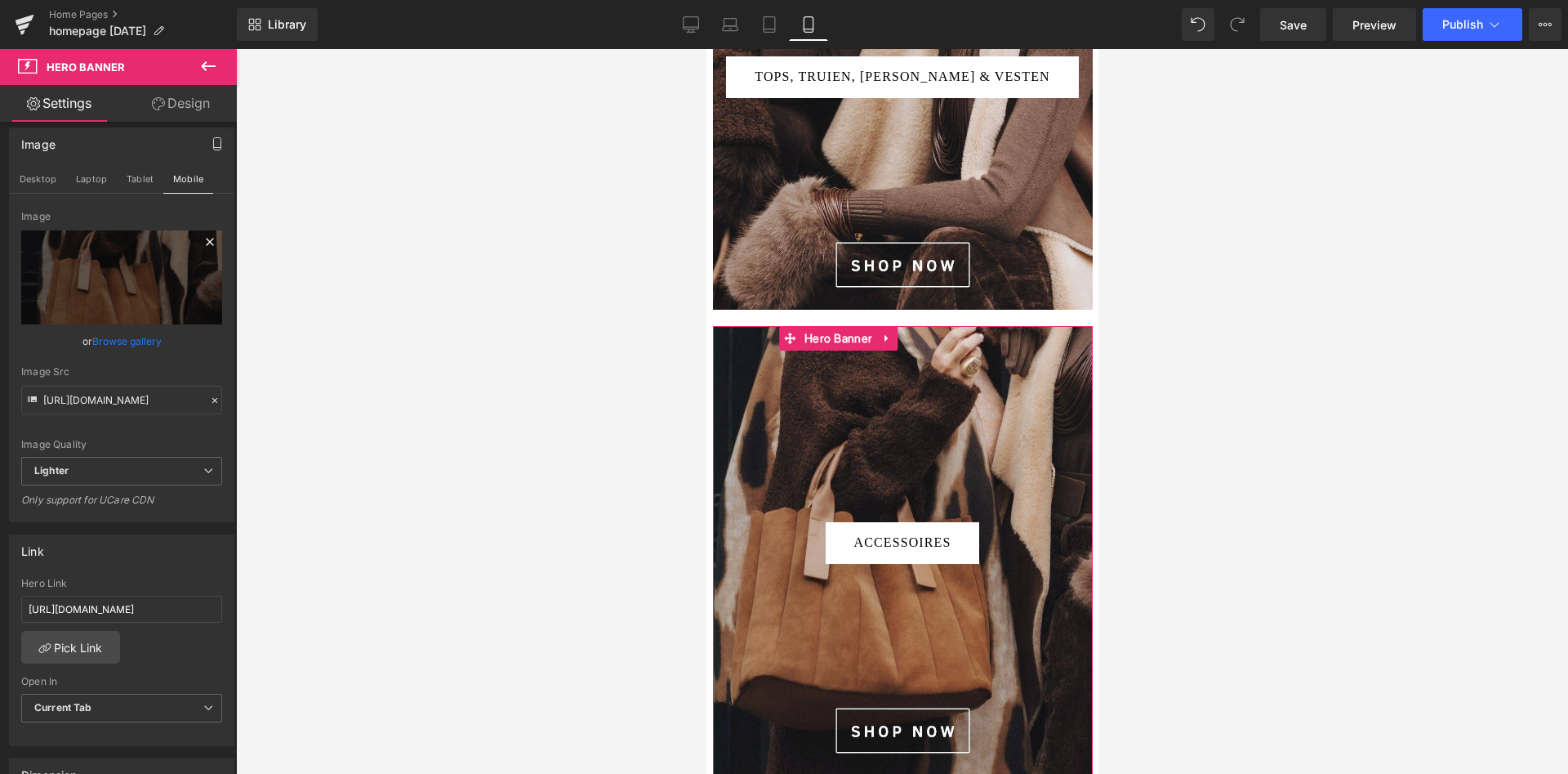
scroll to position [0, 0]
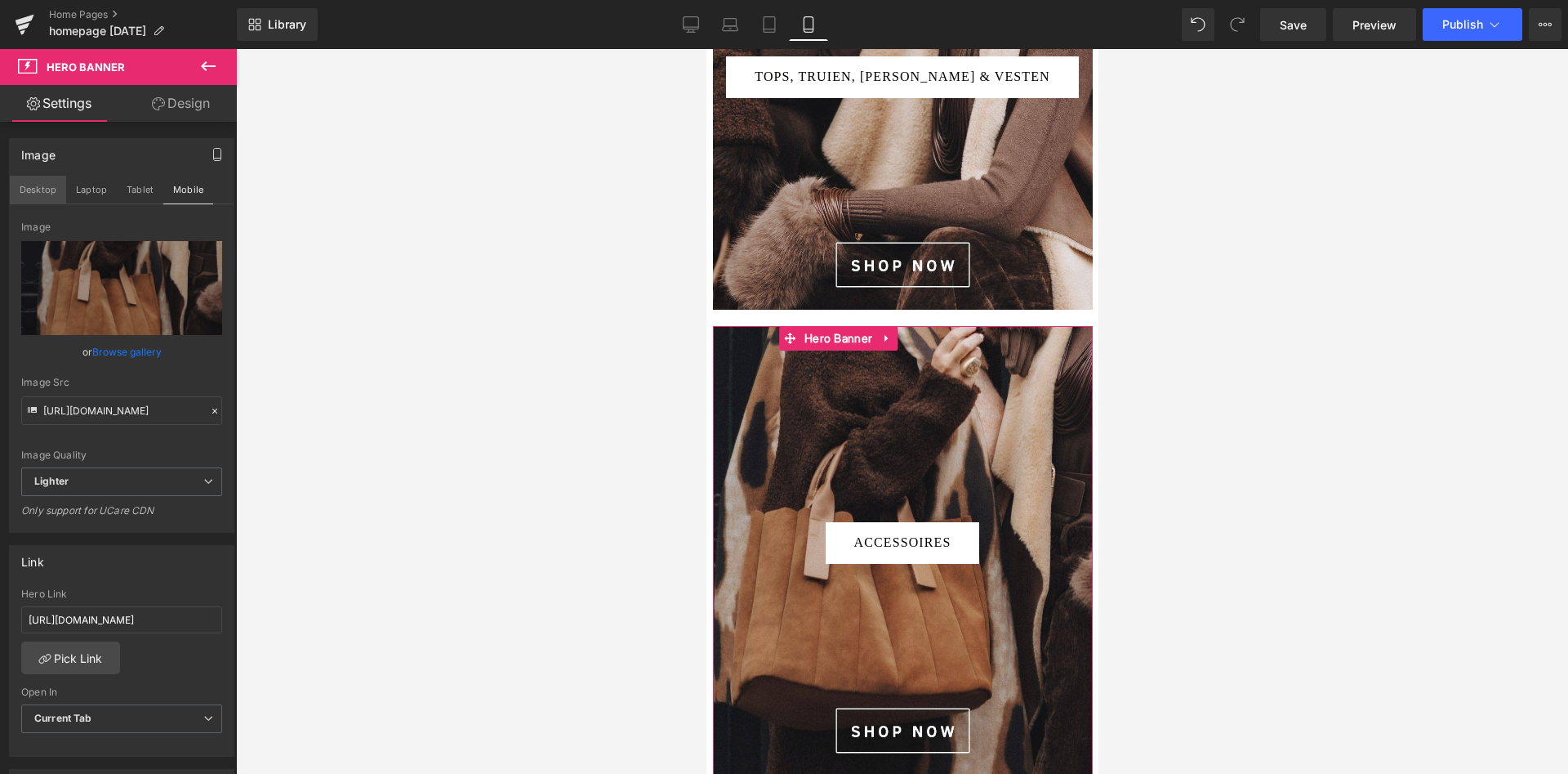
click at [38, 190] on button "Desktop" at bounding box center [38, 189] width 57 height 27
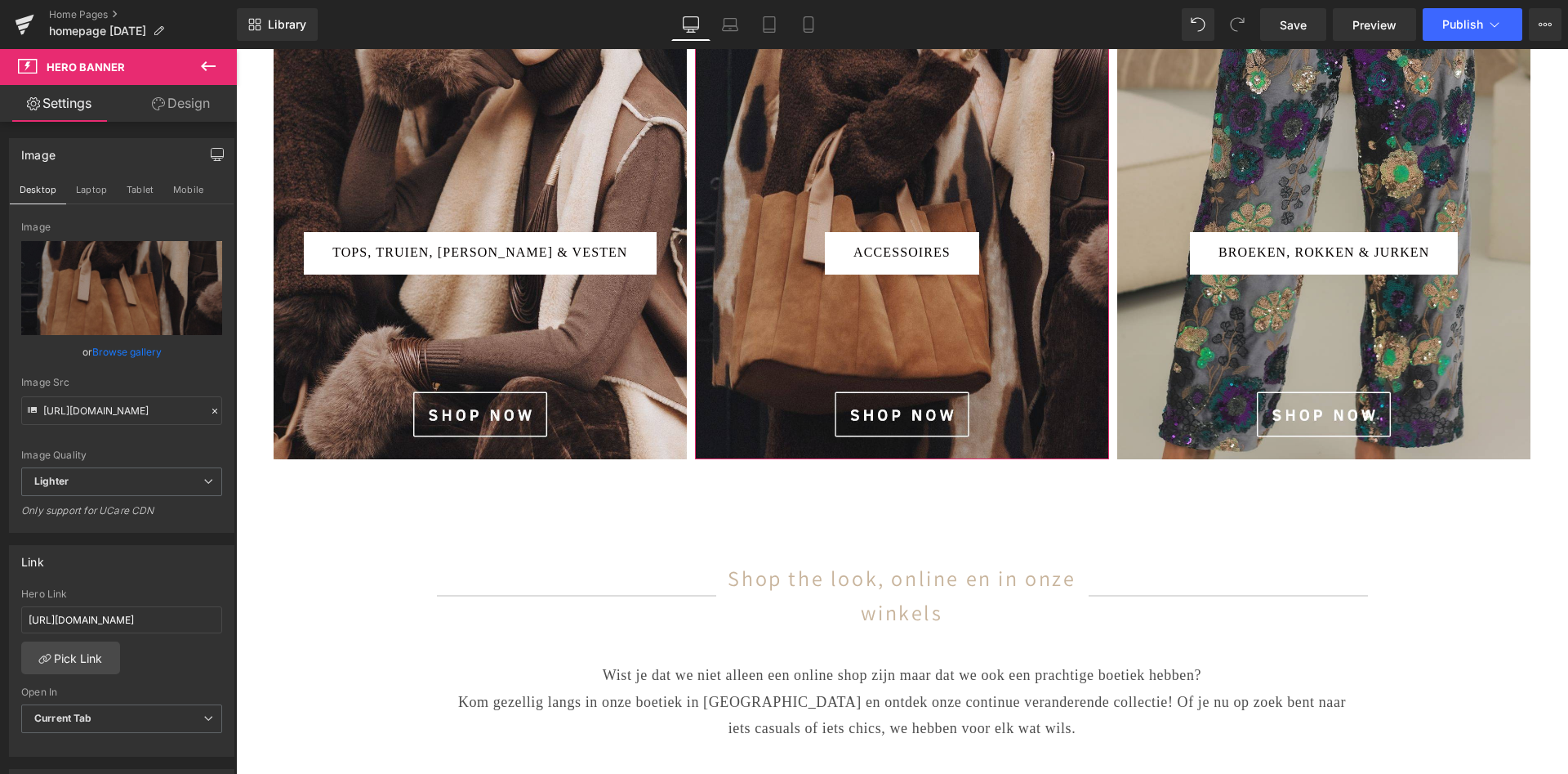
scroll to position [401, 0]
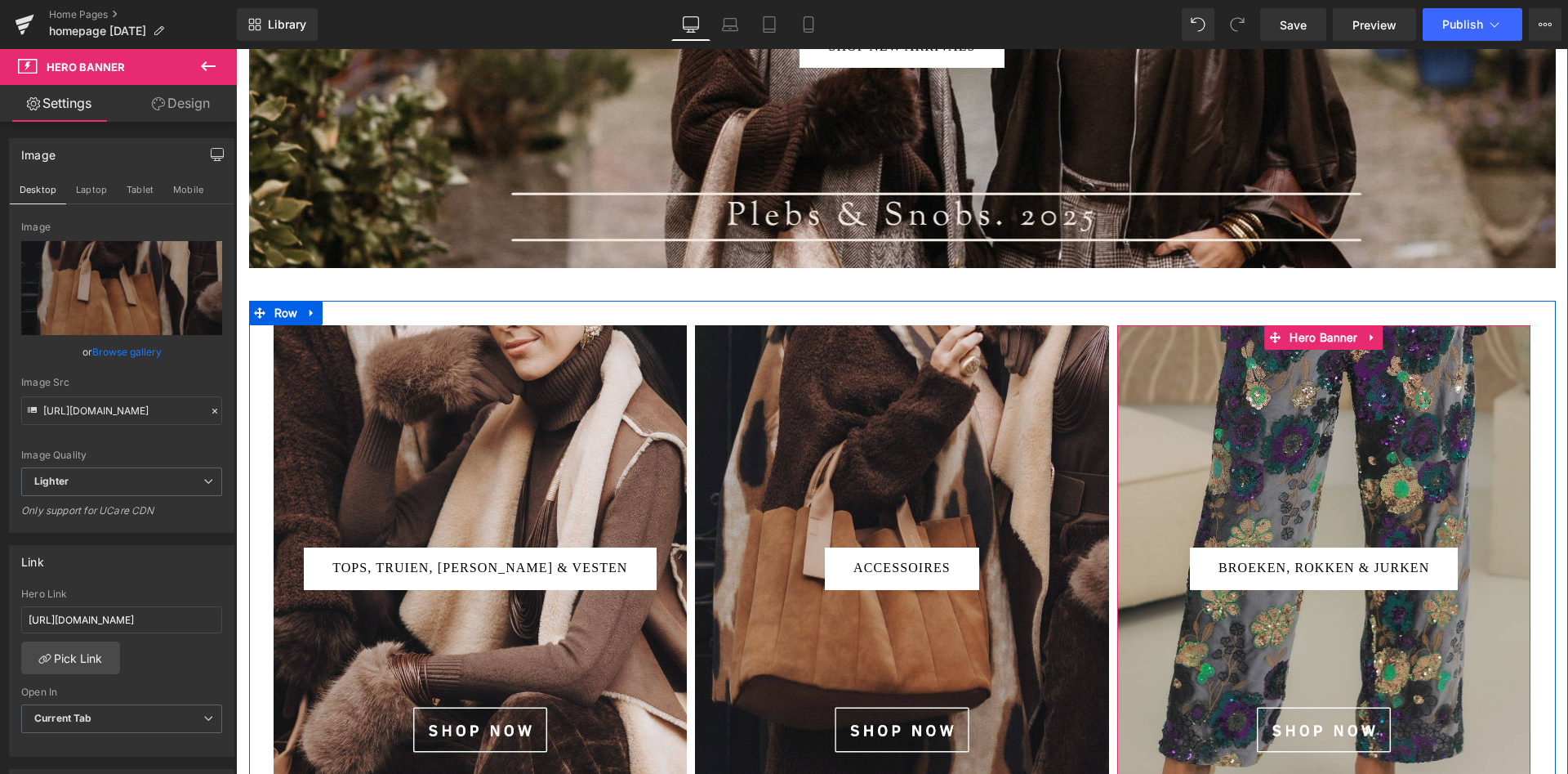
click at [1341, 424] on div at bounding box center [1324, 549] width 414 height 449
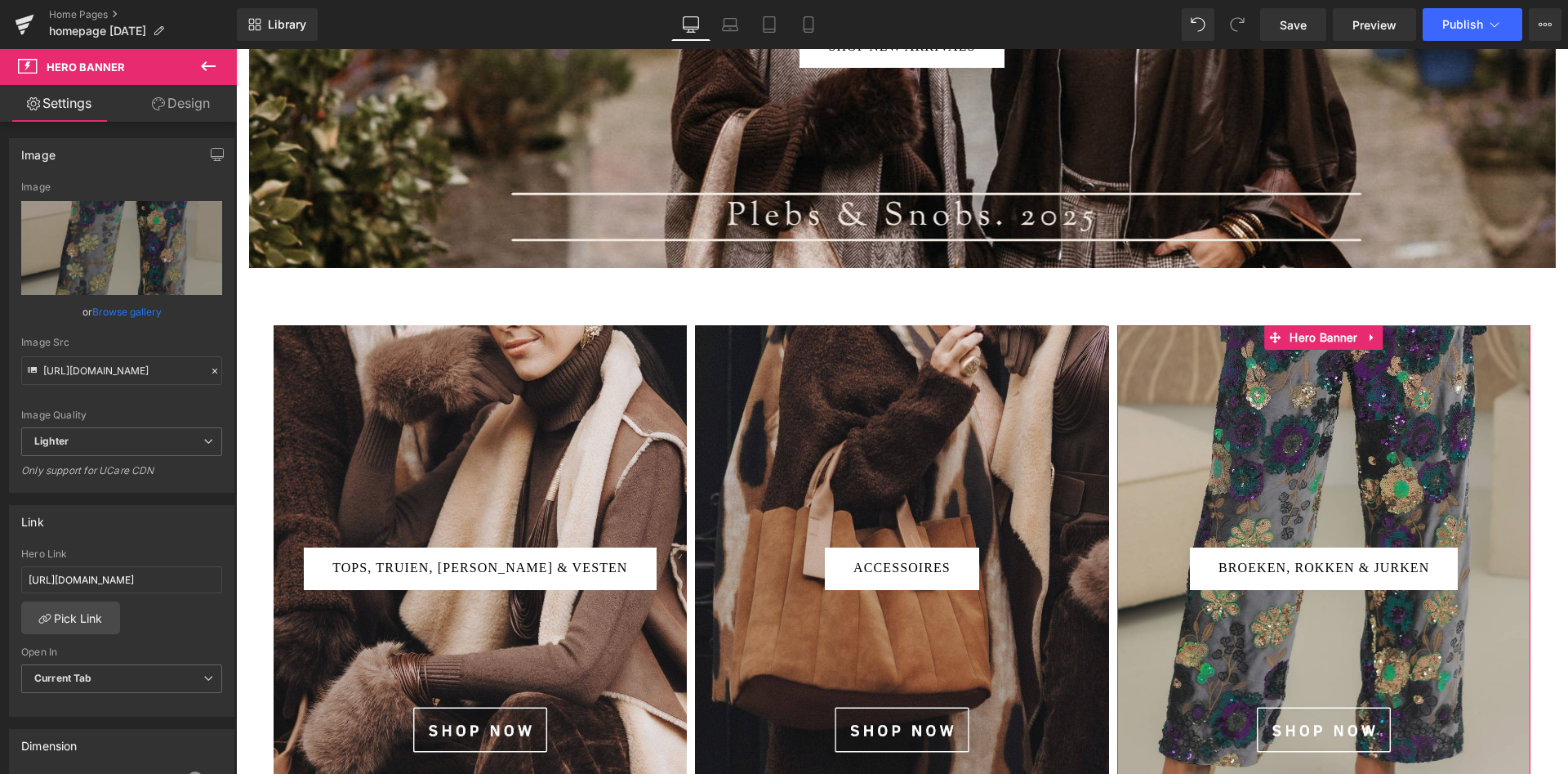
click at [121, 312] on link "Browse gallery" at bounding box center [127, 311] width 69 height 28
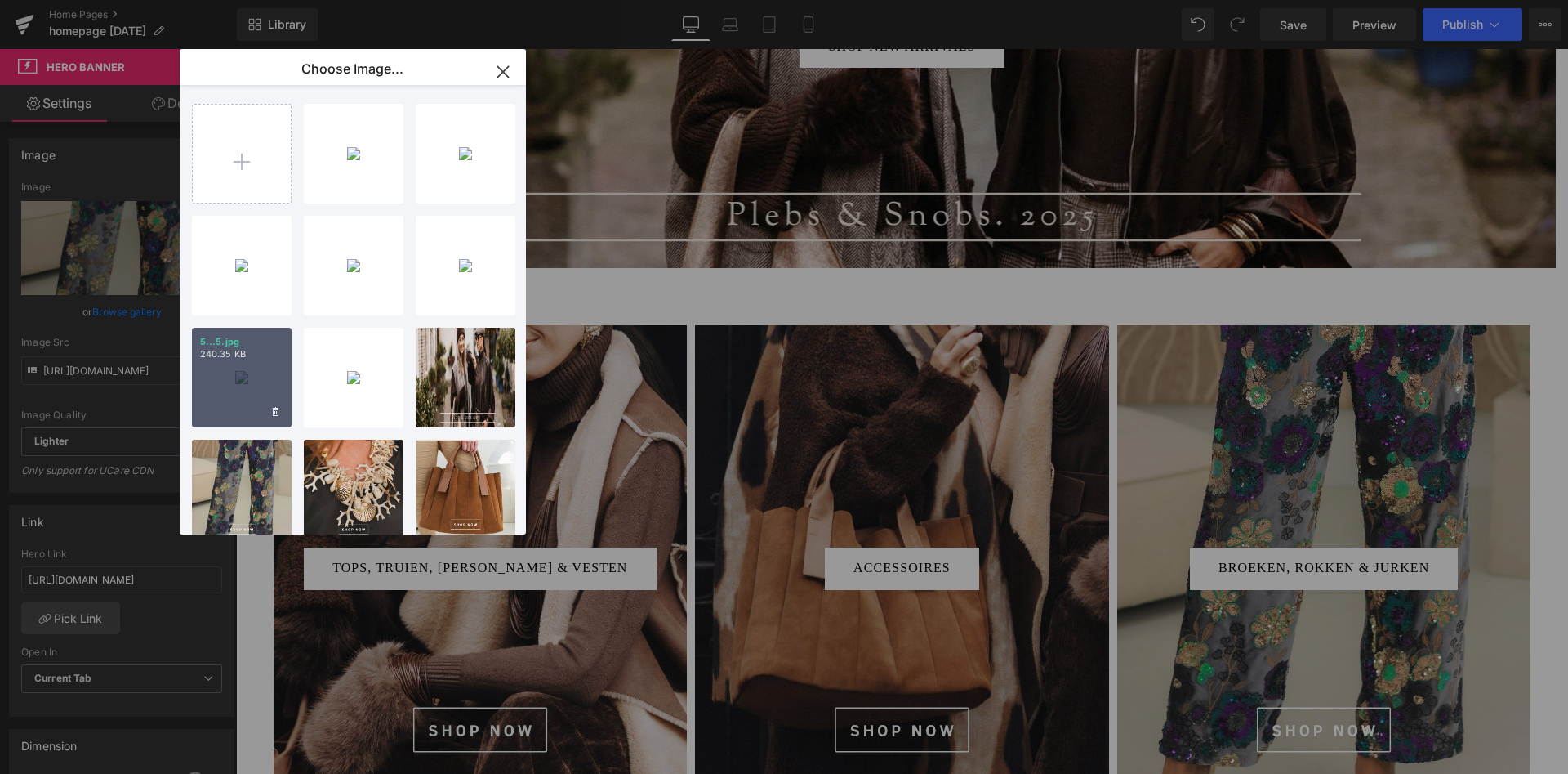
click at [244, 360] on p "240.35 KB" at bounding box center [241, 353] width 83 height 12
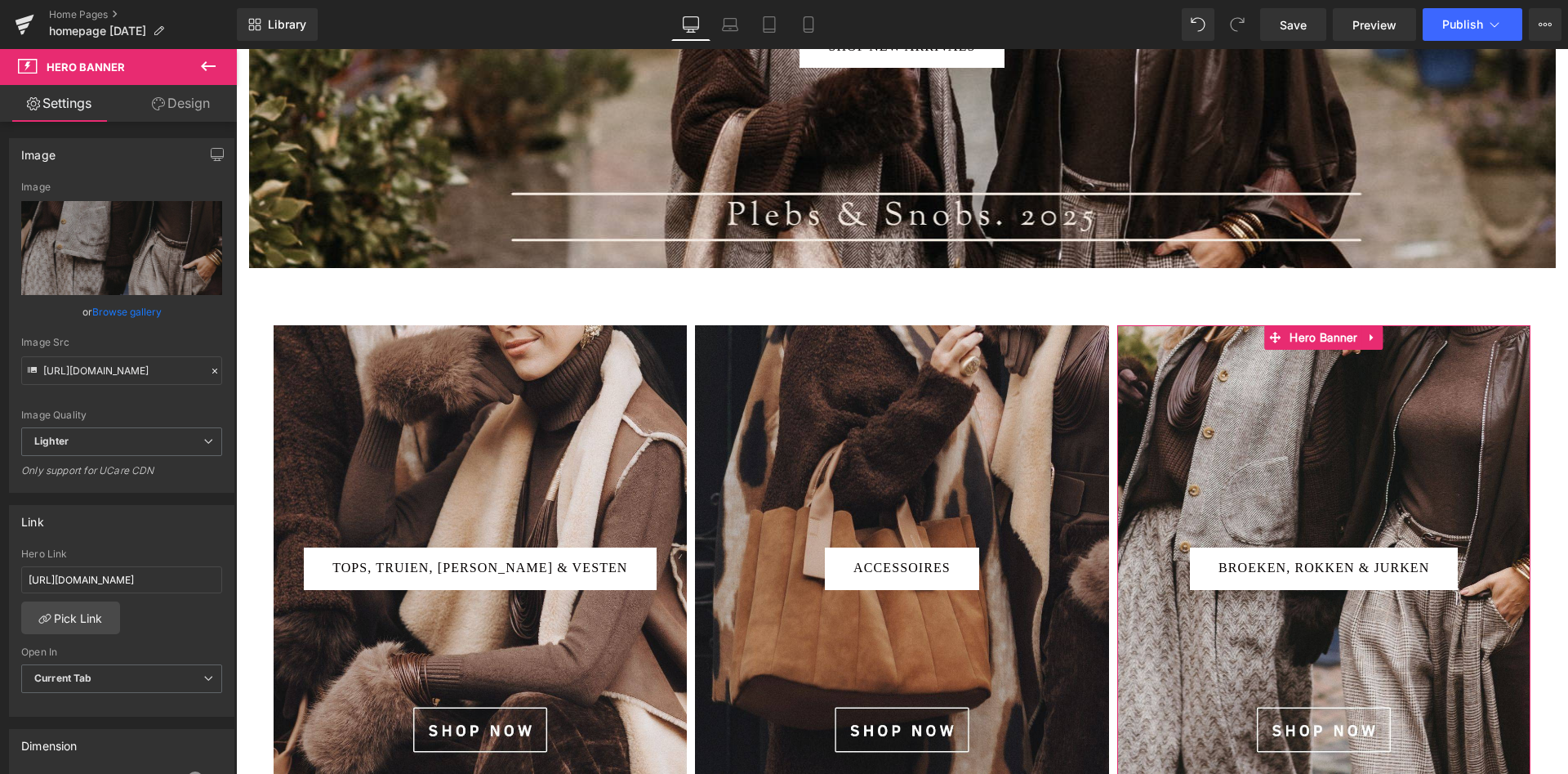
click at [105, 307] on link "Browse gallery" at bounding box center [127, 311] width 69 height 28
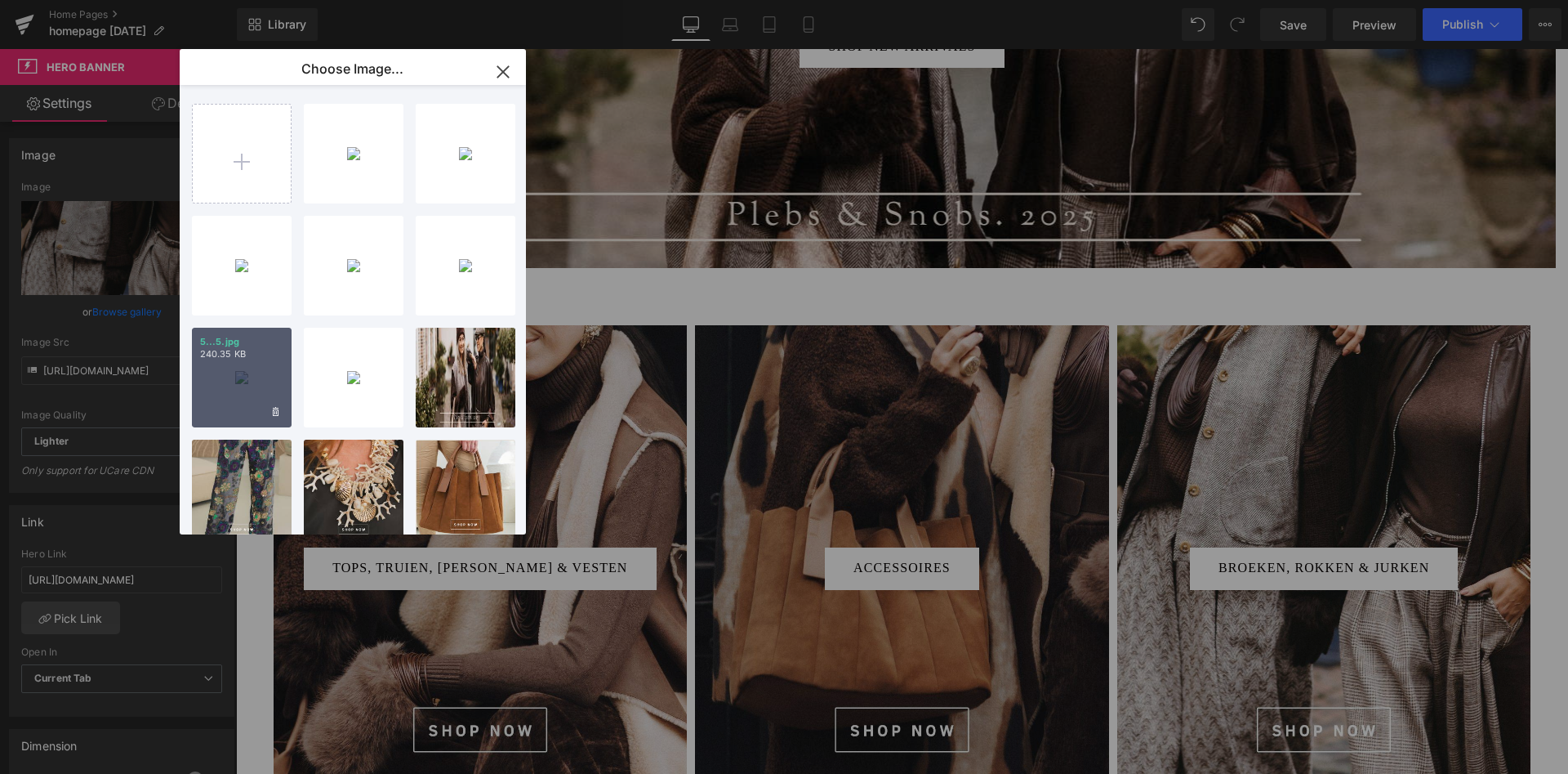
click at [241, 384] on div "5...5.jpg 240.35 KB" at bounding box center [241, 377] width 99 height 99
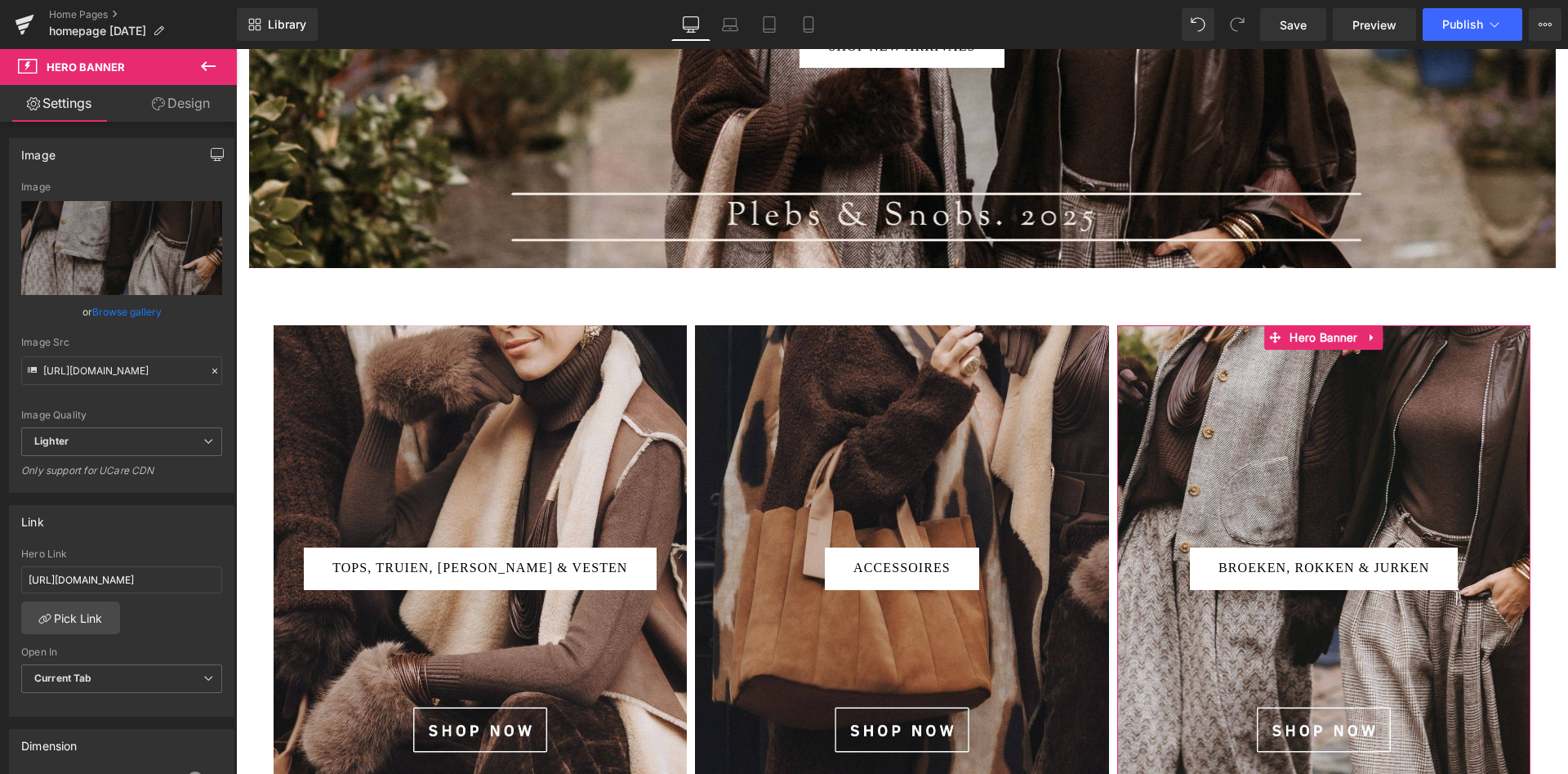
click at [214, 155] on icon "button" at bounding box center [217, 154] width 13 height 13
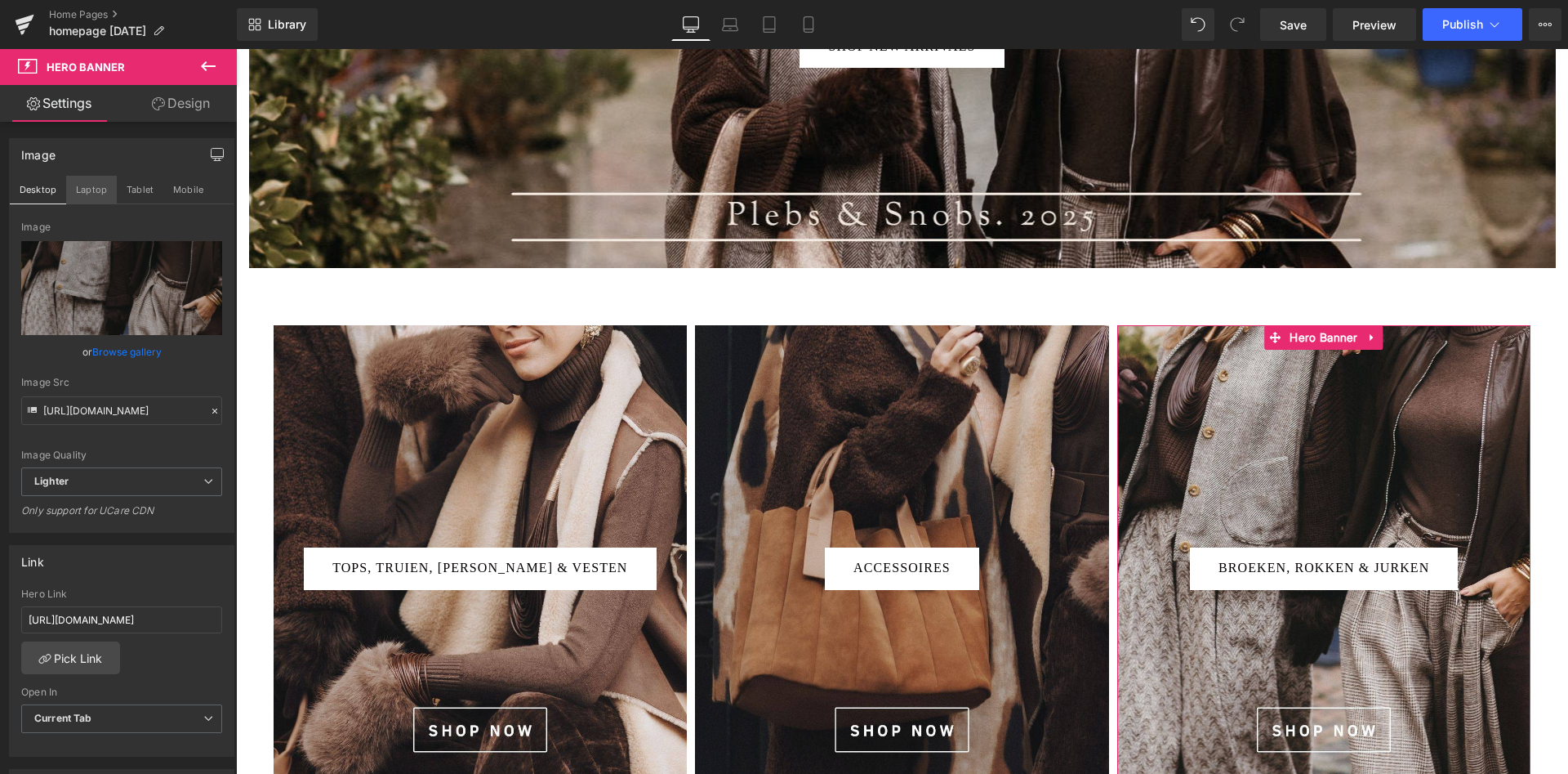
click at [98, 192] on button "Laptop" at bounding box center [92, 189] width 51 height 27
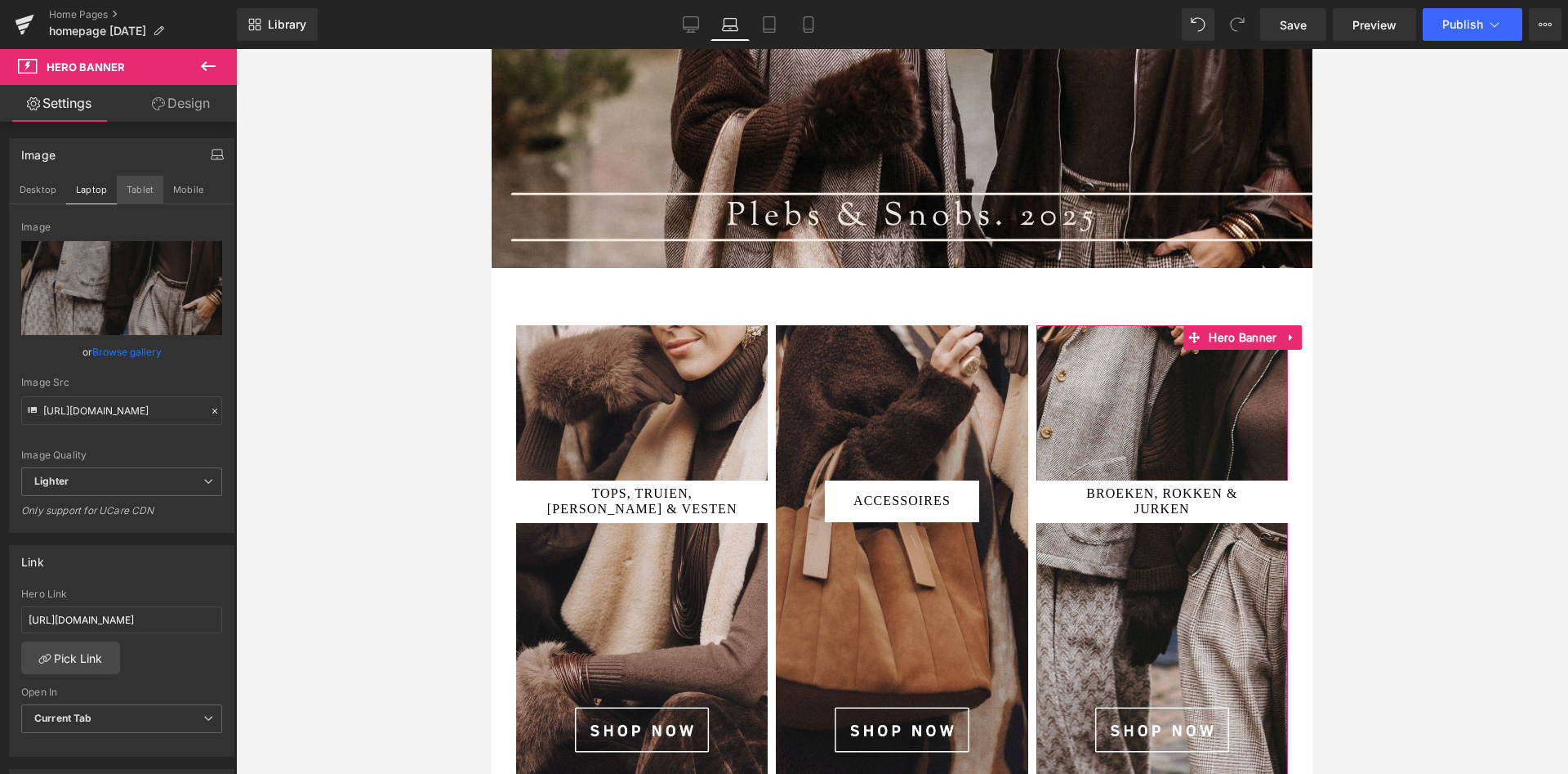
click at [139, 194] on button "Tablet" at bounding box center [140, 189] width 47 height 27
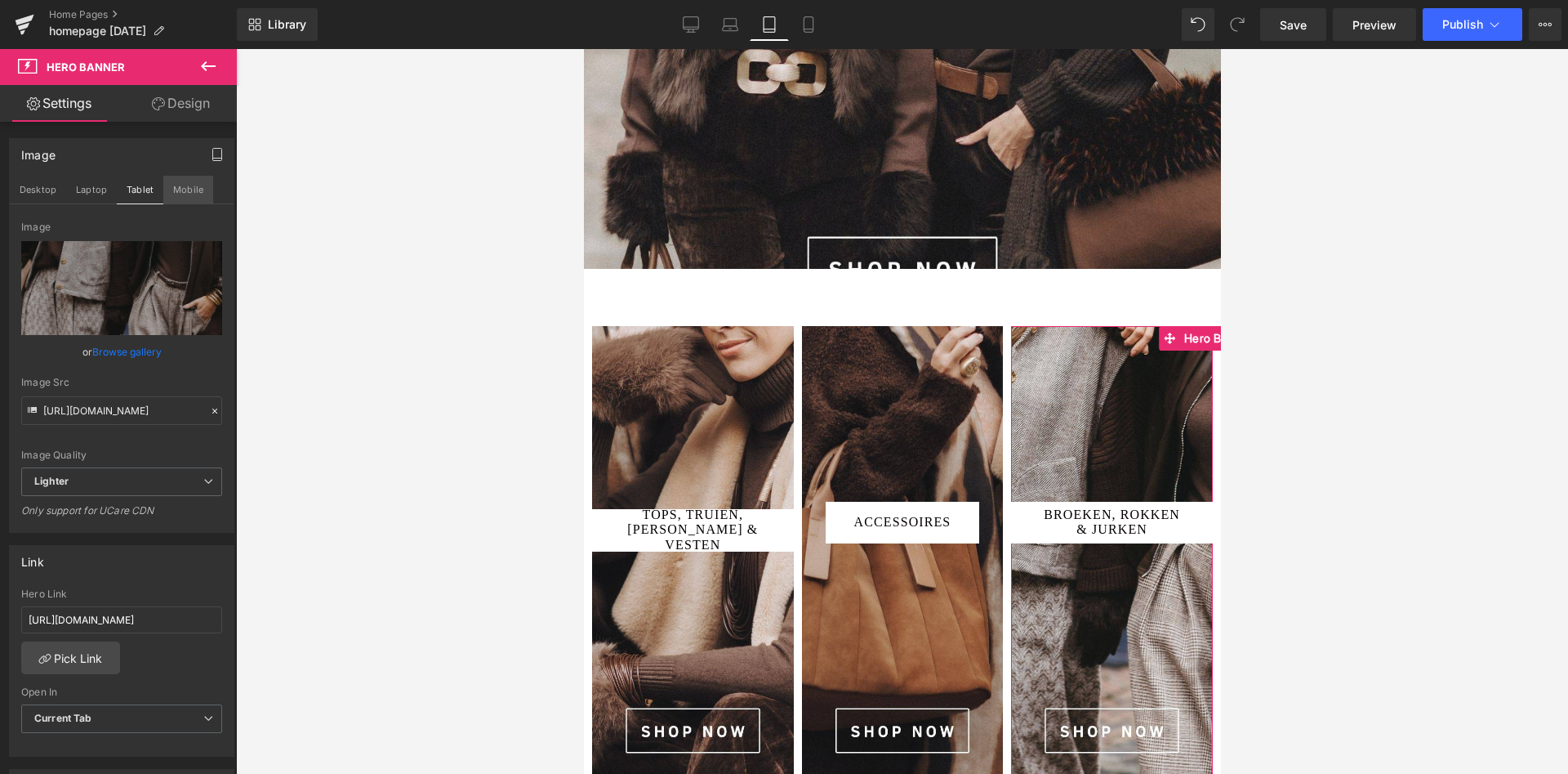
click at [172, 198] on button "Mobile" at bounding box center [188, 189] width 50 height 27
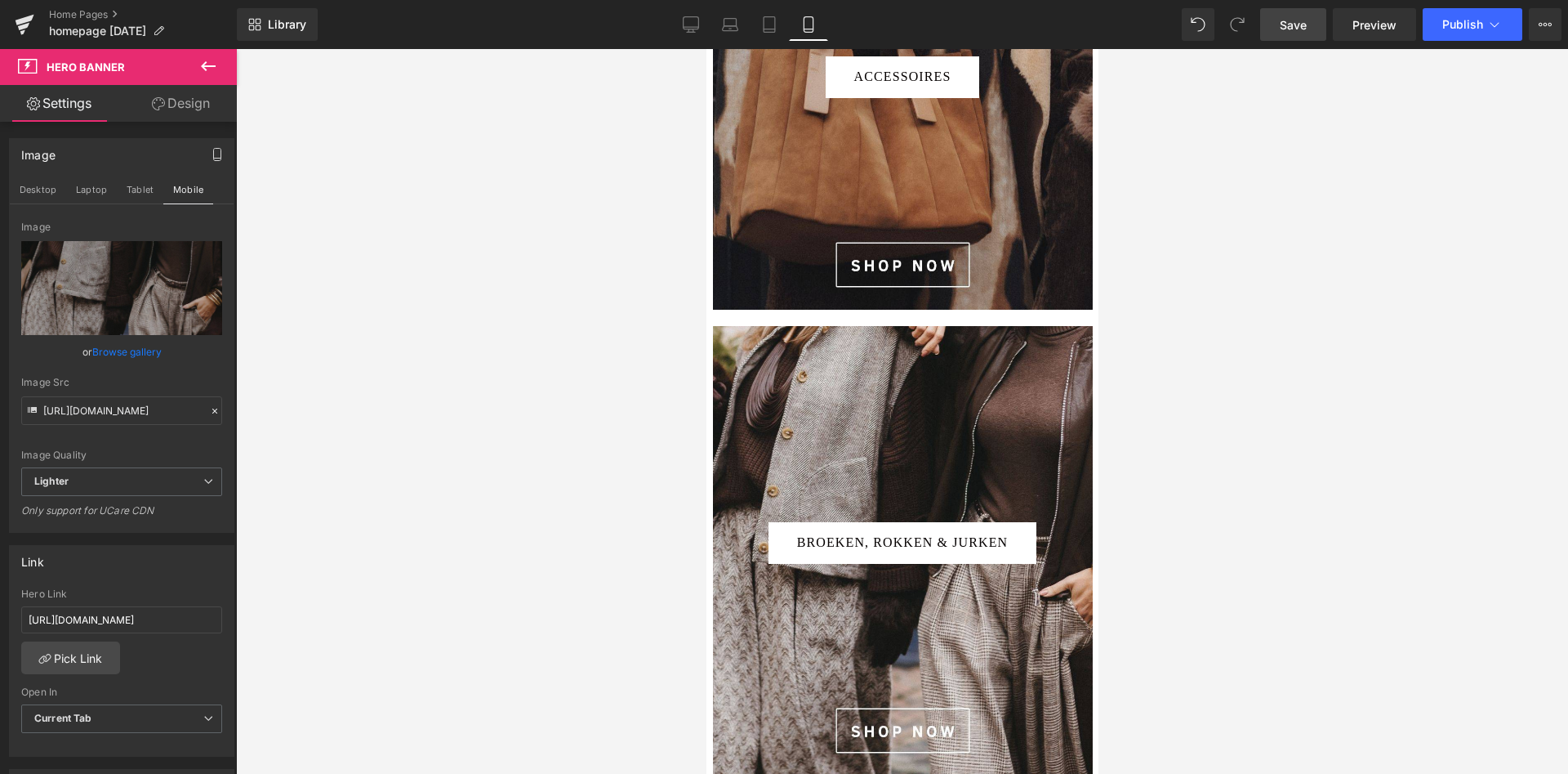
click at [1290, 34] on link "Save" at bounding box center [1293, 25] width 67 height 33
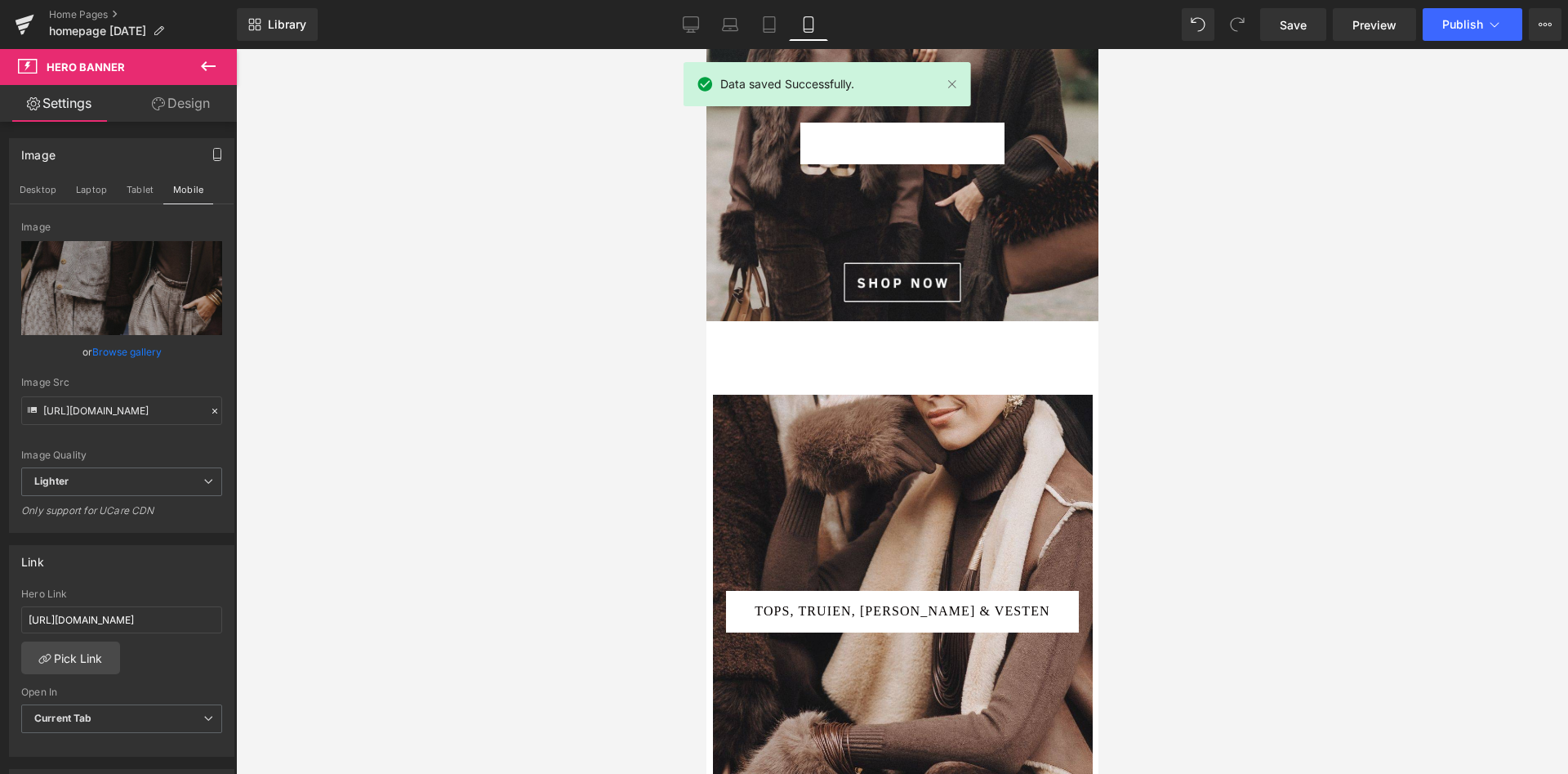
scroll to position [0, 0]
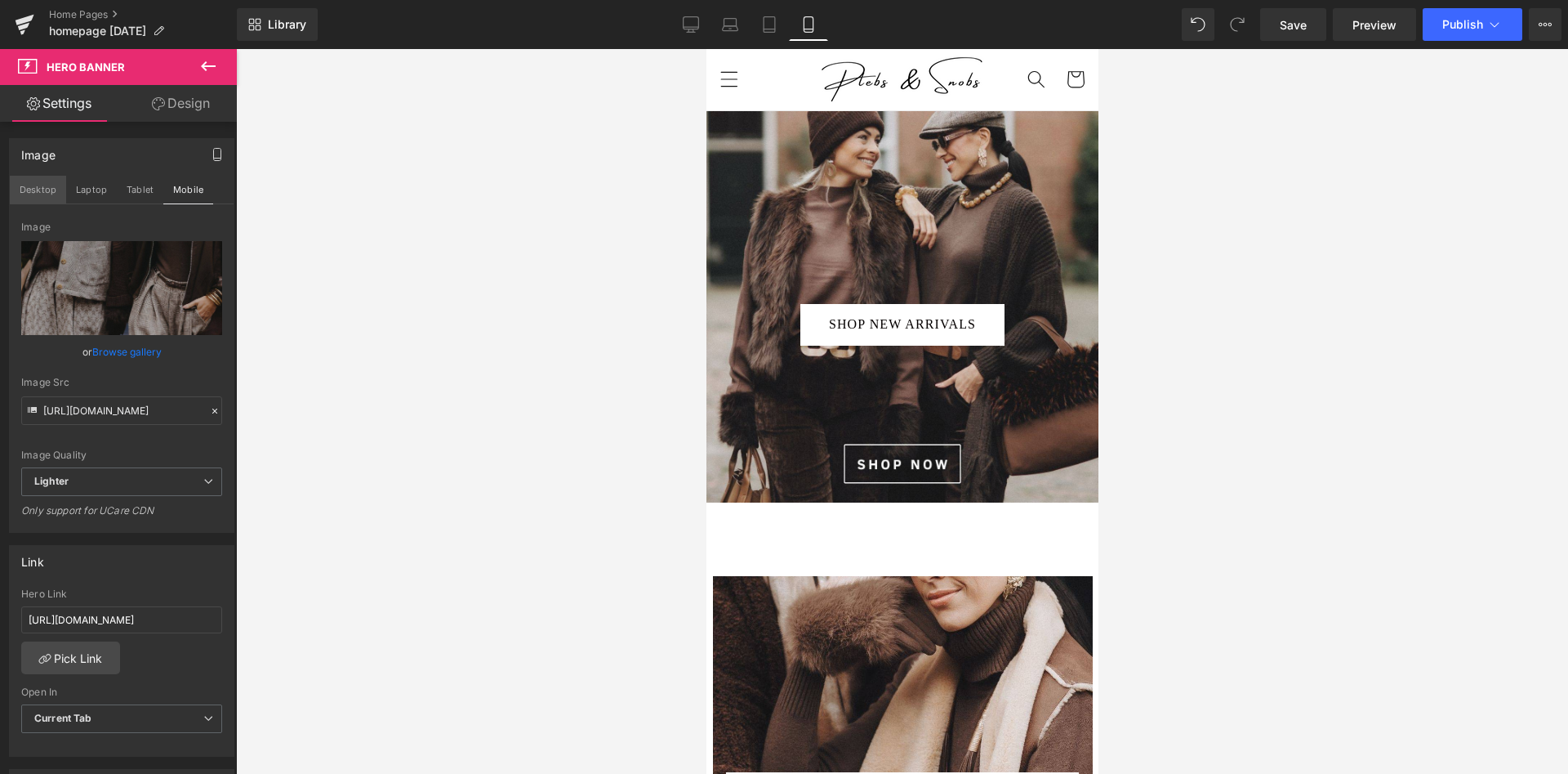
click at [42, 183] on button "Desktop" at bounding box center [38, 189] width 57 height 27
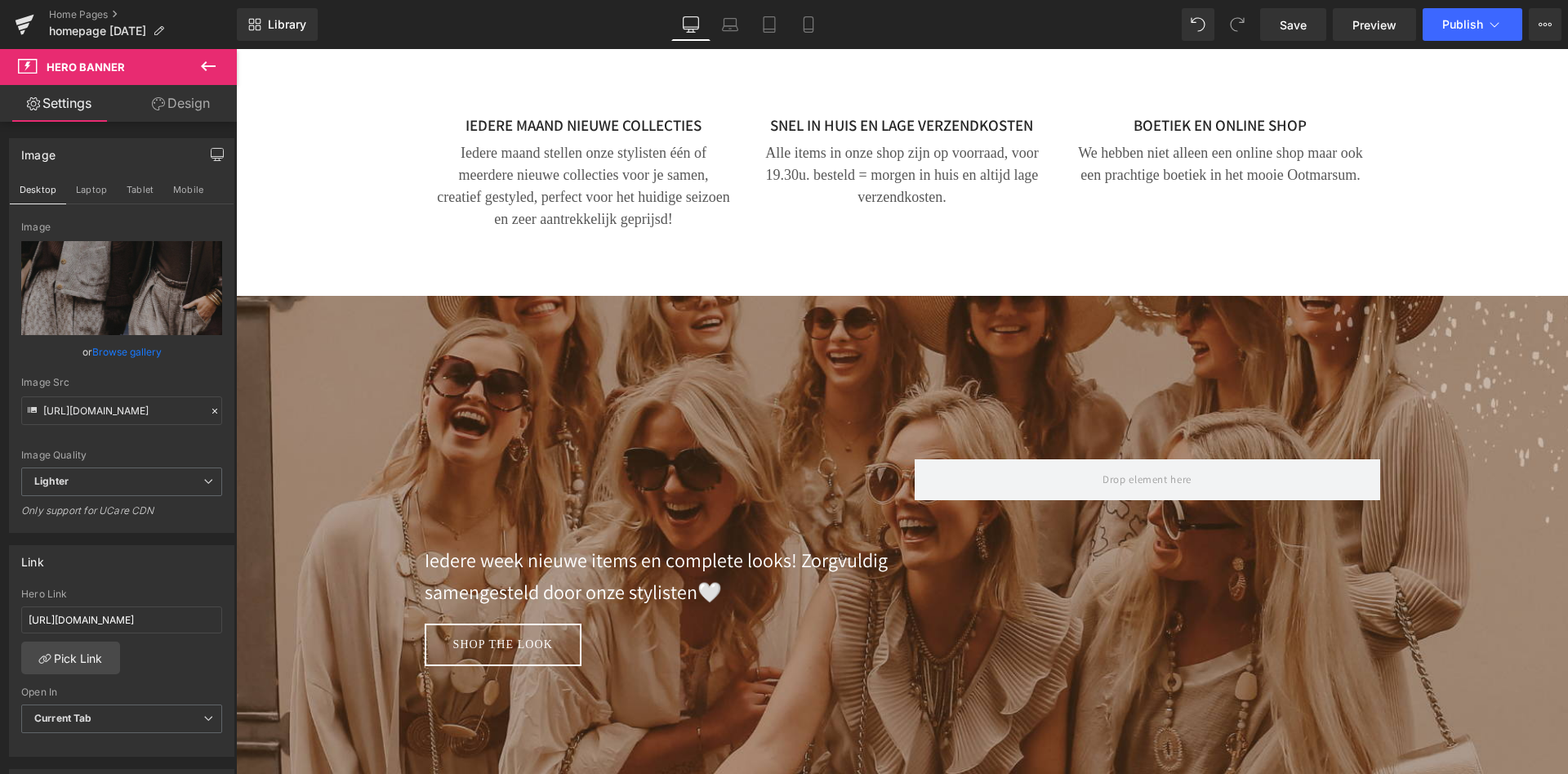
scroll to position [1834, 0]
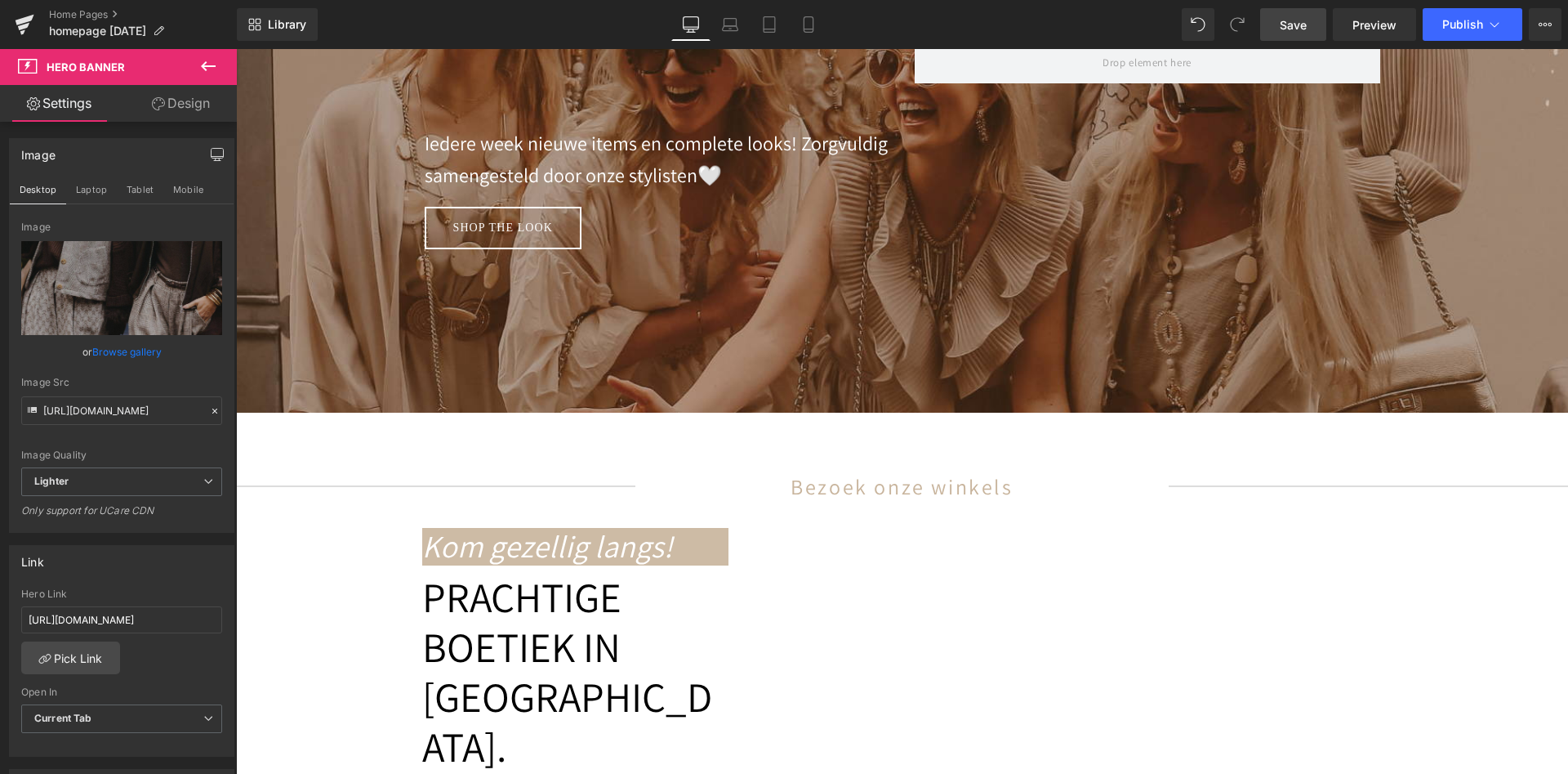
click at [1298, 27] on span "Save" at bounding box center [1293, 25] width 27 height 17
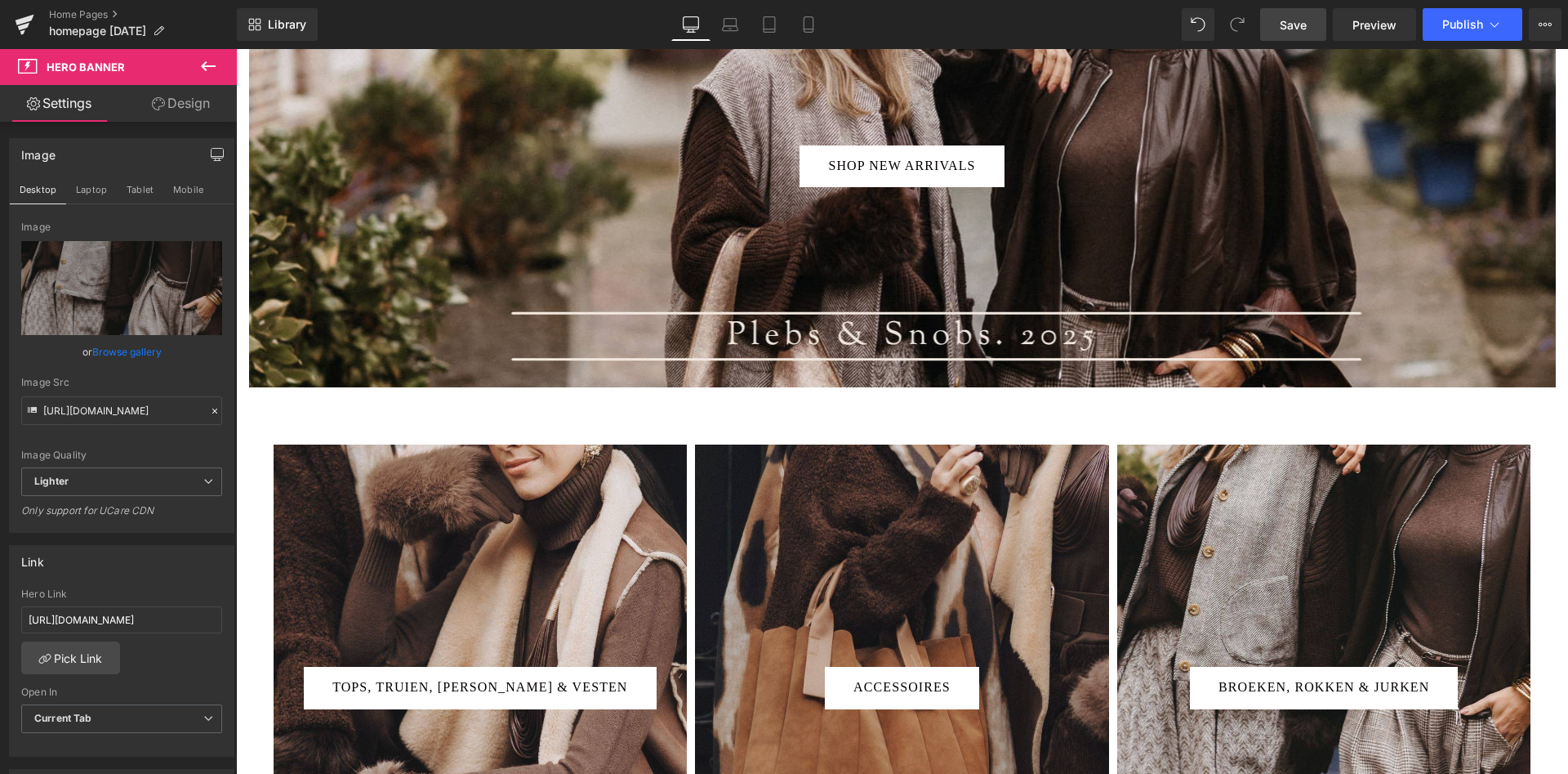
scroll to position [0, 0]
